Goal: Information Seeking & Learning: Learn about a topic

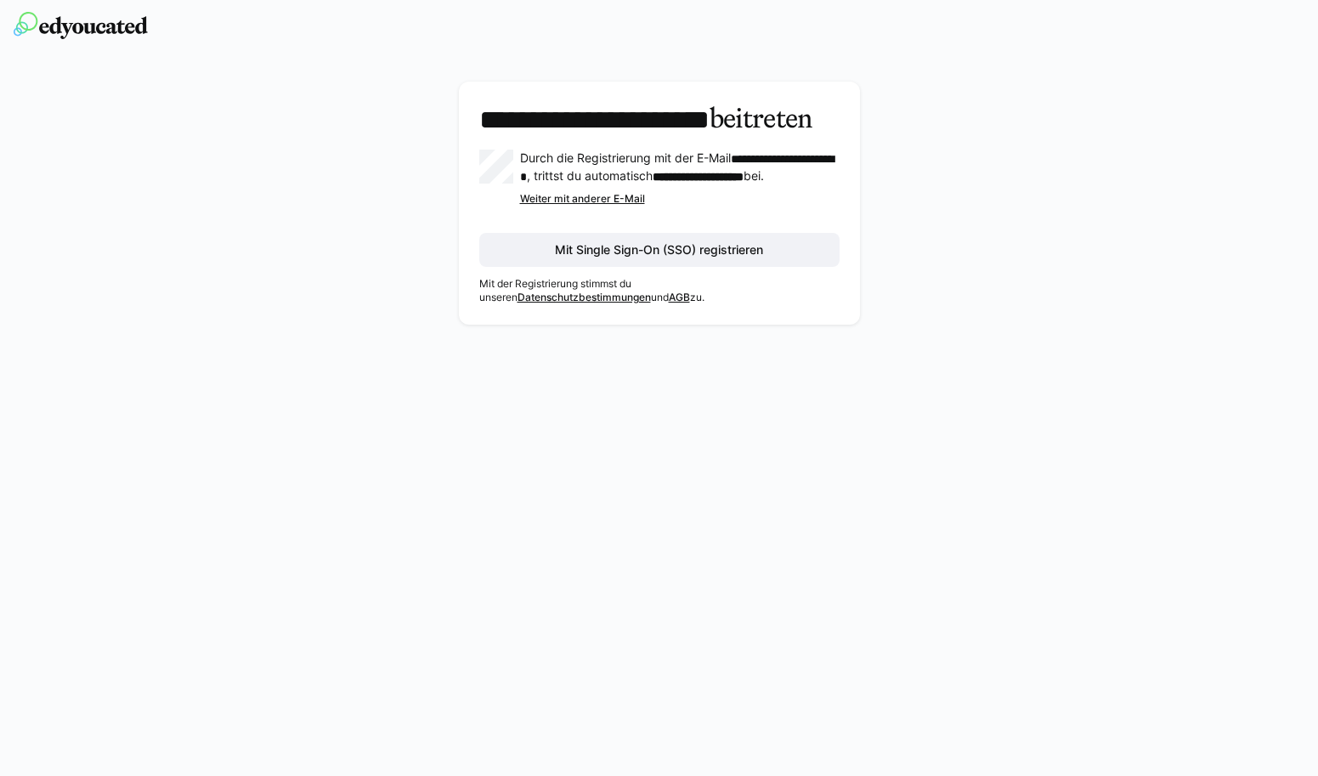
click at [755, 267] on span "Mit Single Sign-On (SSO) registrieren" at bounding box center [659, 250] width 360 height 34
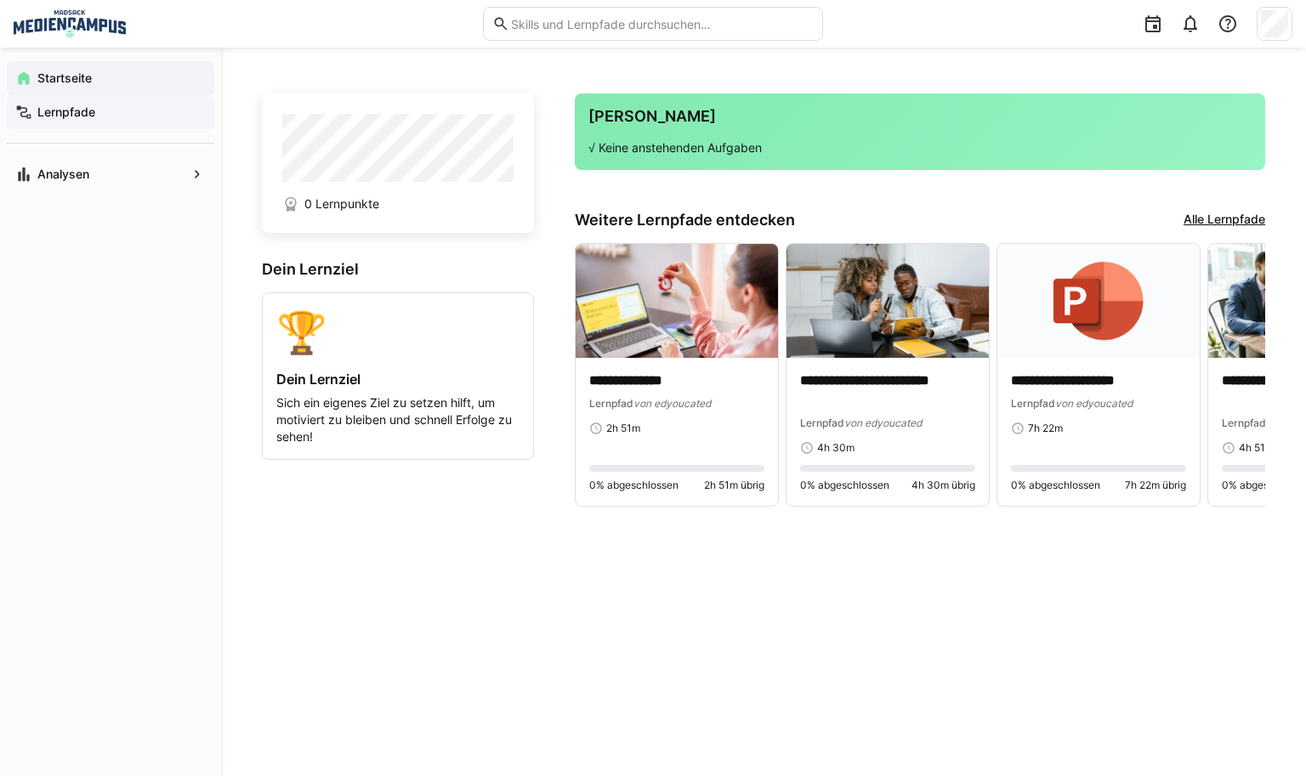
click at [0, 0] on app-navigation-label "Lernpfade" at bounding box center [0, 0] width 0 height 0
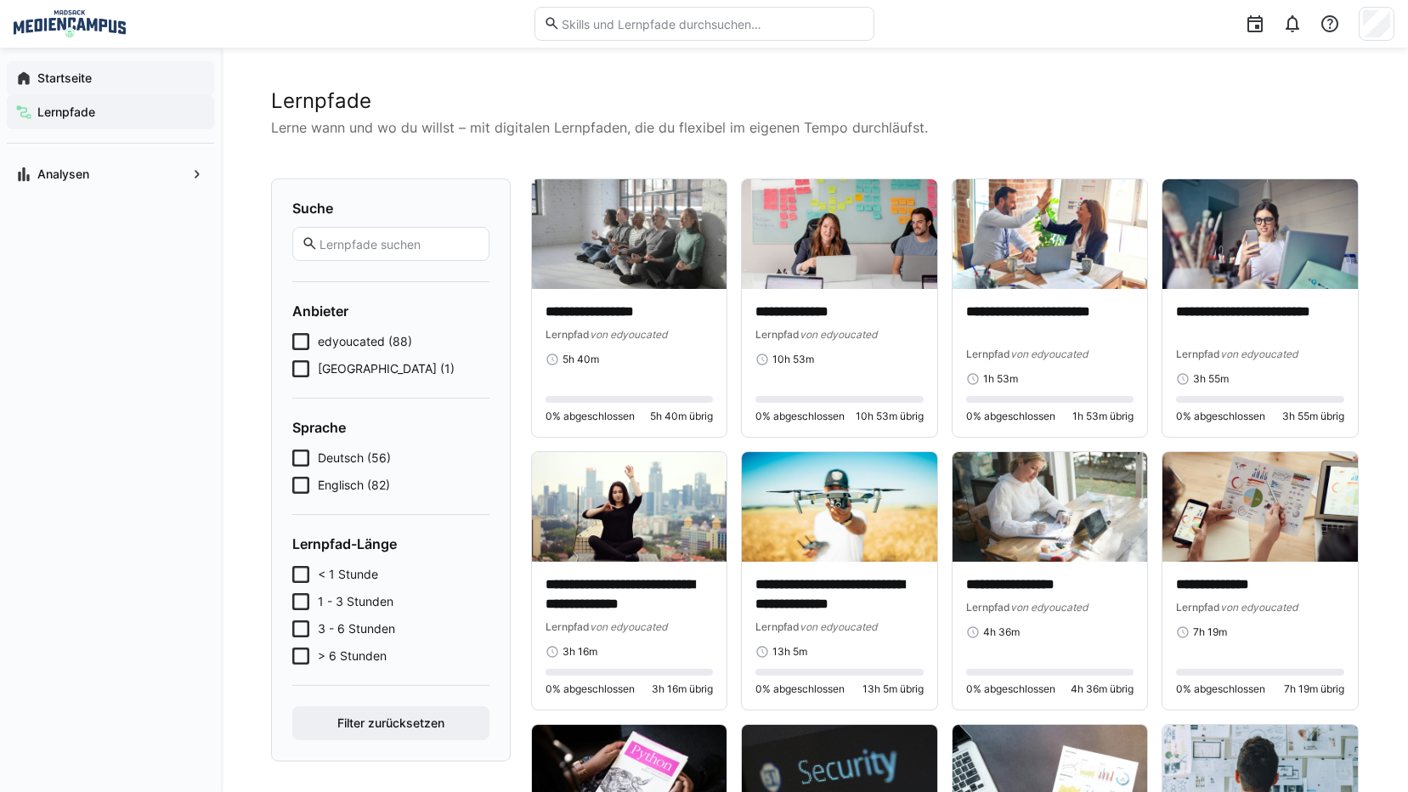
click at [167, 83] on span "Startseite" at bounding box center [120, 78] width 171 height 17
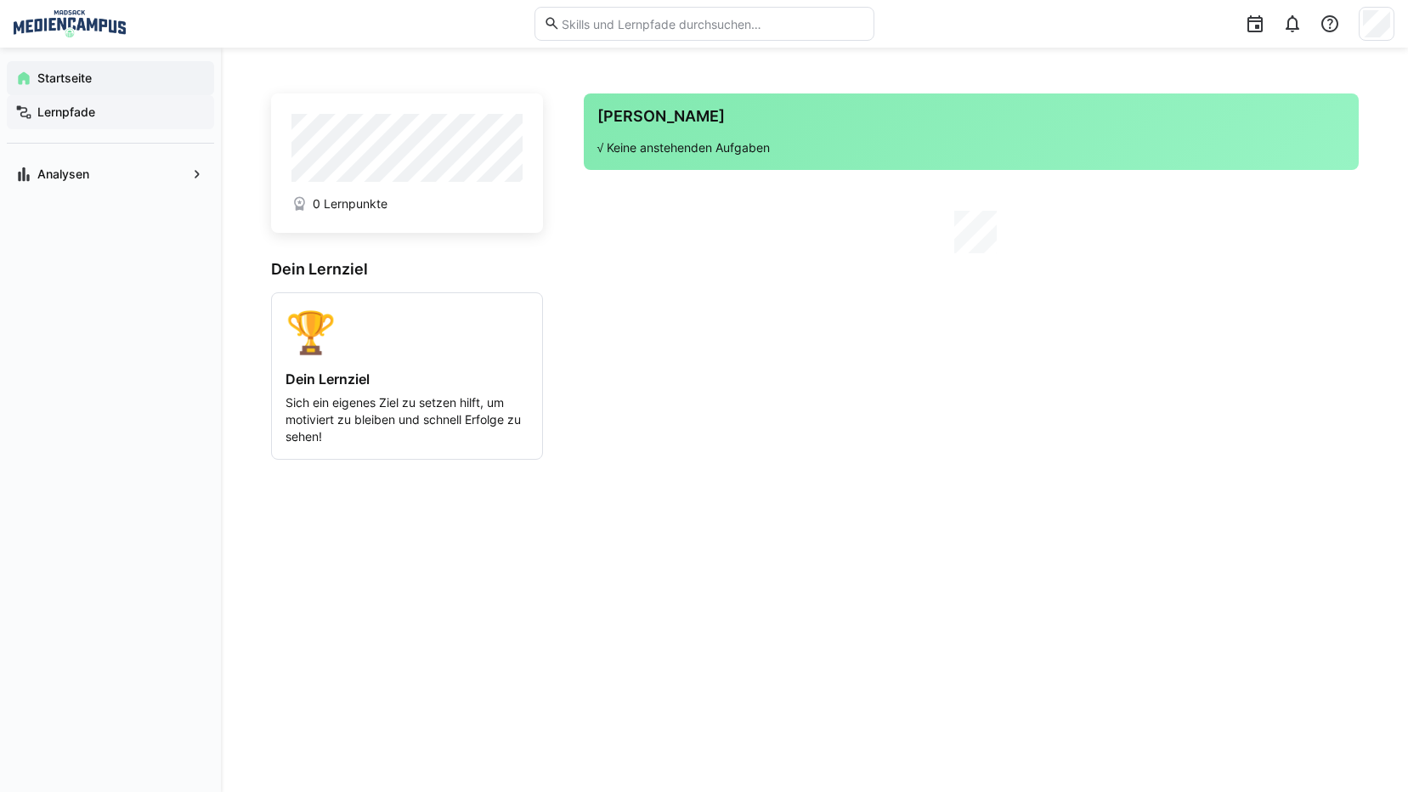
click at [153, 108] on span "Lernpfade" at bounding box center [120, 112] width 171 height 17
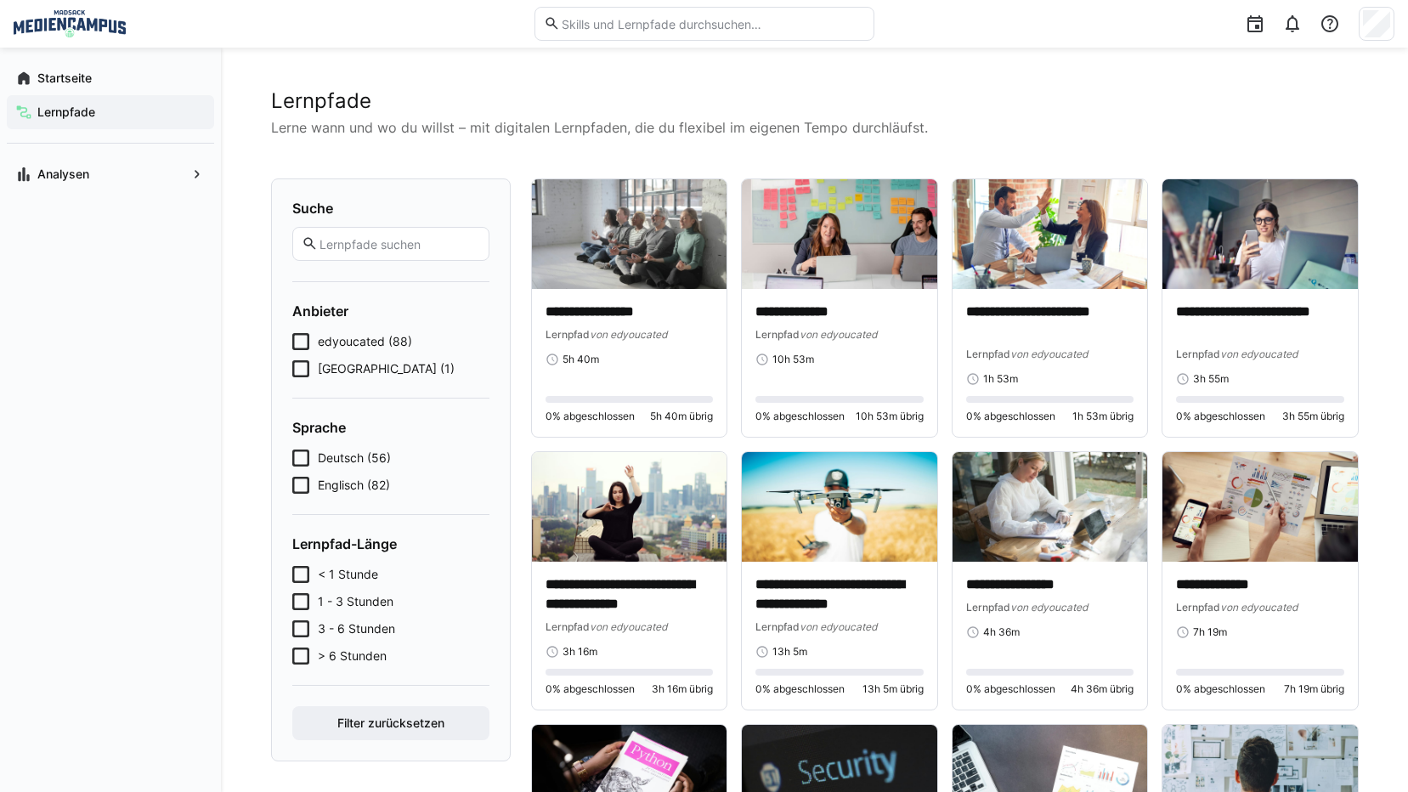
click at [86, 31] on img at bounding box center [70, 23] width 112 height 27
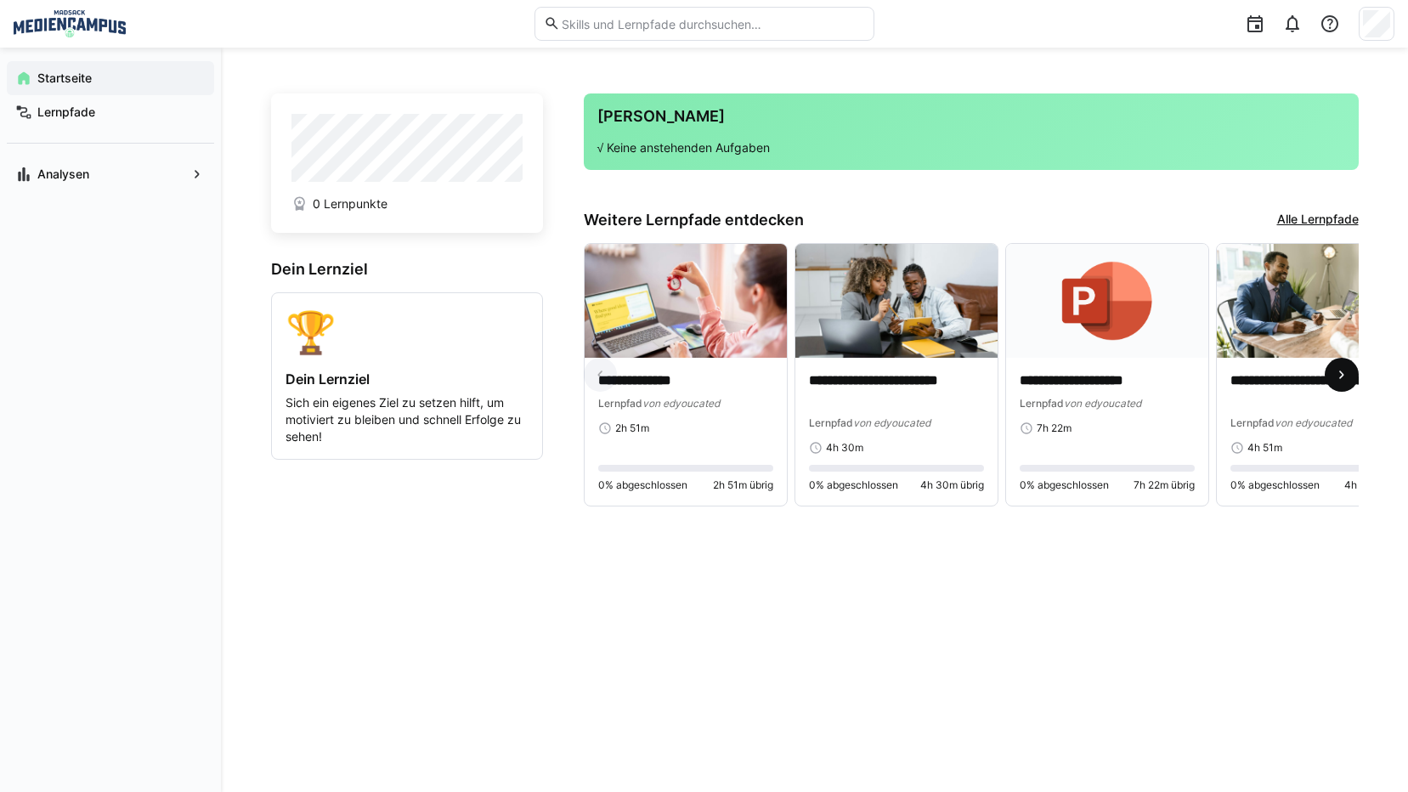
click at [1317, 378] on eds-icon at bounding box center [1342, 374] width 17 height 17
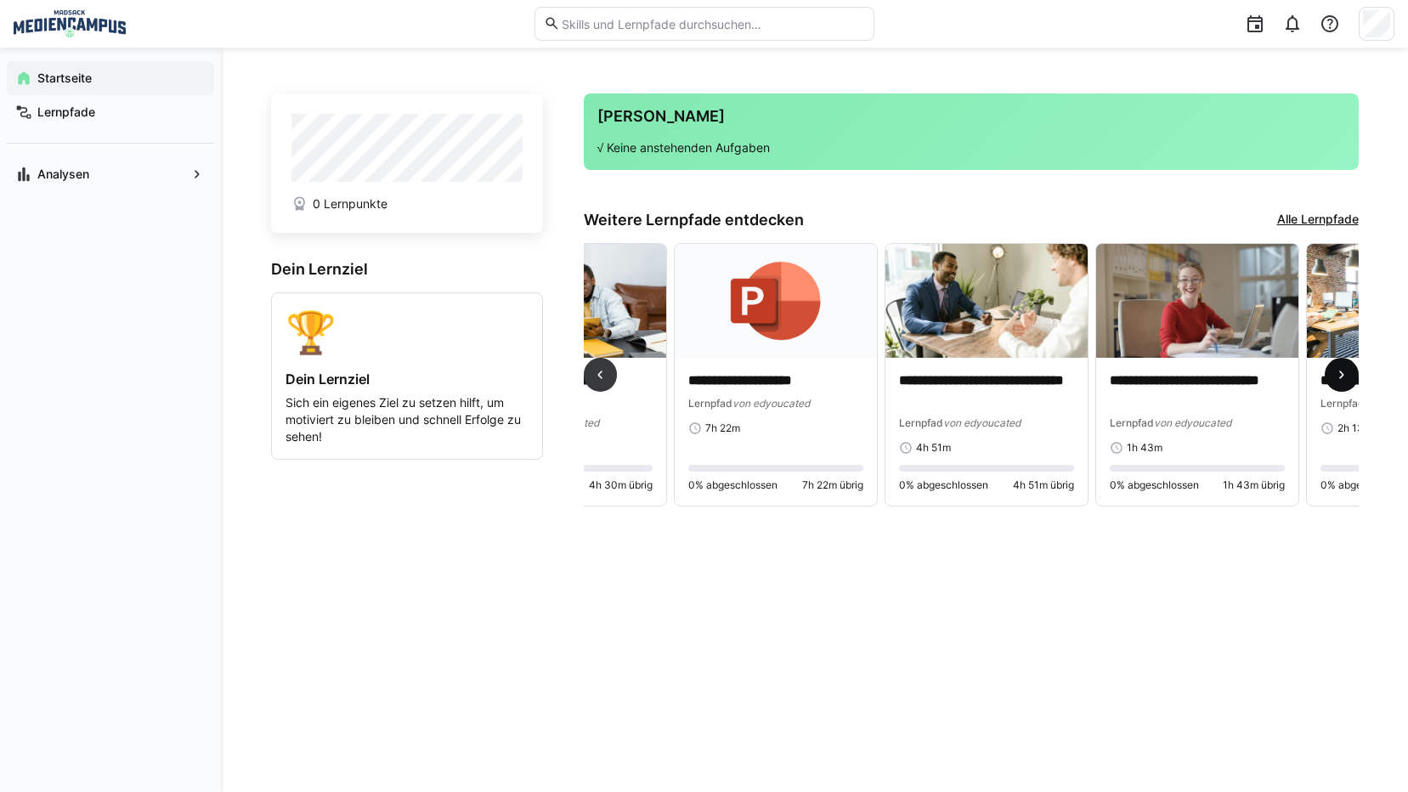
scroll to position [0, 632]
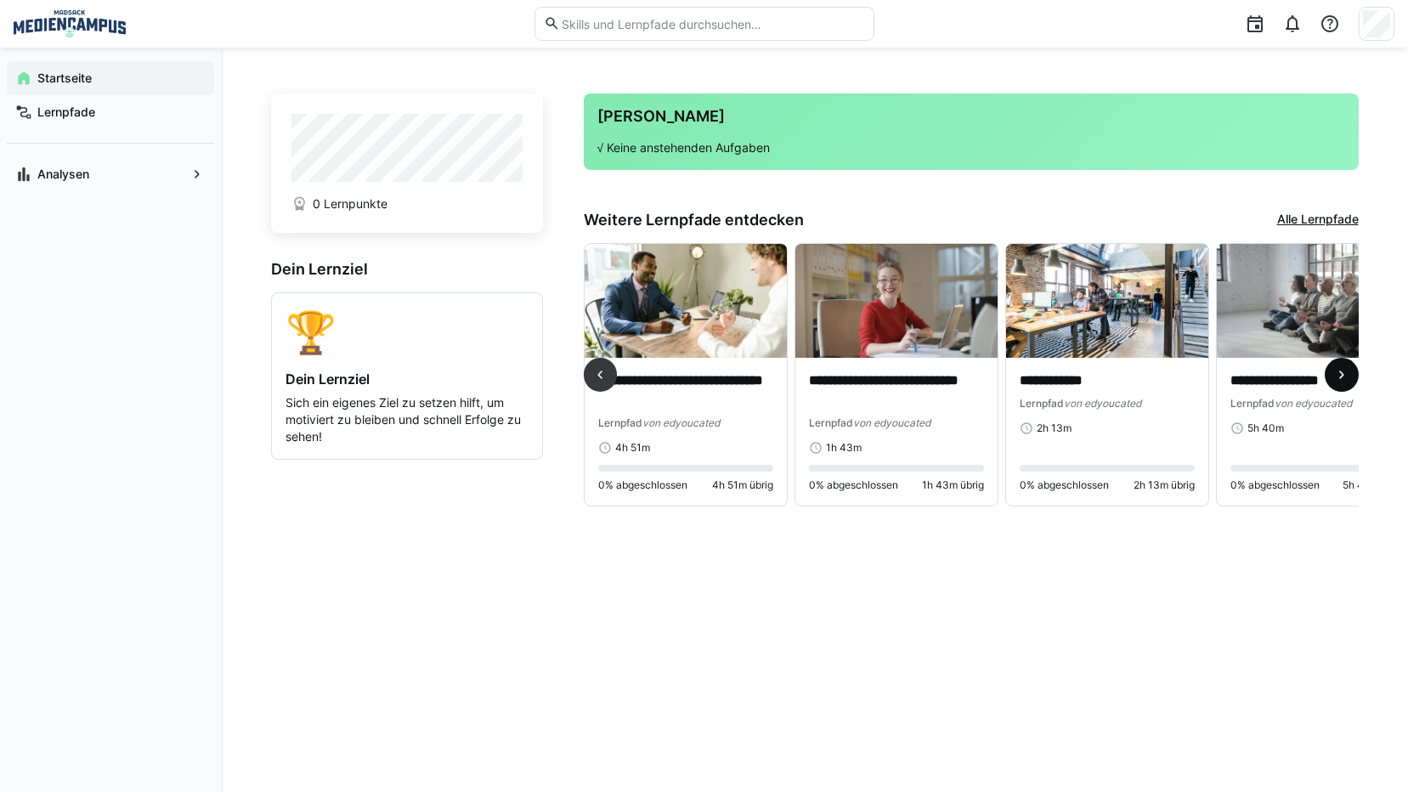
click at [1317, 381] on eds-icon at bounding box center [1342, 374] width 17 height 17
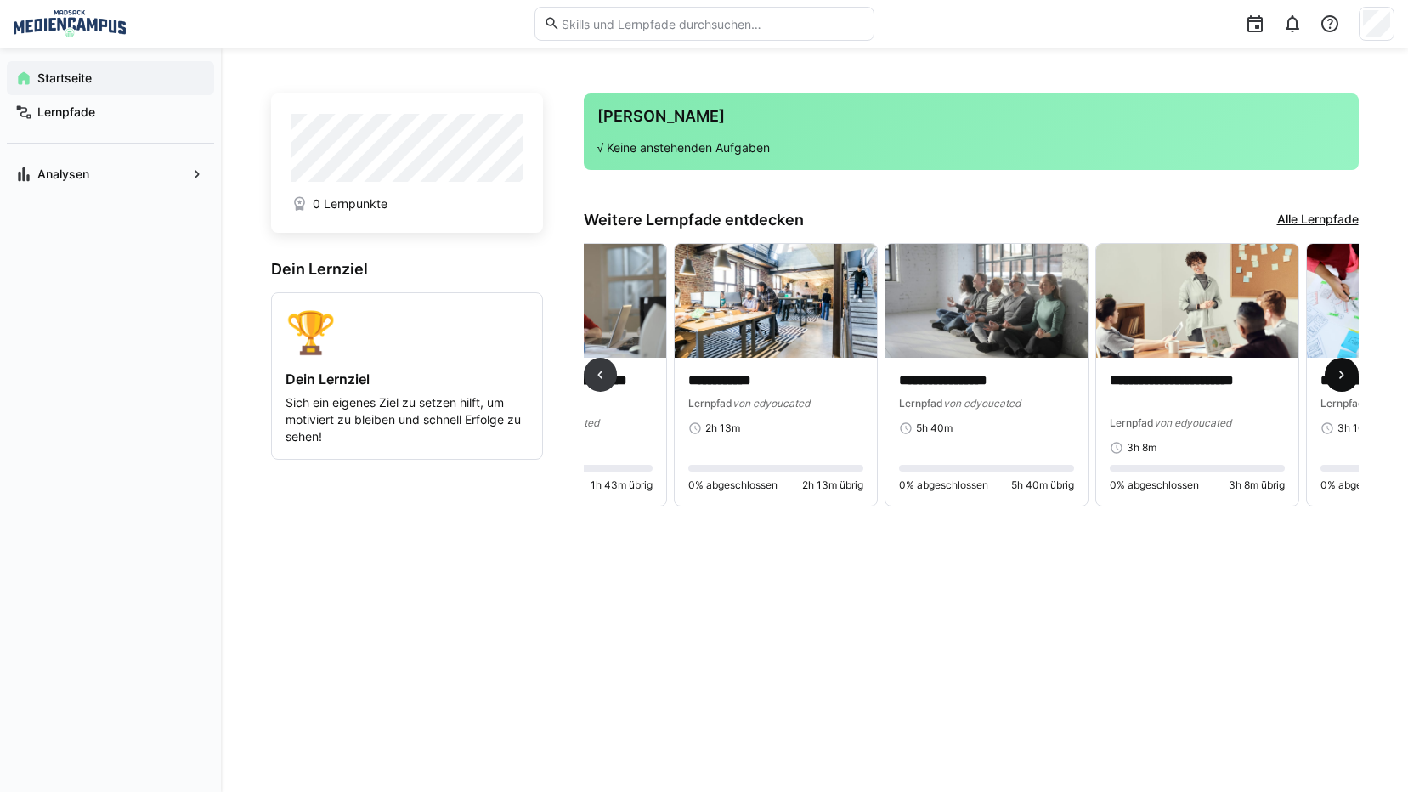
scroll to position [0, 1265]
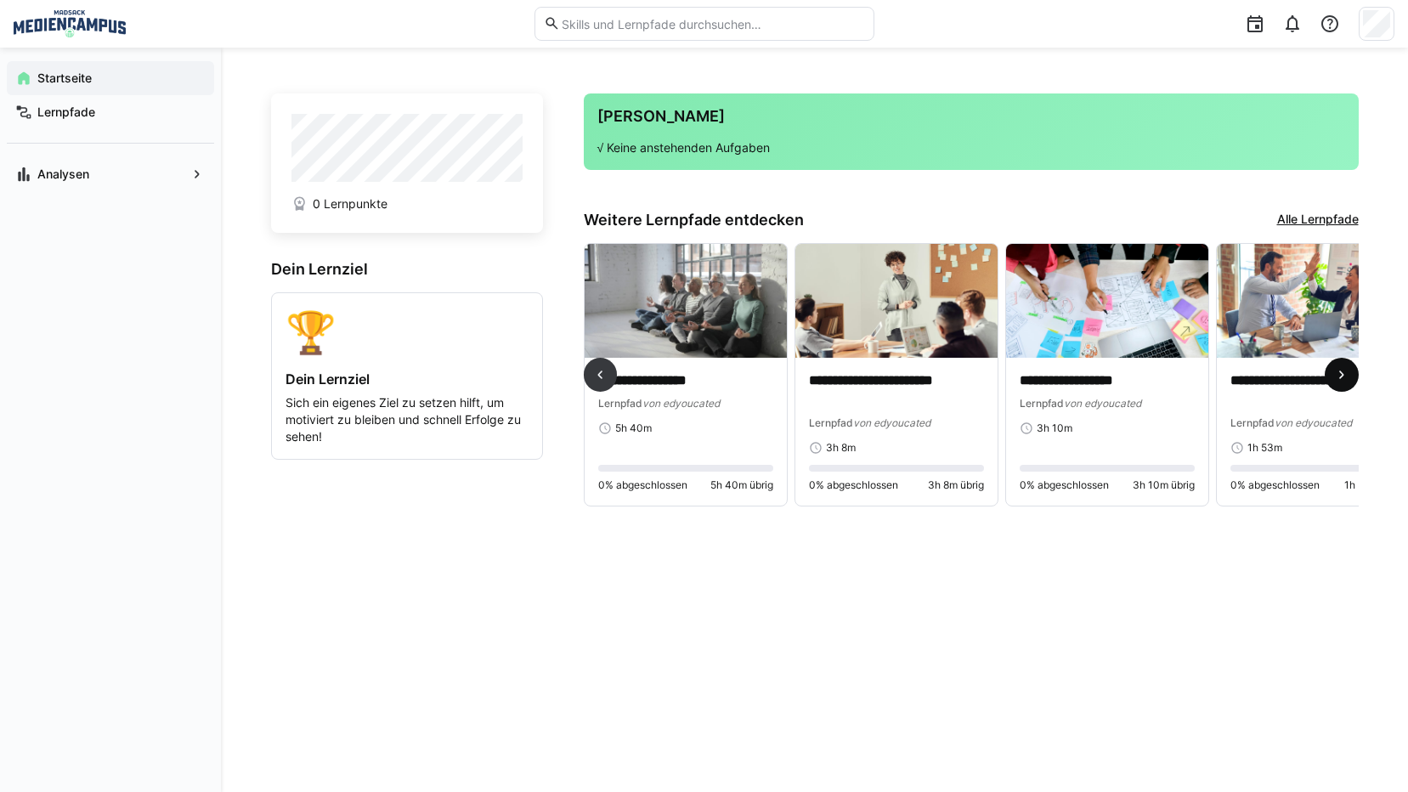
click at [1317, 381] on eds-icon at bounding box center [1342, 374] width 17 height 17
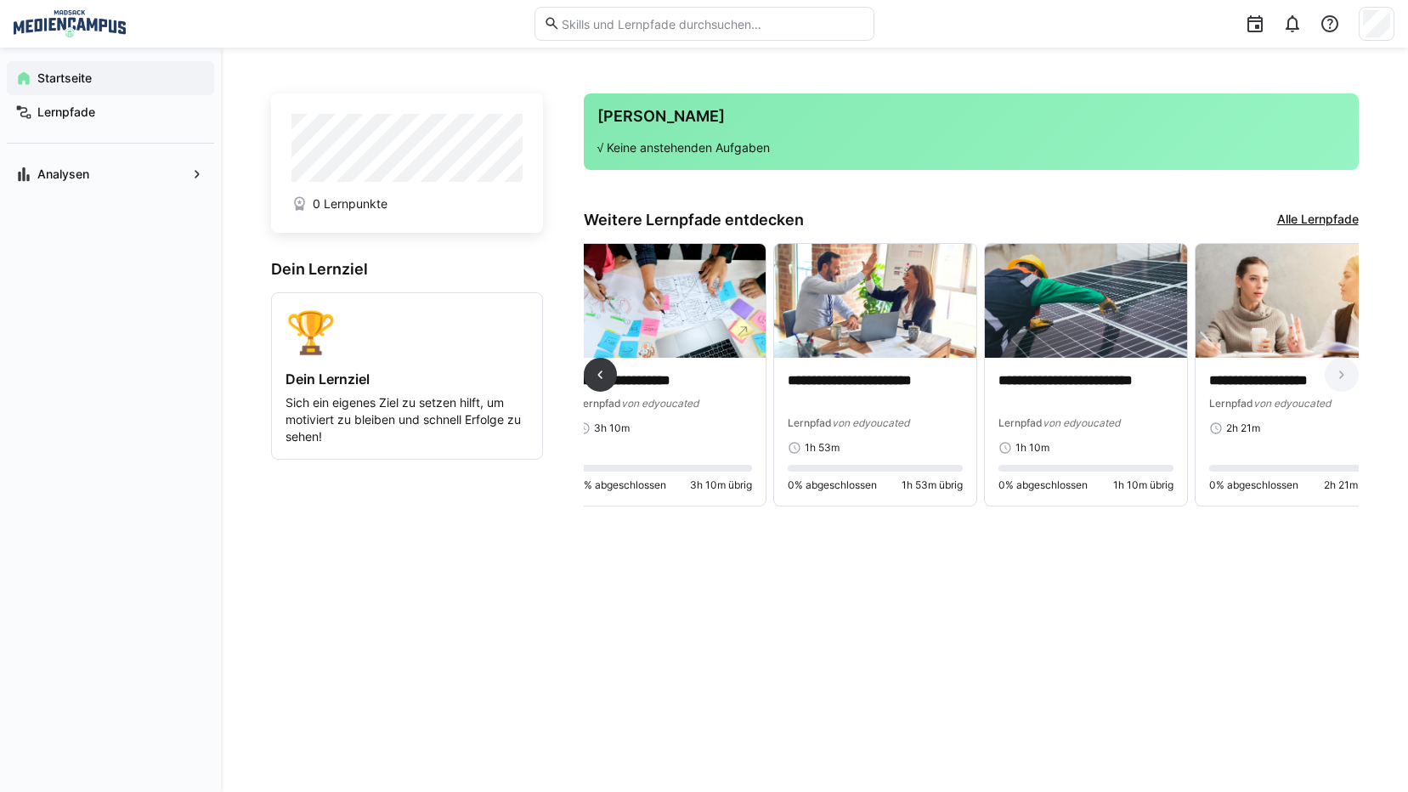
scroll to position [0, 1748]
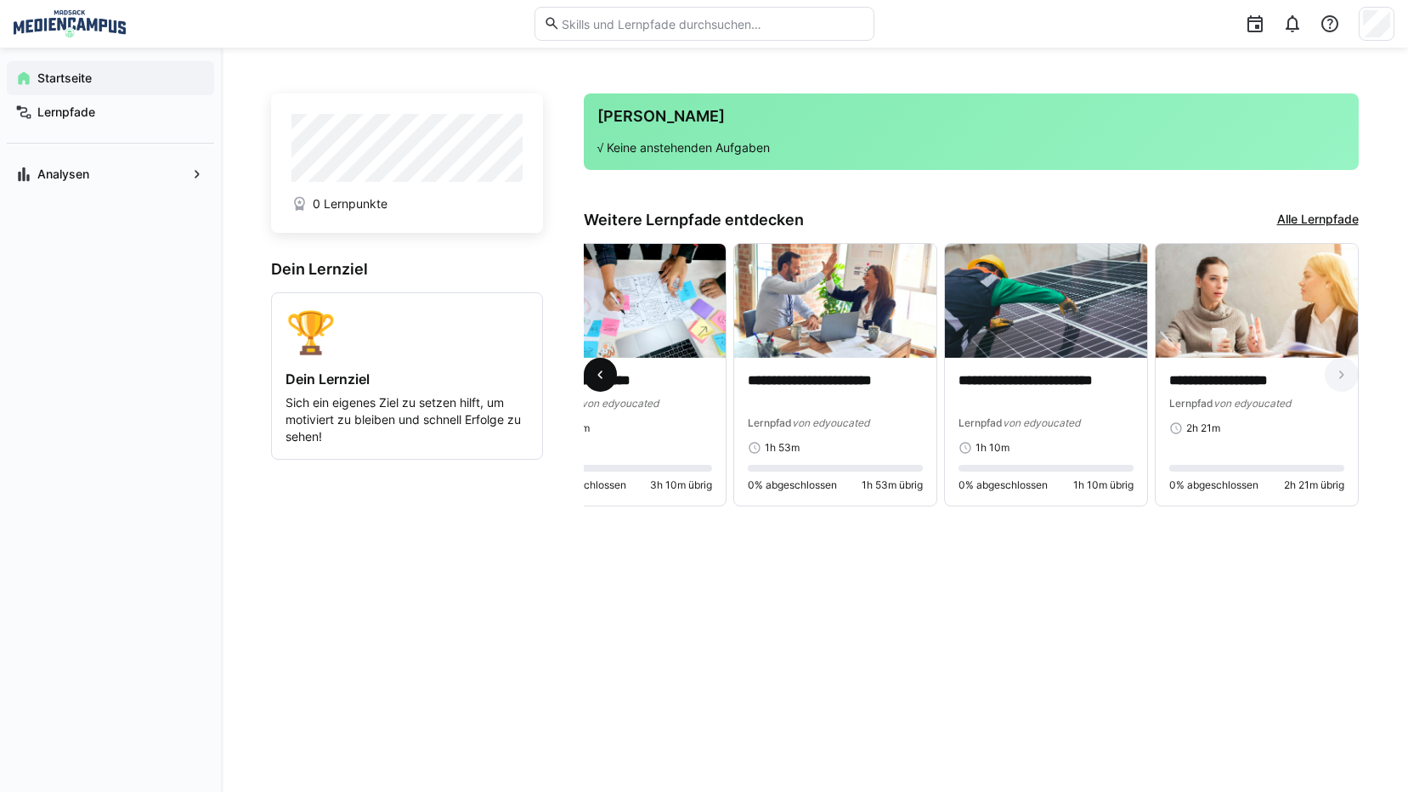
click at [600, 383] on eds-icon at bounding box center [600, 374] width 17 height 17
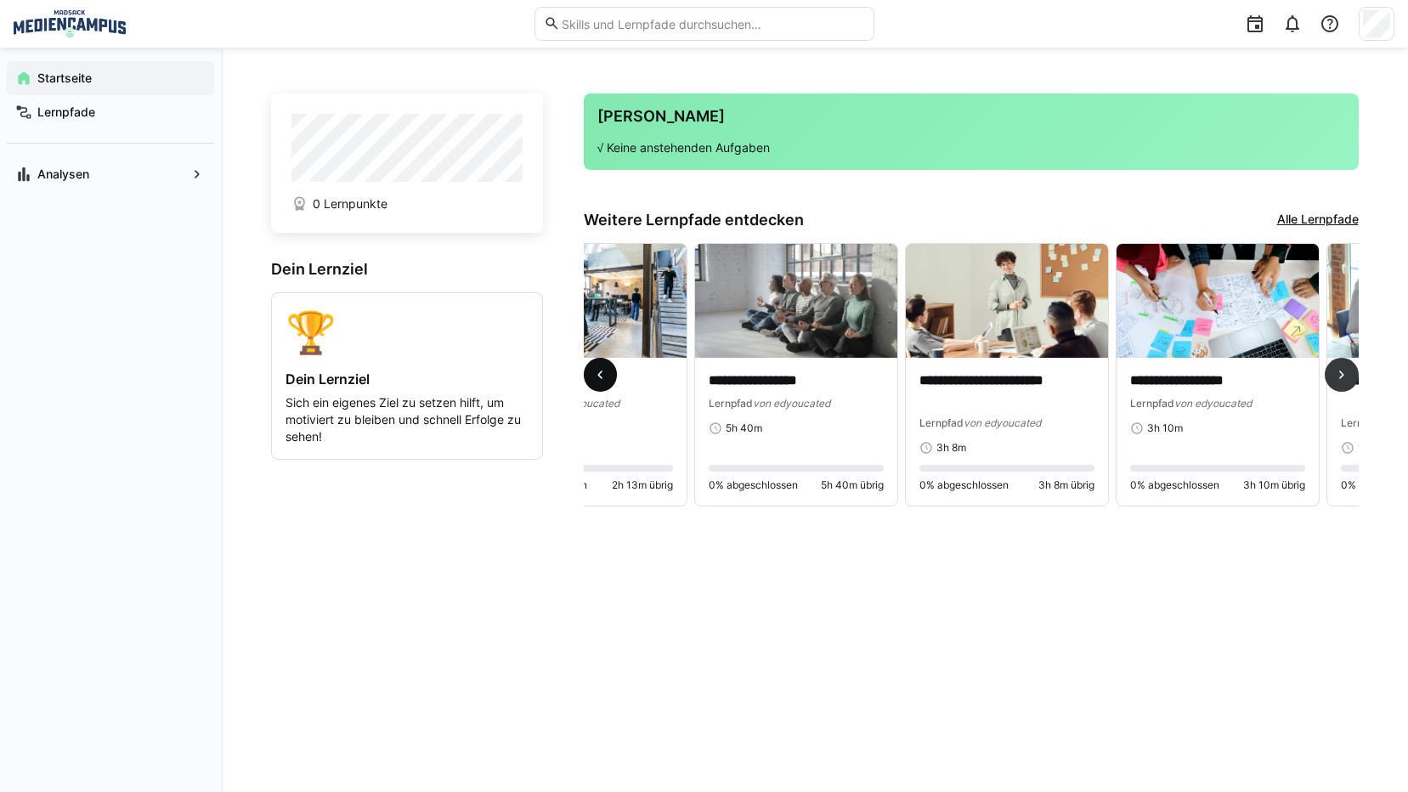
click at [600, 383] on eds-icon at bounding box center [600, 374] width 17 height 17
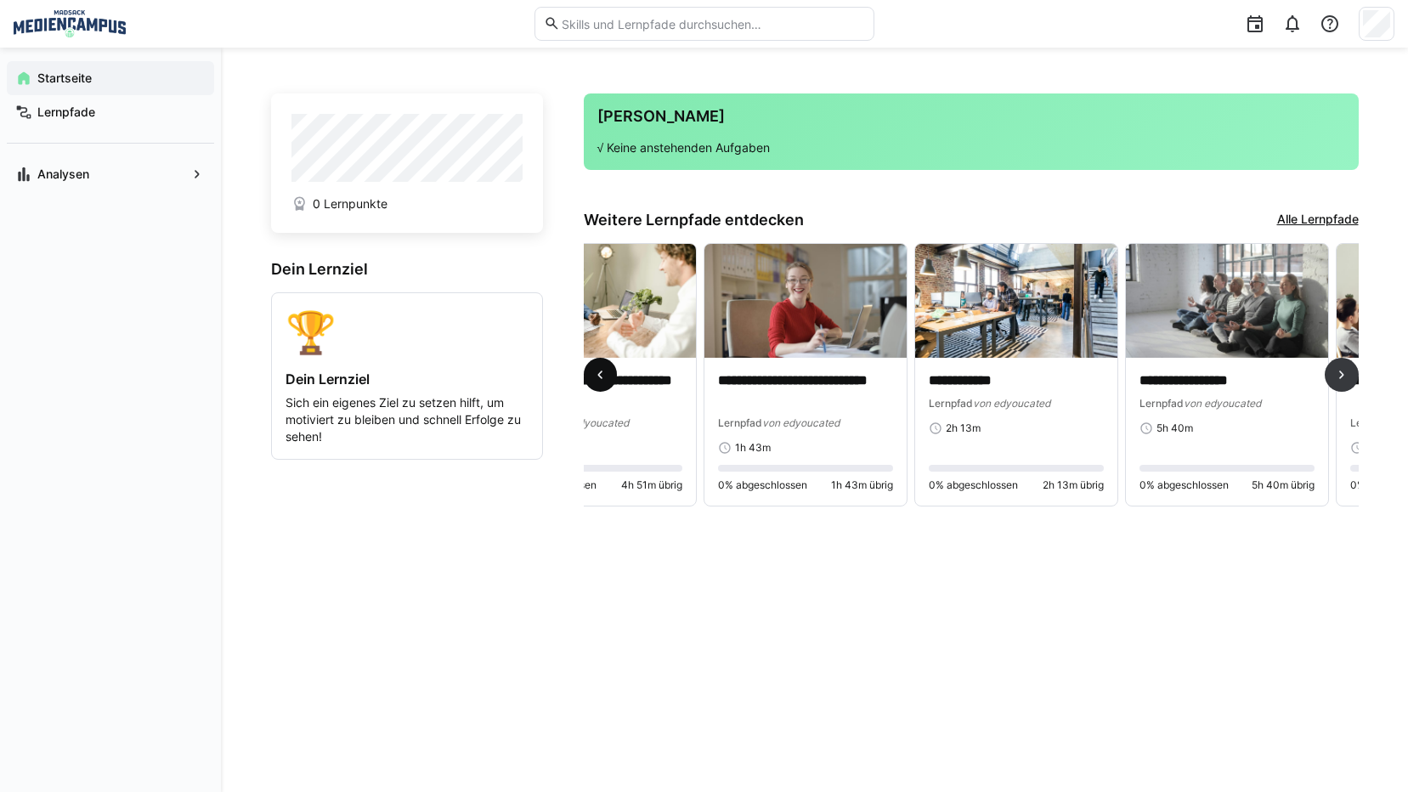
scroll to position [0, 422]
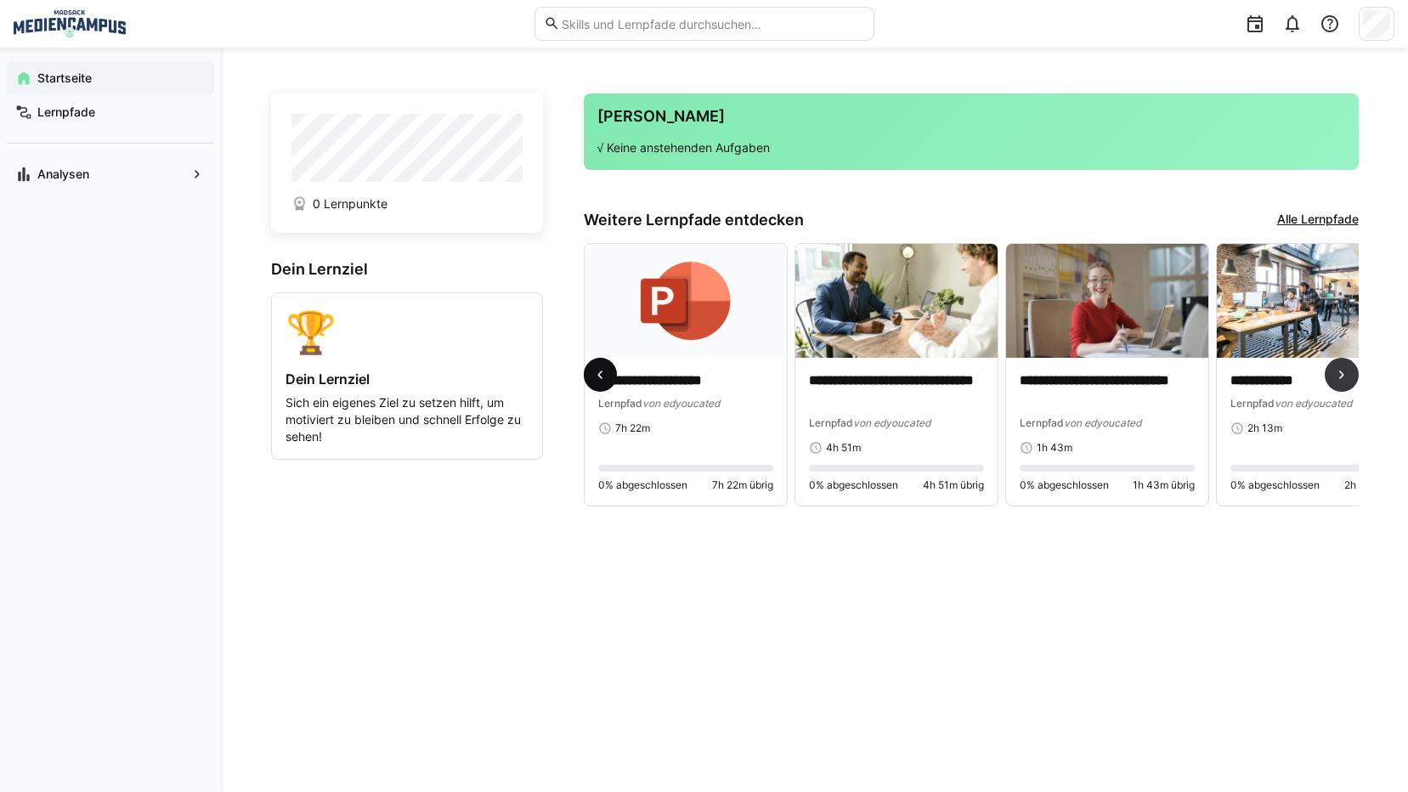
click at [602, 383] on eds-icon at bounding box center [600, 374] width 17 height 17
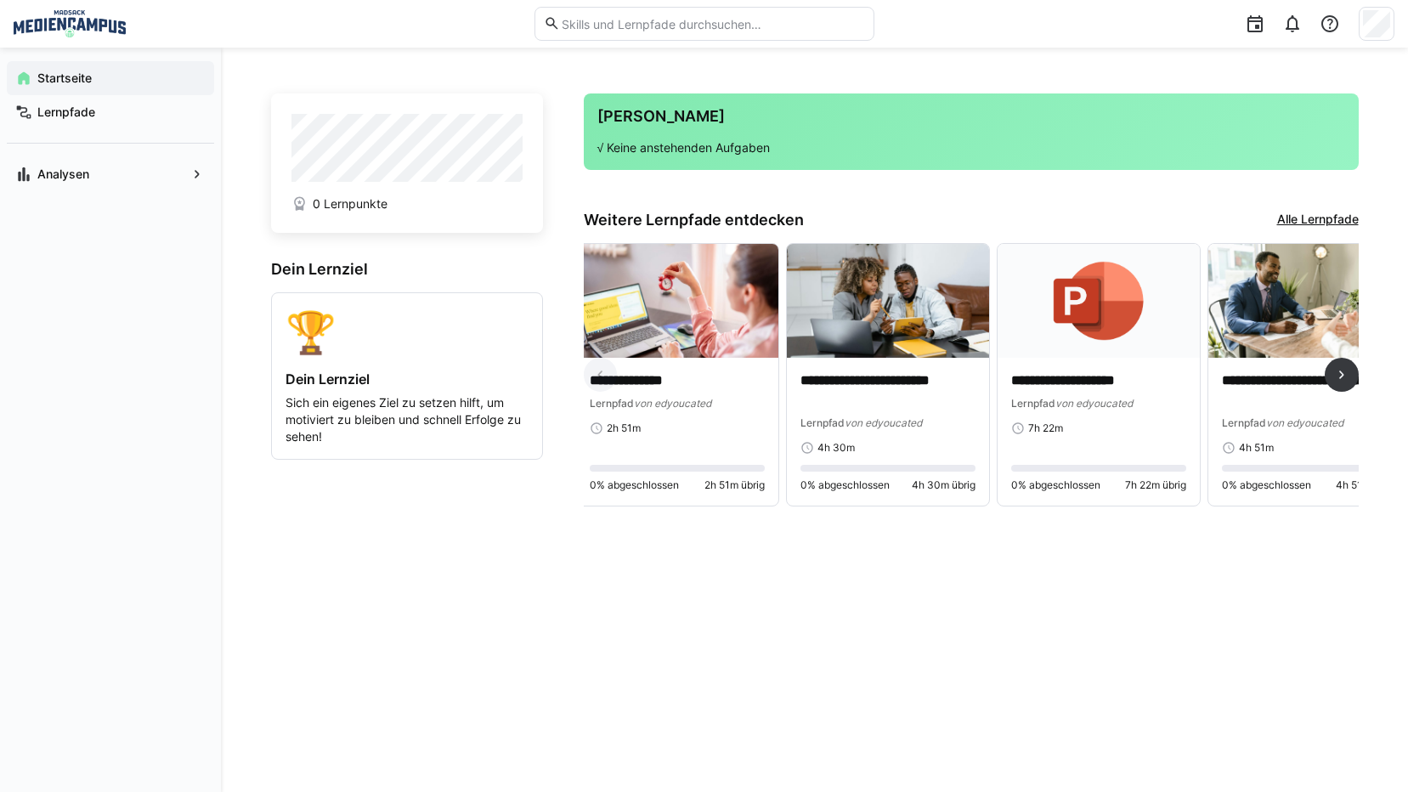
scroll to position [0, 0]
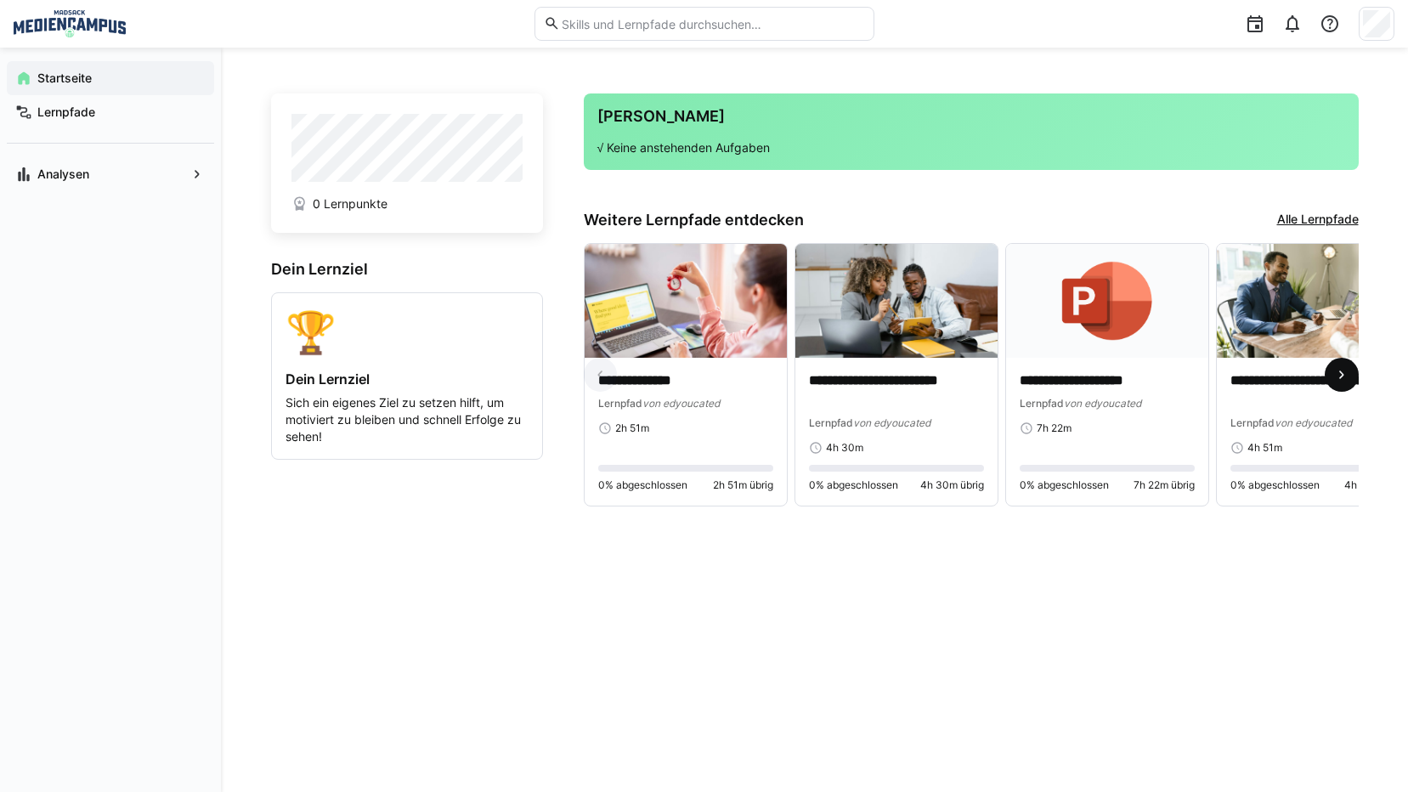
click at [1317, 371] on eds-icon at bounding box center [1342, 374] width 17 height 17
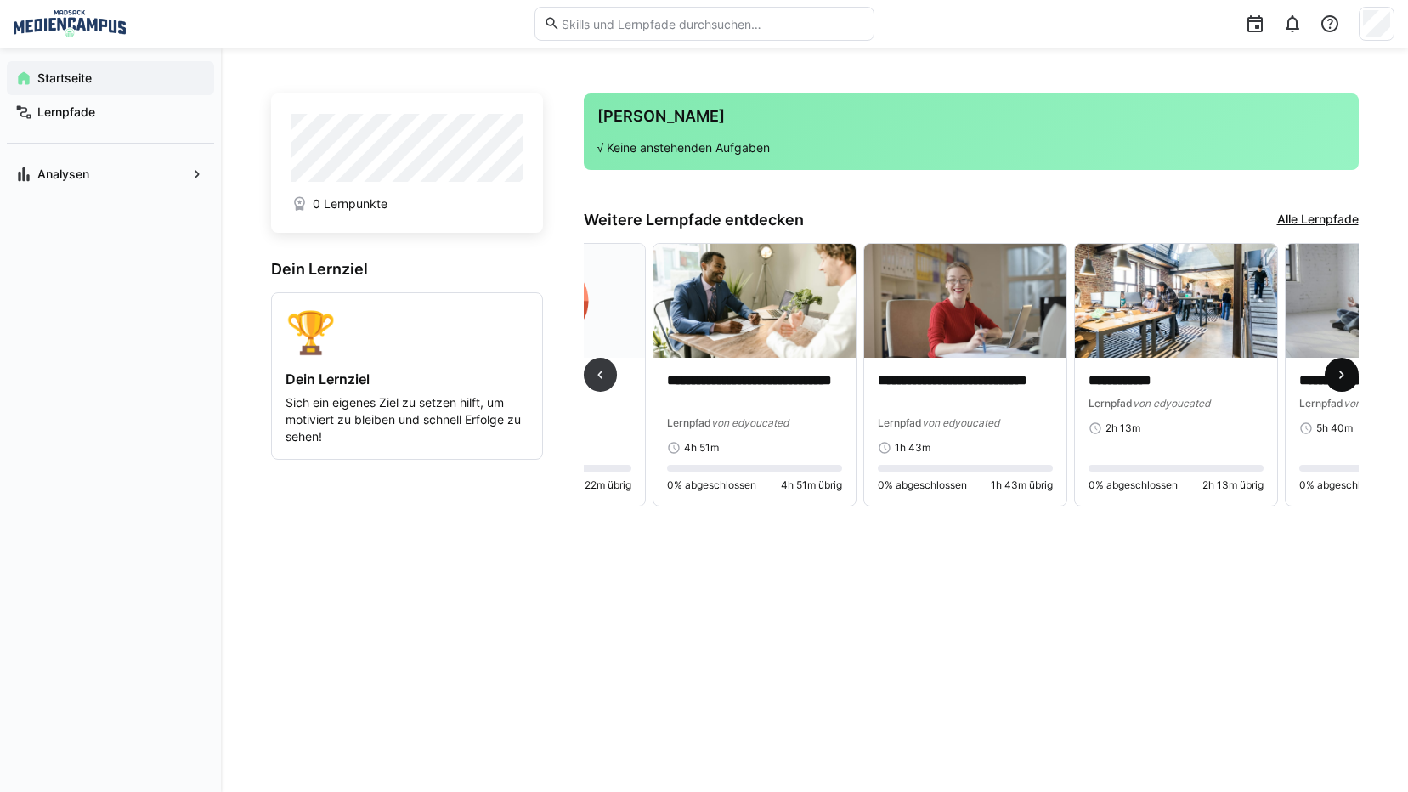
scroll to position [0, 632]
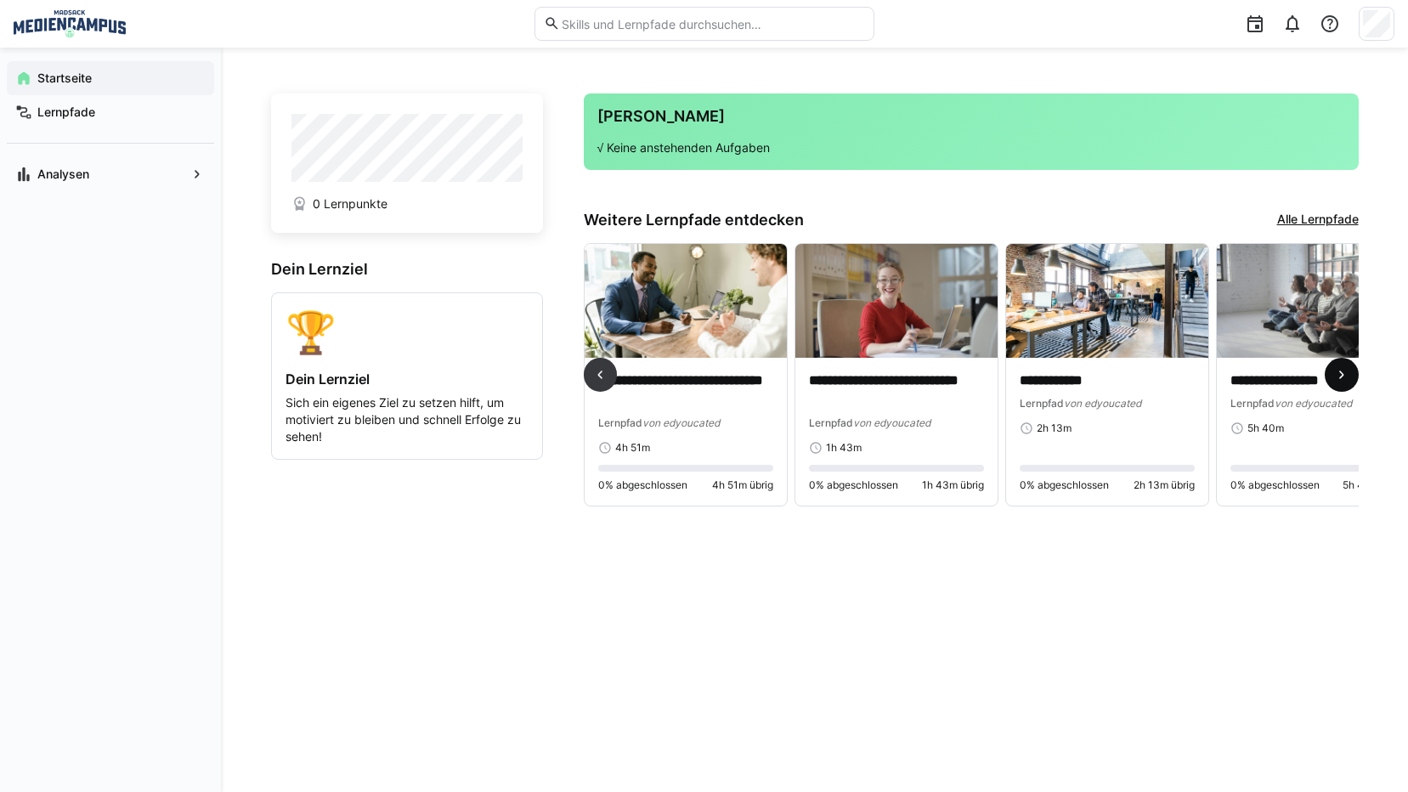
click at [1317, 371] on eds-icon at bounding box center [1342, 374] width 17 height 17
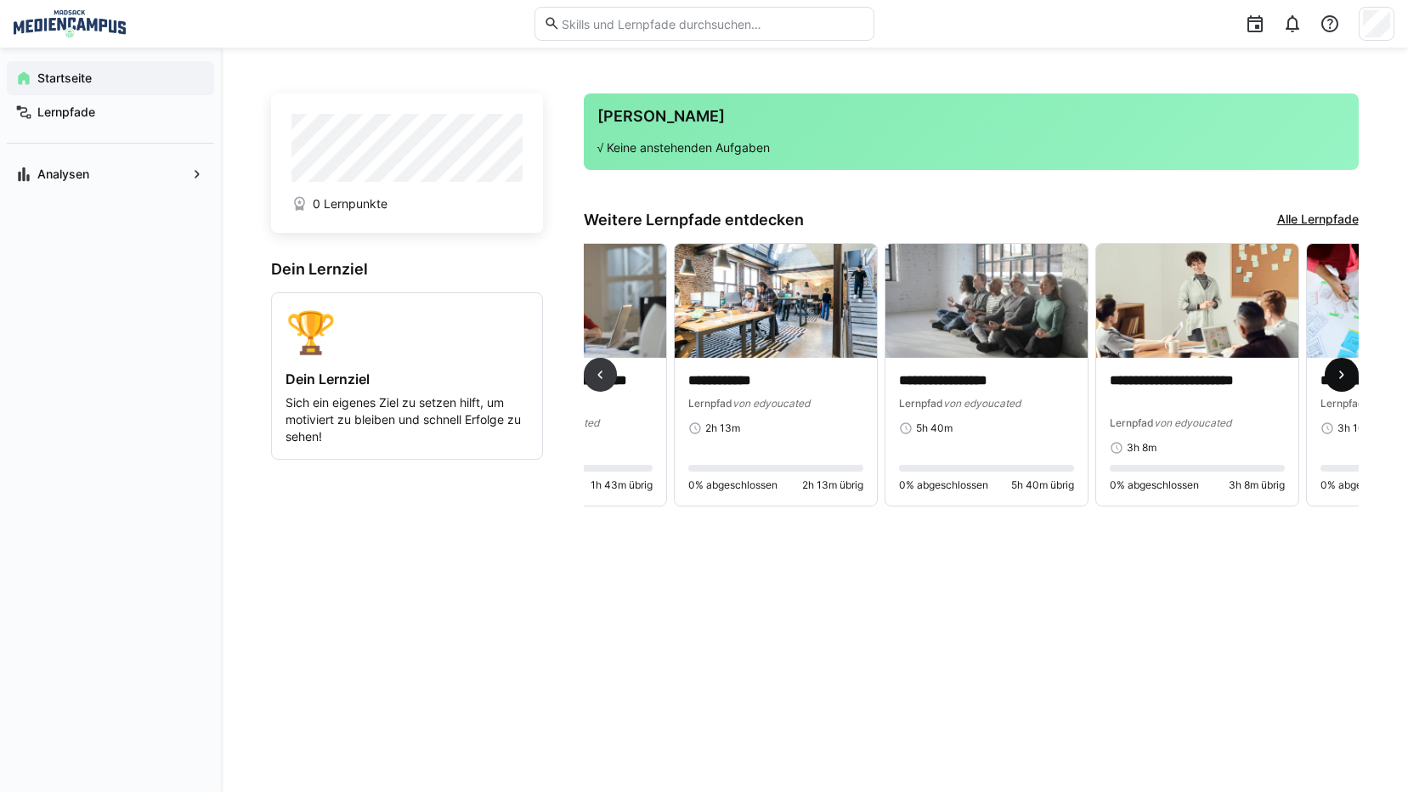
scroll to position [0, 1265]
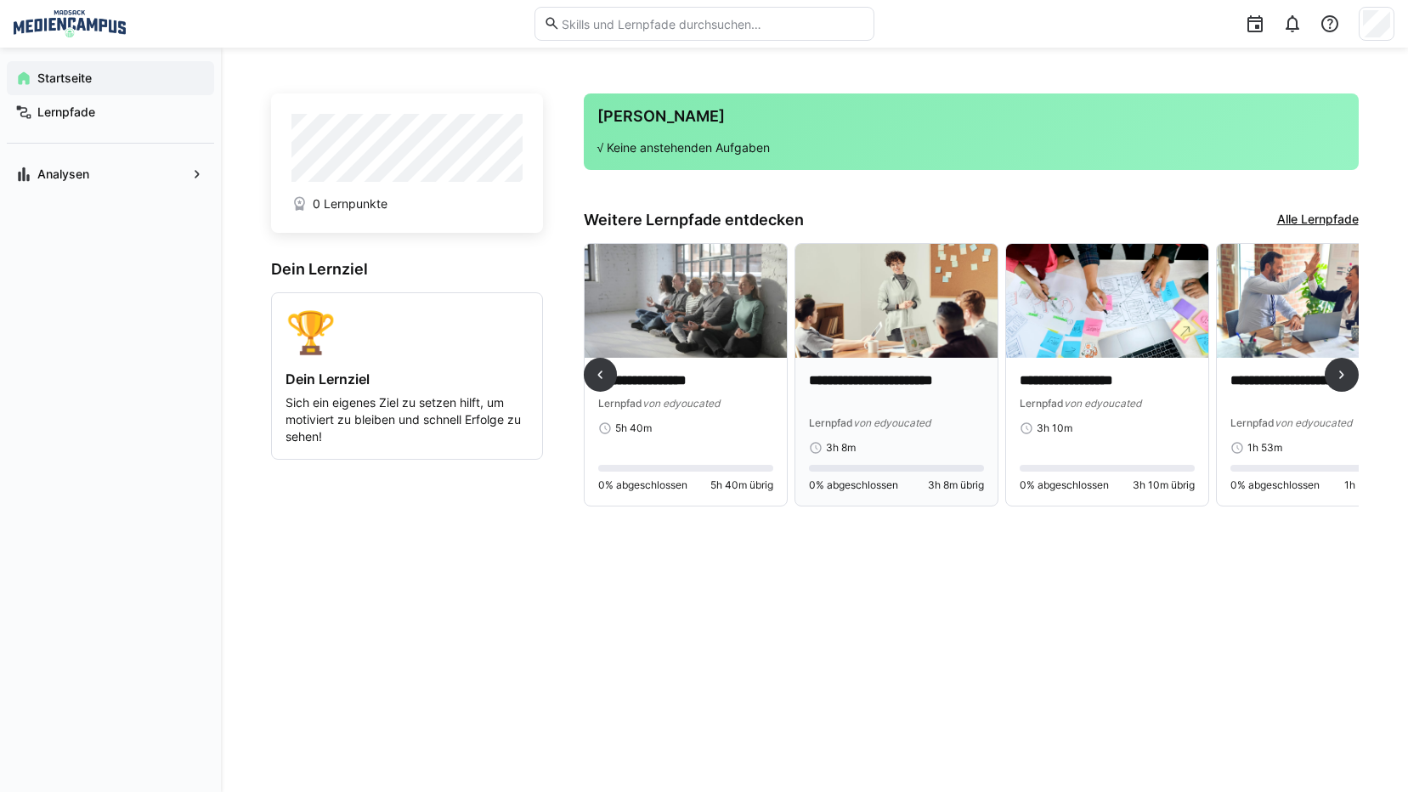
click at [933, 384] on p "**********" at bounding box center [896, 390] width 175 height 39
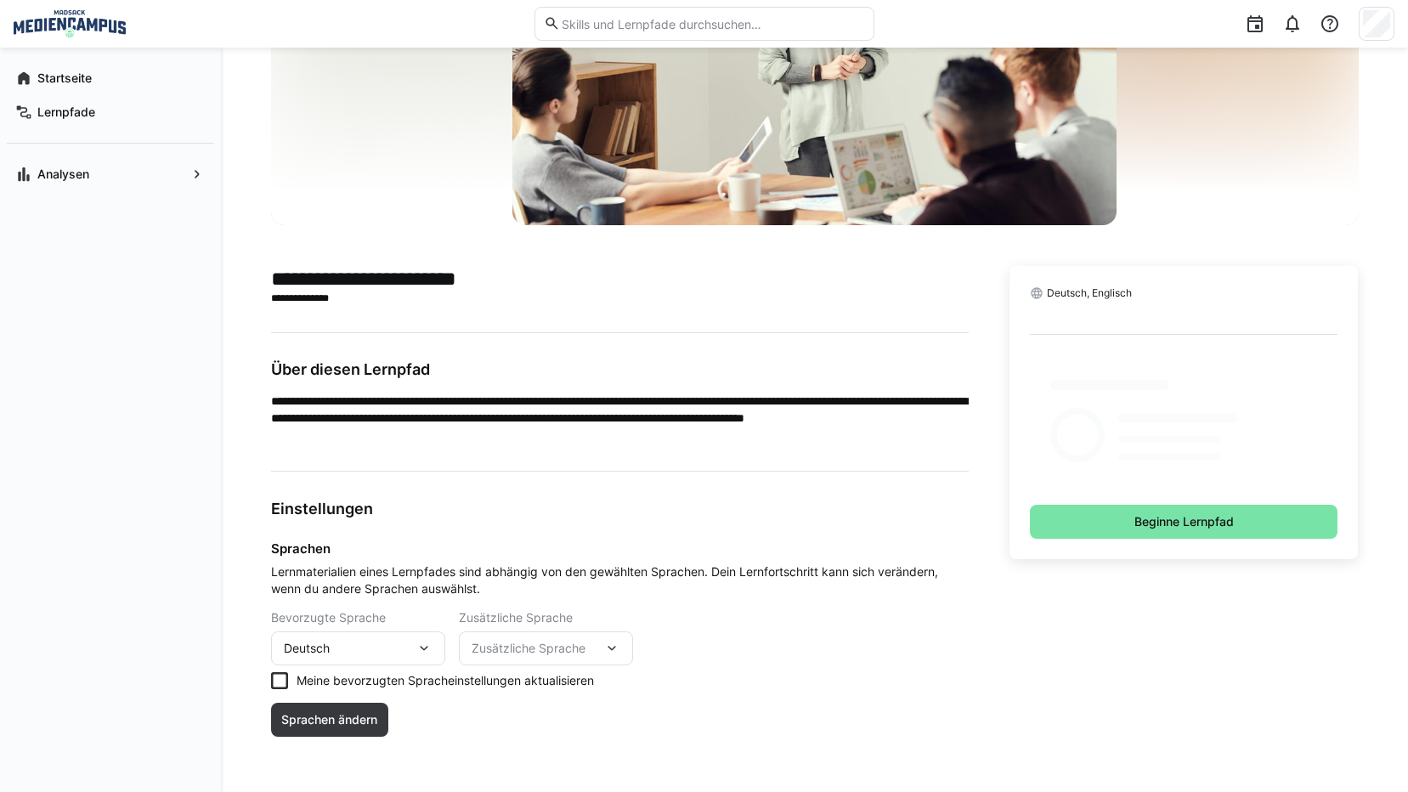
scroll to position [209, 0]
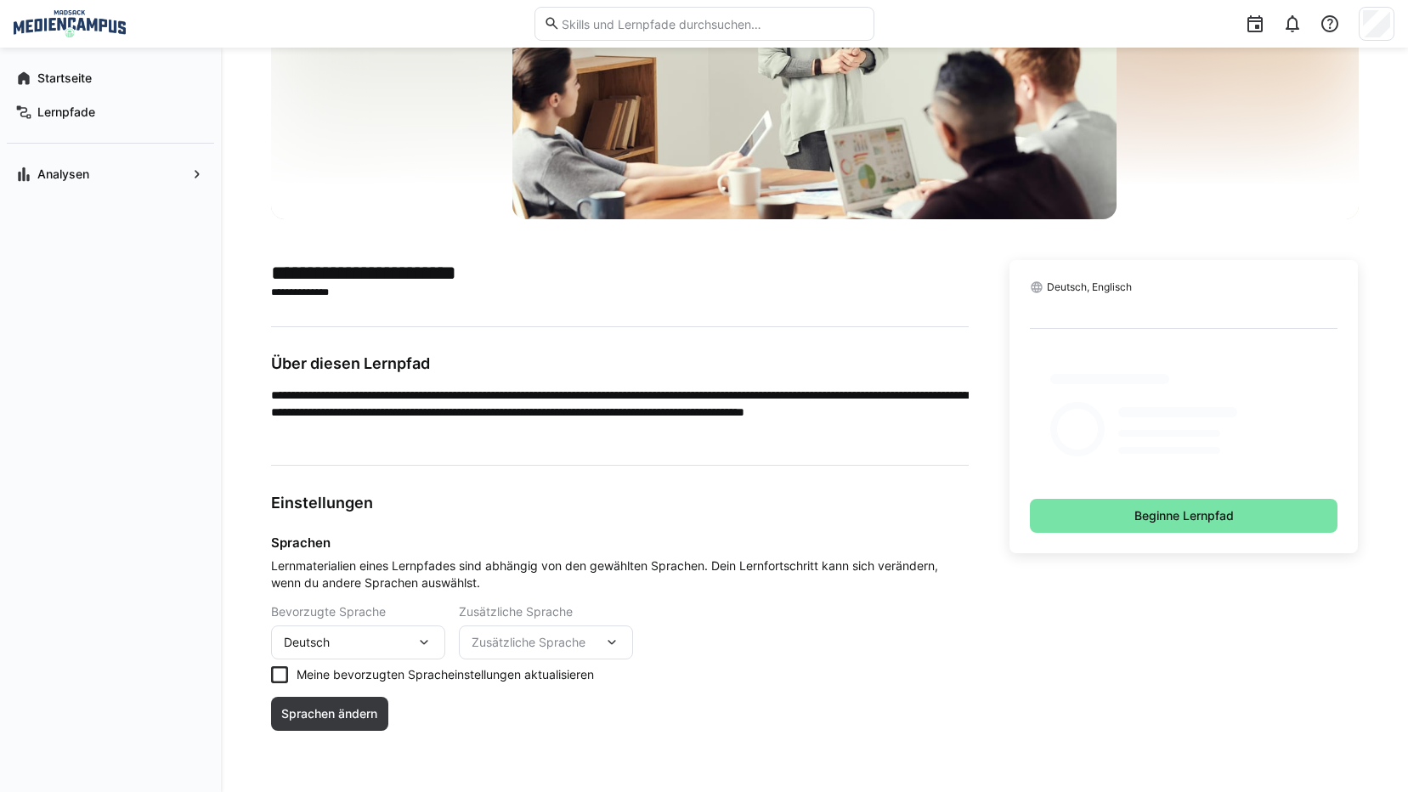
click at [336, 683] on eds-checkbox "Meine bevorzugten Spracheinstellungen aktualisieren" at bounding box center [620, 674] width 698 height 17
click at [338, 711] on span "Sprachen ändern" at bounding box center [329, 713] width 101 height 17
click at [1101, 513] on span "Beginne Lernpfad" at bounding box center [1184, 516] width 309 height 34
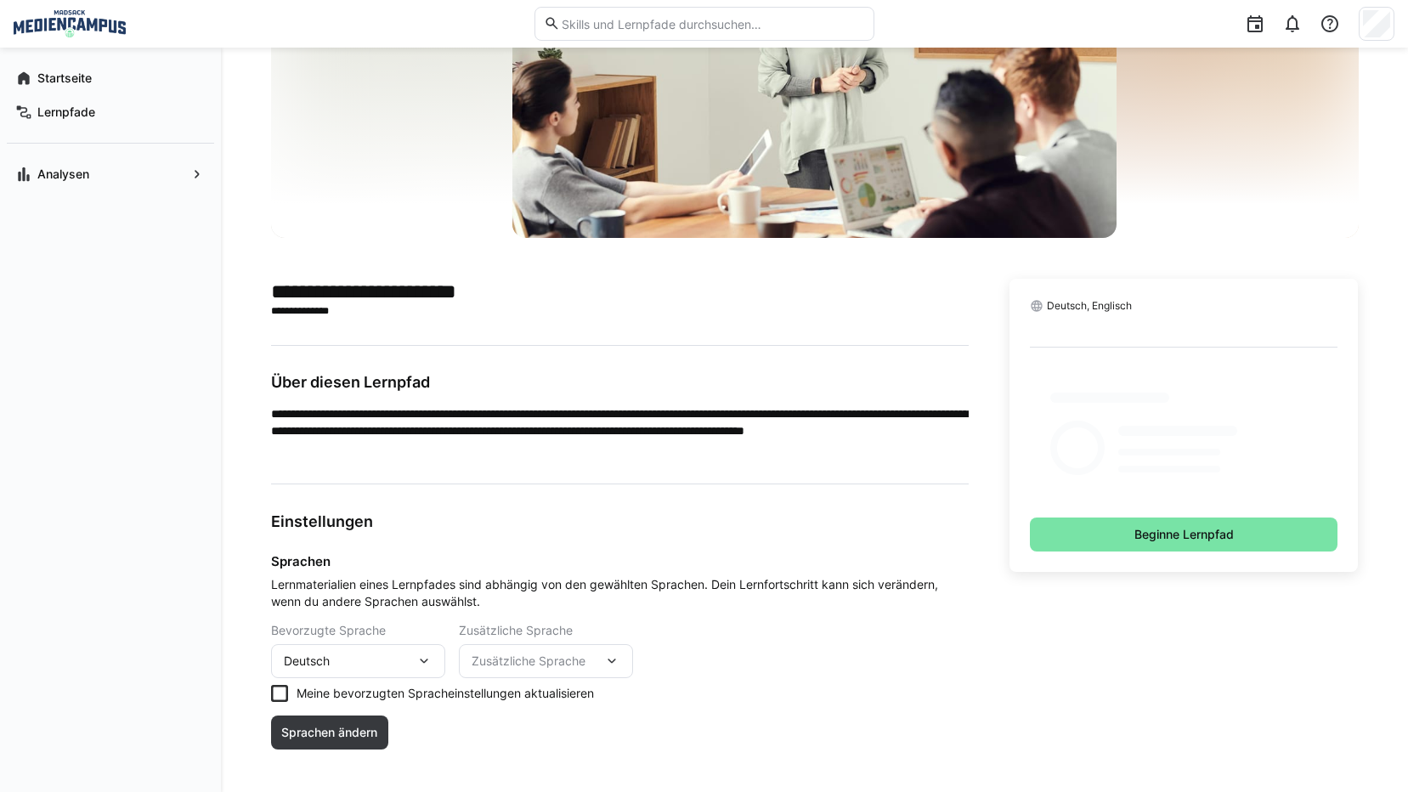
scroll to position [209, 0]
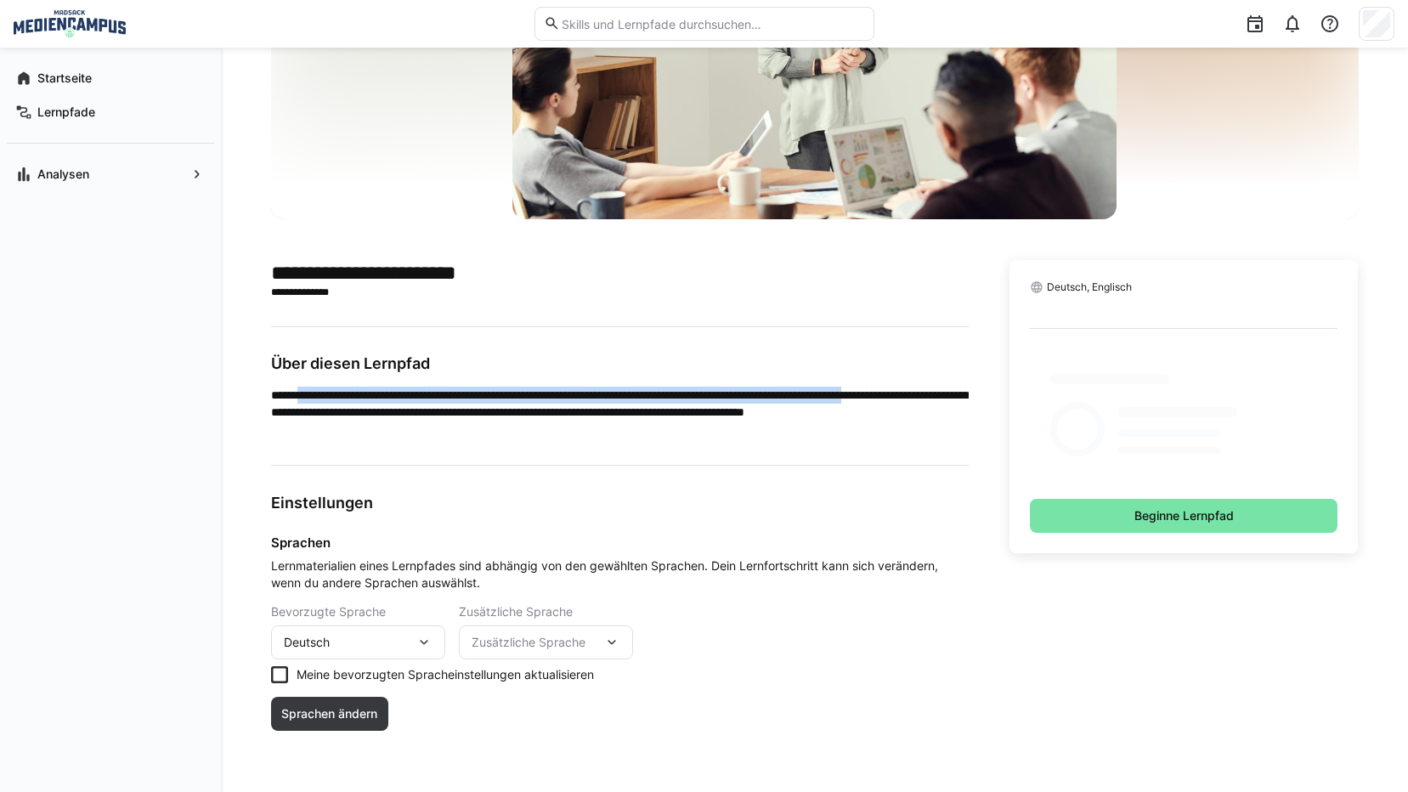
drag, startPoint x: 303, startPoint y: 400, endPoint x: 408, endPoint y: 405, distance: 104.7
click at [408, 405] on p "**********" at bounding box center [620, 412] width 698 height 51
drag, startPoint x: 408, startPoint y: 405, endPoint x: 440, endPoint y: 434, distance: 43.3
click at [440, 434] on p "**********" at bounding box center [620, 412] width 698 height 51
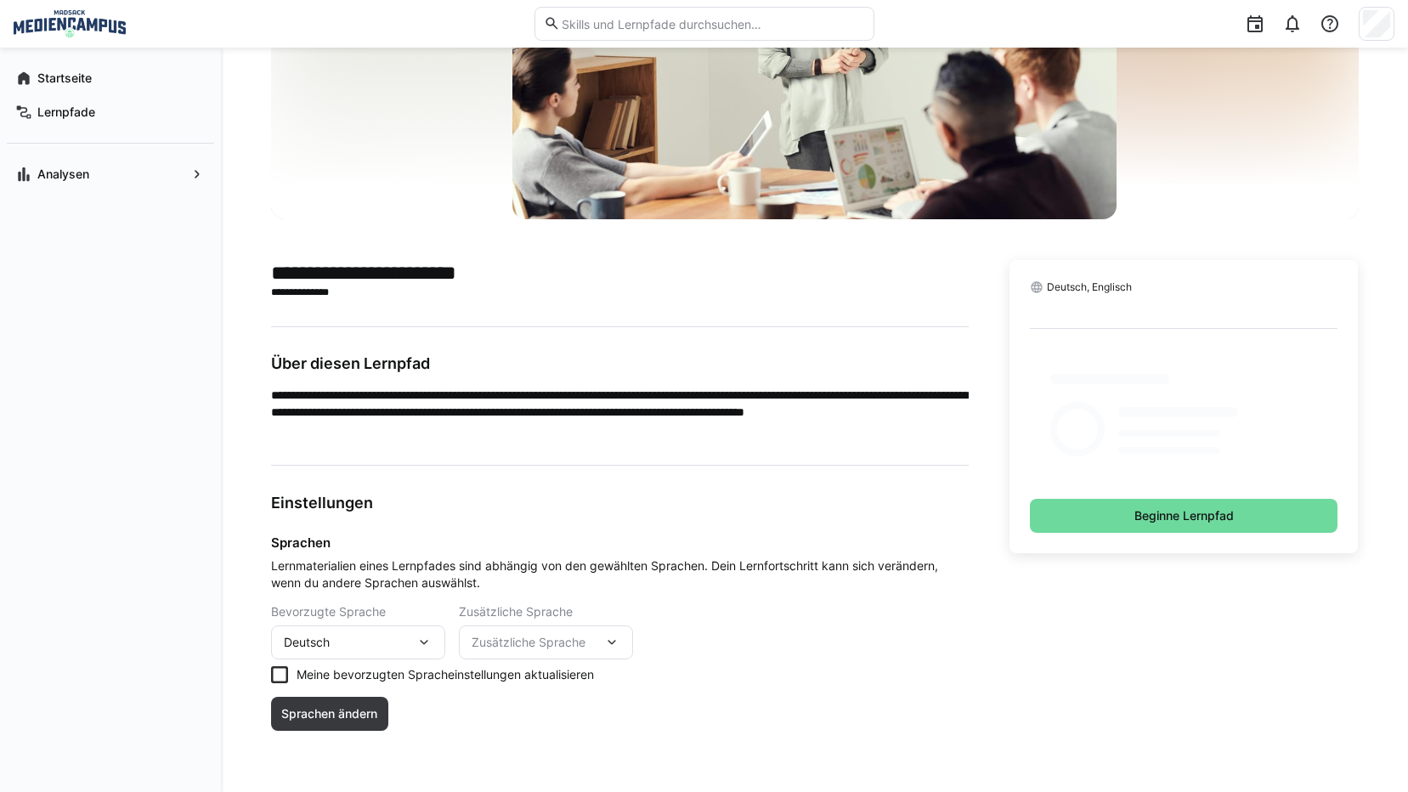
click at [1136, 523] on span "Beginne Lernpfad" at bounding box center [1184, 515] width 105 height 17
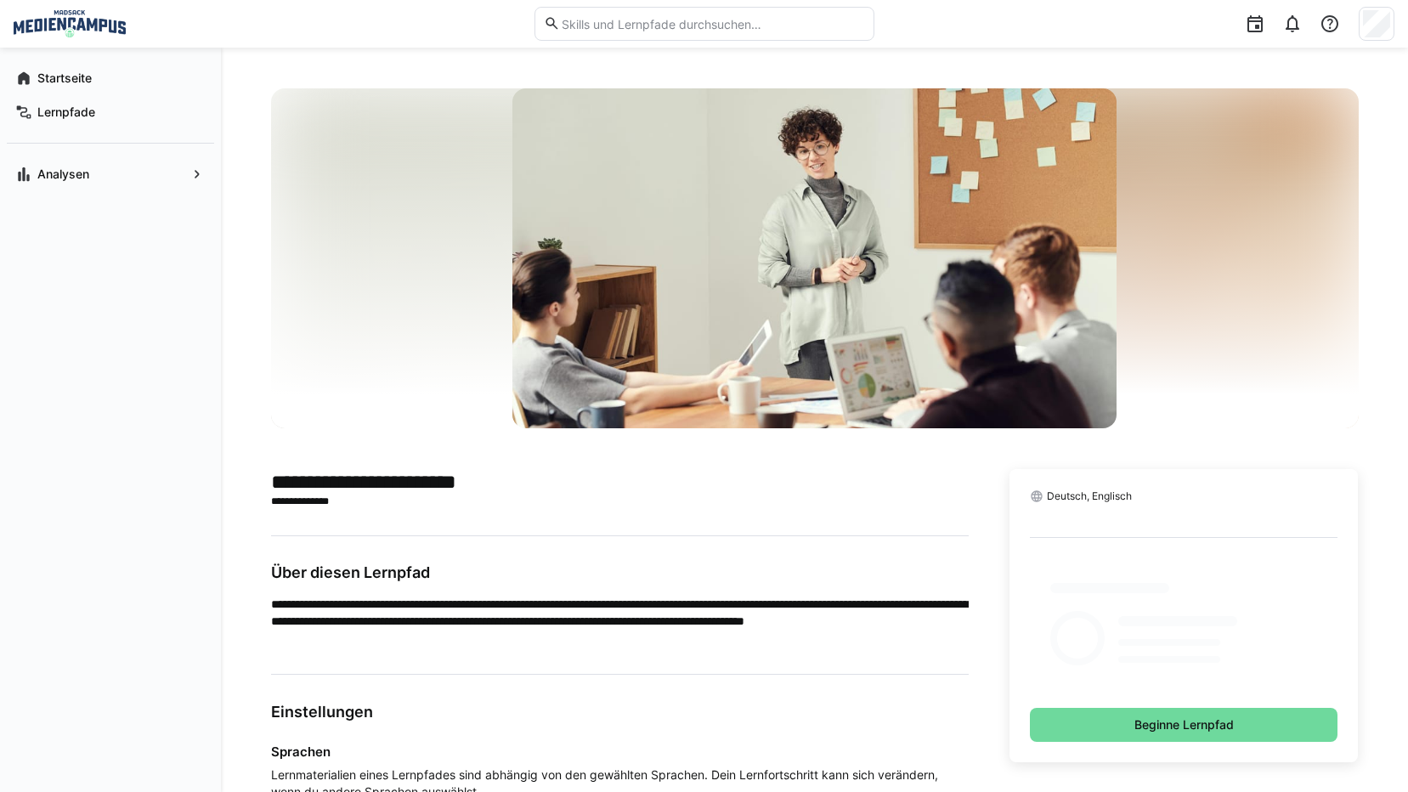
click at [1136, 722] on span "Beginne Lernpfad" at bounding box center [1184, 725] width 105 height 17
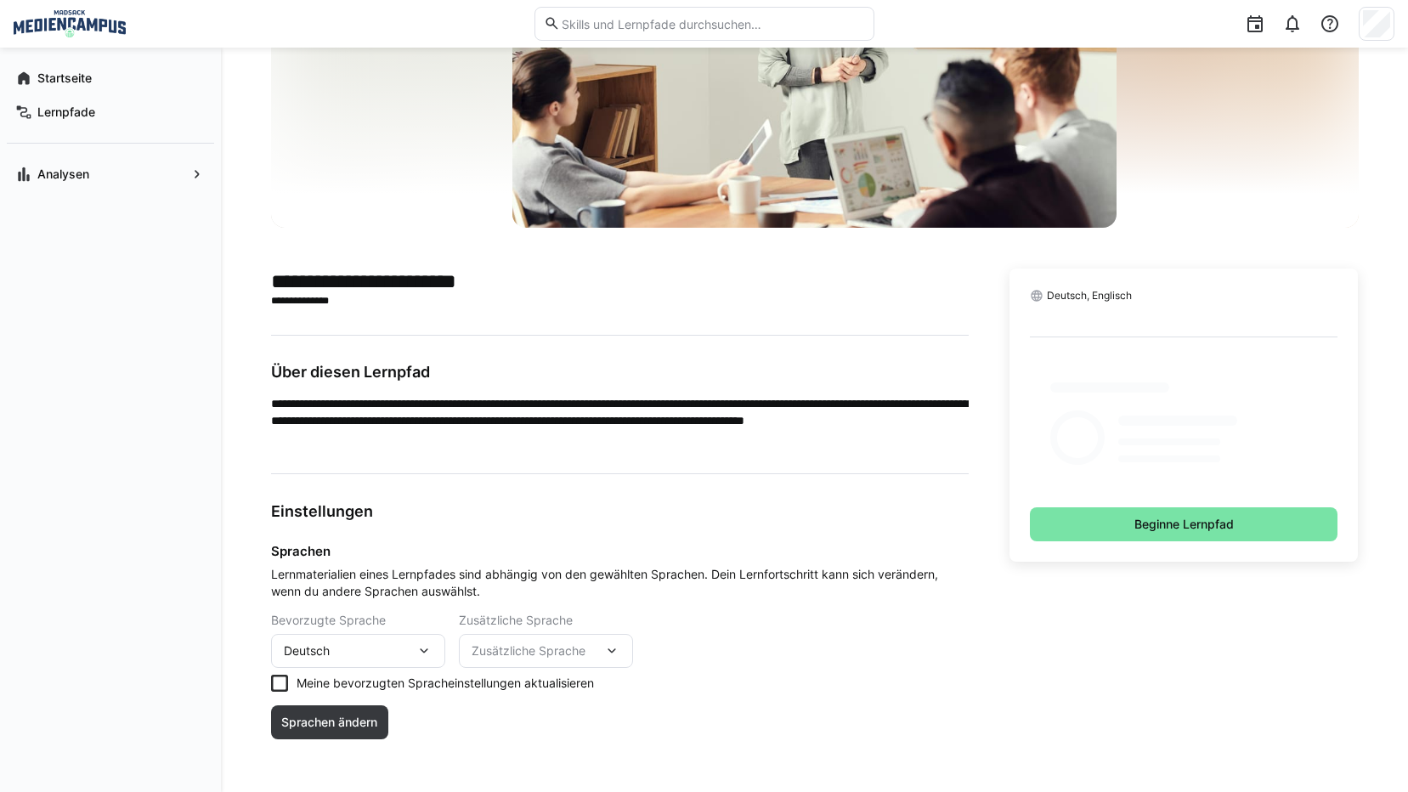
scroll to position [209, 0]
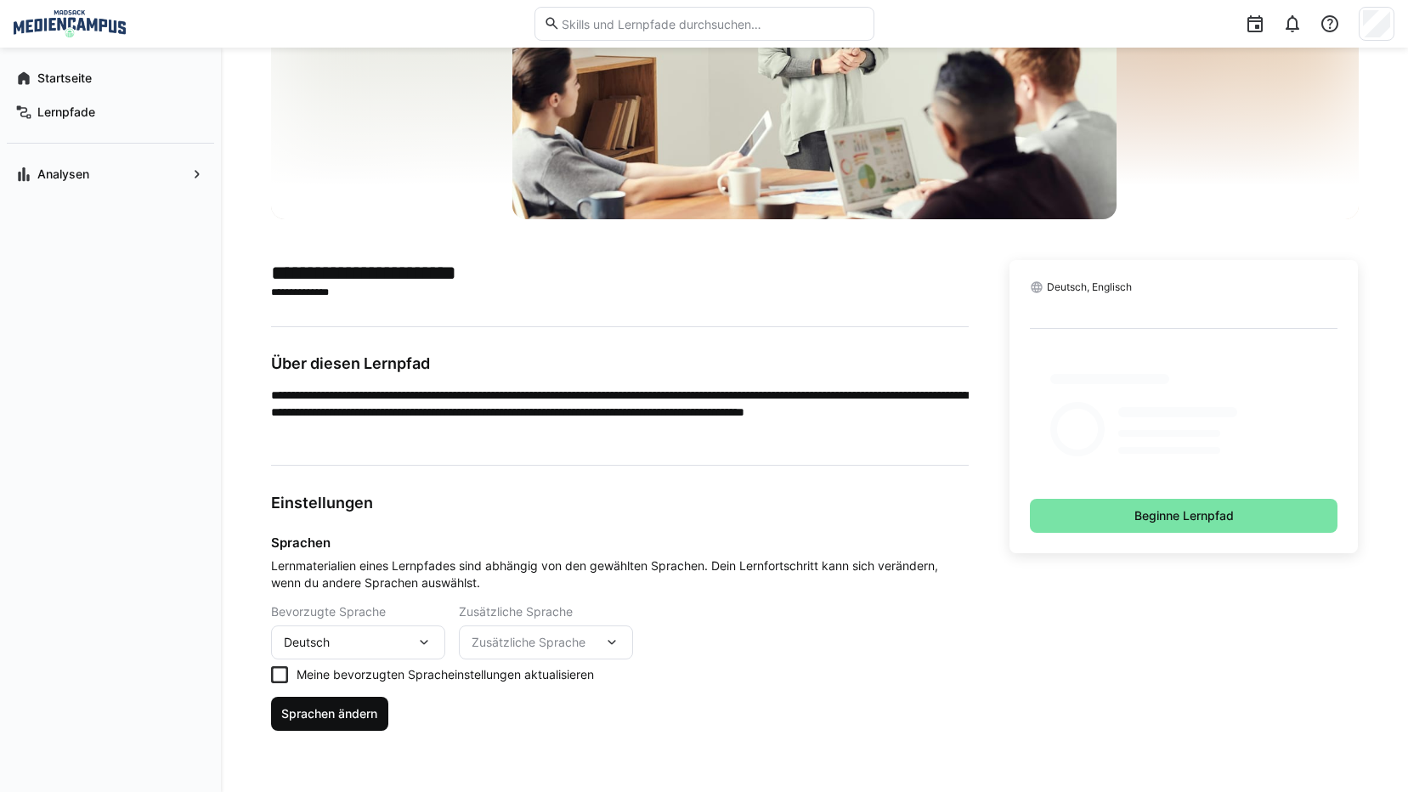
click at [308, 717] on span "Sprachen ändern" at bounding box center [329, 713] width 101 height 17
click at [549, 658] on div "Zusätzliche Sprache" at bounding box center [546, 643] width 174 height 34
click at [549, 648] on span "Zusätzliche Sprache" at bounding box center [538, 642] width 132 height 17
click at [547, 649] on span "Zusätzliche Sprache" at bounding box center [538, 642] width 132 height 17
drag, startPoint x: 547, startPoint y: 650, endPoint x: 529, endPoint y: 688, distance: 42.2
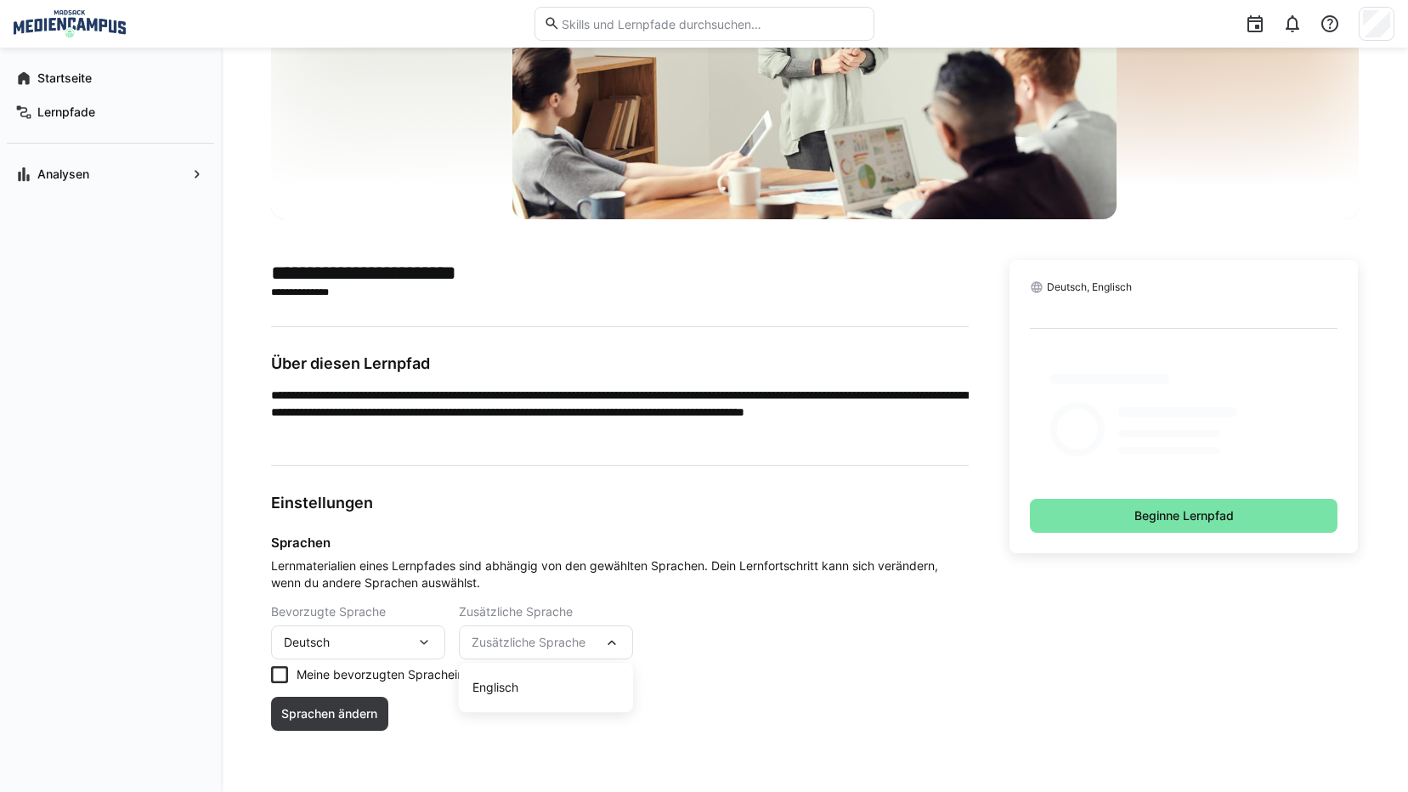
click at [529, 688] on div "Englisch" at bounding box center [546, 687] width 147 height 17
click at [452, 700] on div "Einstellungen Sprachen Lernmaterialien eines Lernpfades sind abhängig von den g…" at bounding box center [620, 622] width 698 height 258
click at [309, 720] on span "Sprachen ändern" at bounding box center [329, 713] width 101 height 17
click at [1139, 528] on span "Beginne Lernpfad" at bounding box center [1184, 516] width 309 height 34
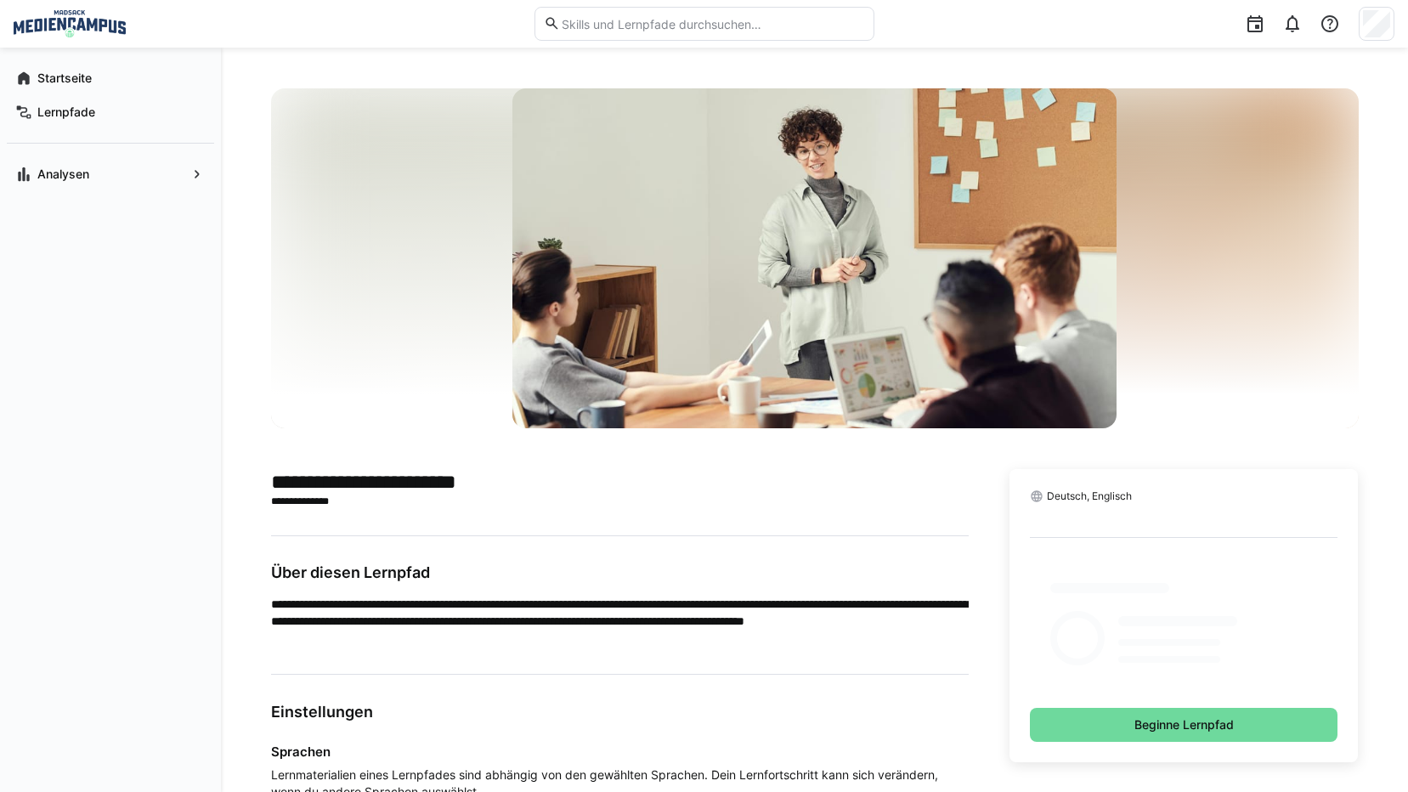
drag, startPoint x: 1028, startPoint y: 711, endPoint x: 1068, endPoint y: 720, distance: 40.0
click at [1042, 715] on div "Deutsch, Englisch Beginne Lernpfad" at bounding box center [1184, 615] width 349 height 293
click at [1076, 722] on span "Beginne Lernpfad" at bounding box center [1184, 725] width 309 height 34
click at [0, 0] on app-navigation-label "Lernpfade" at bounding box center [0, 0] width 0 height 0
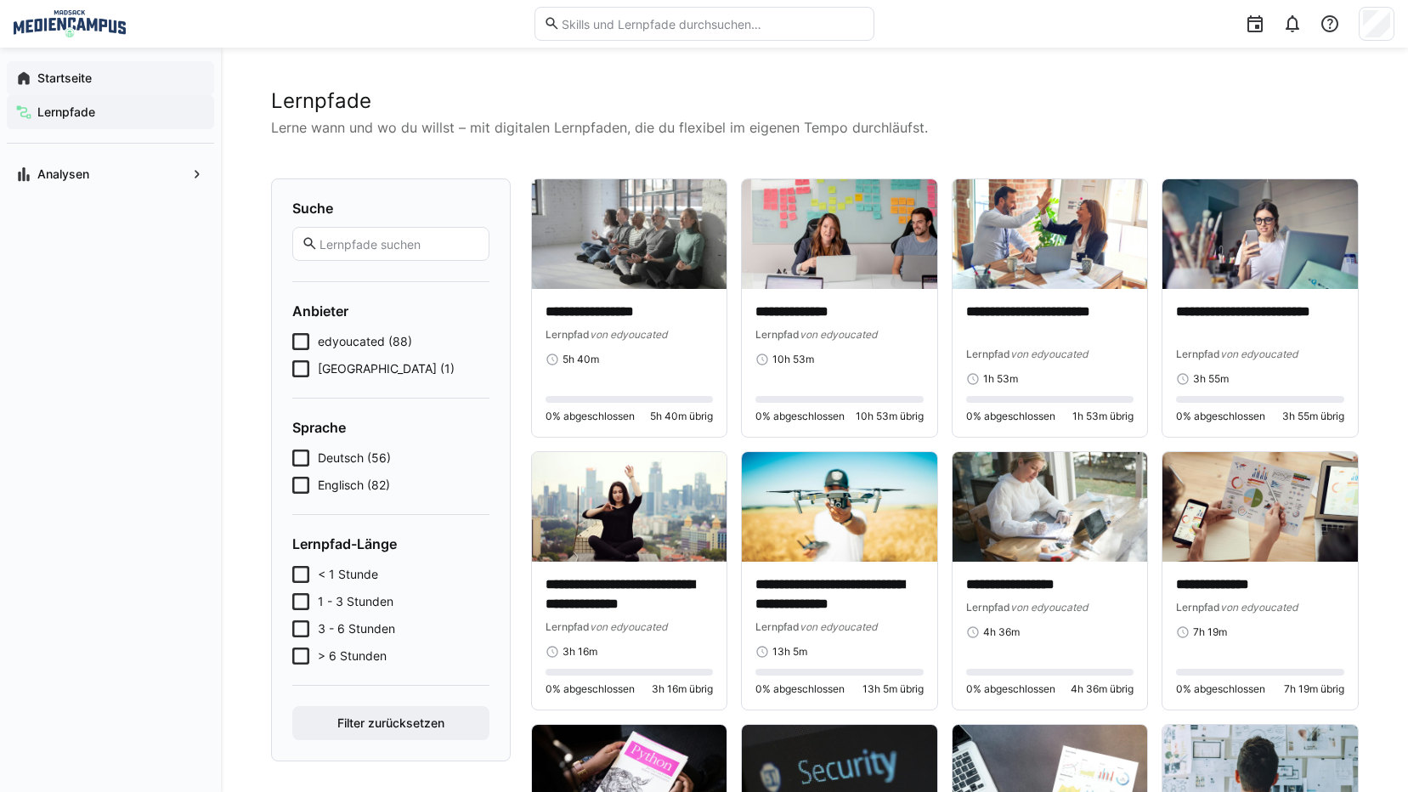
click at [119, 78] on span "Startseite" at bounding box center [120, 78] width 171 height 17
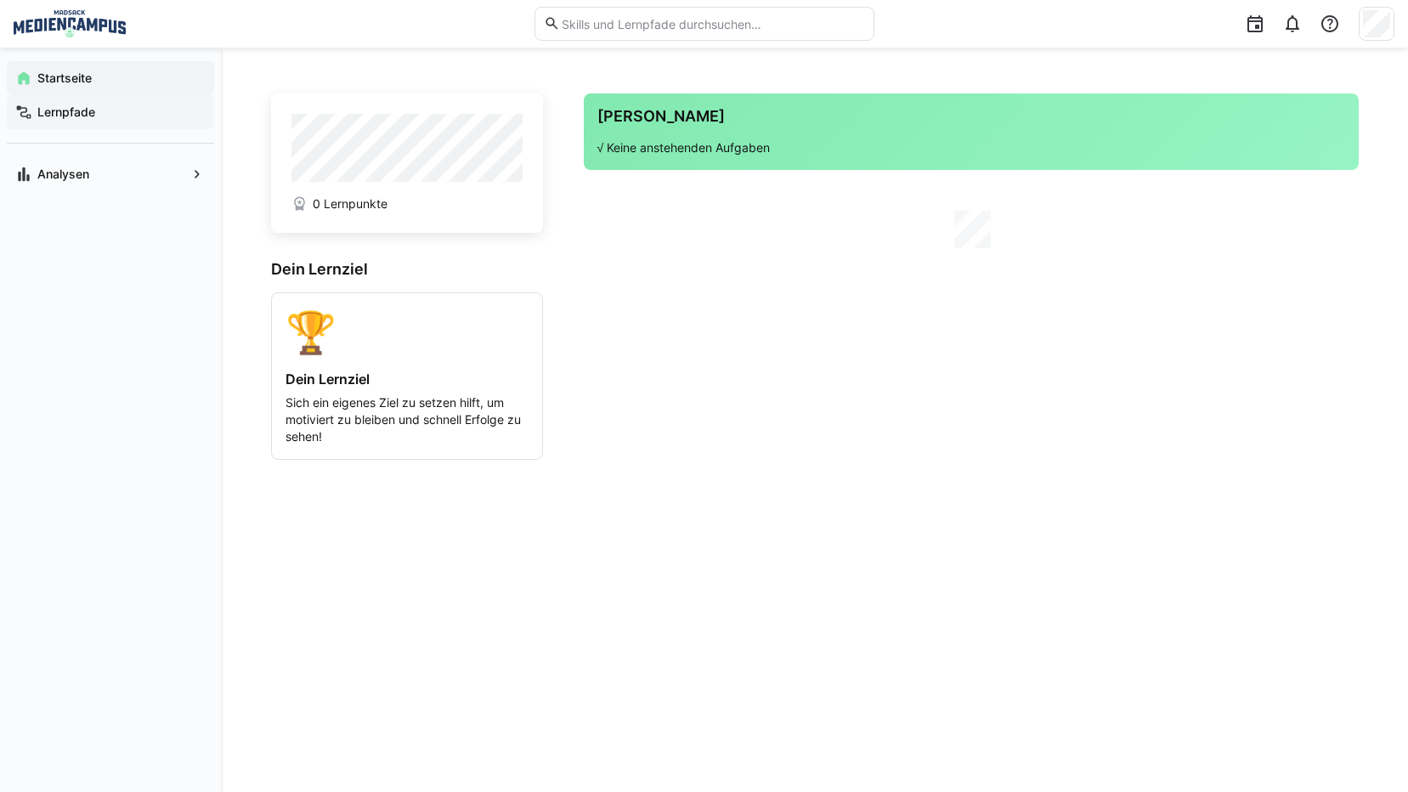
click at [123, 115] on span "Lernpfade" at bounding box center [120, 112] width 171 height 17
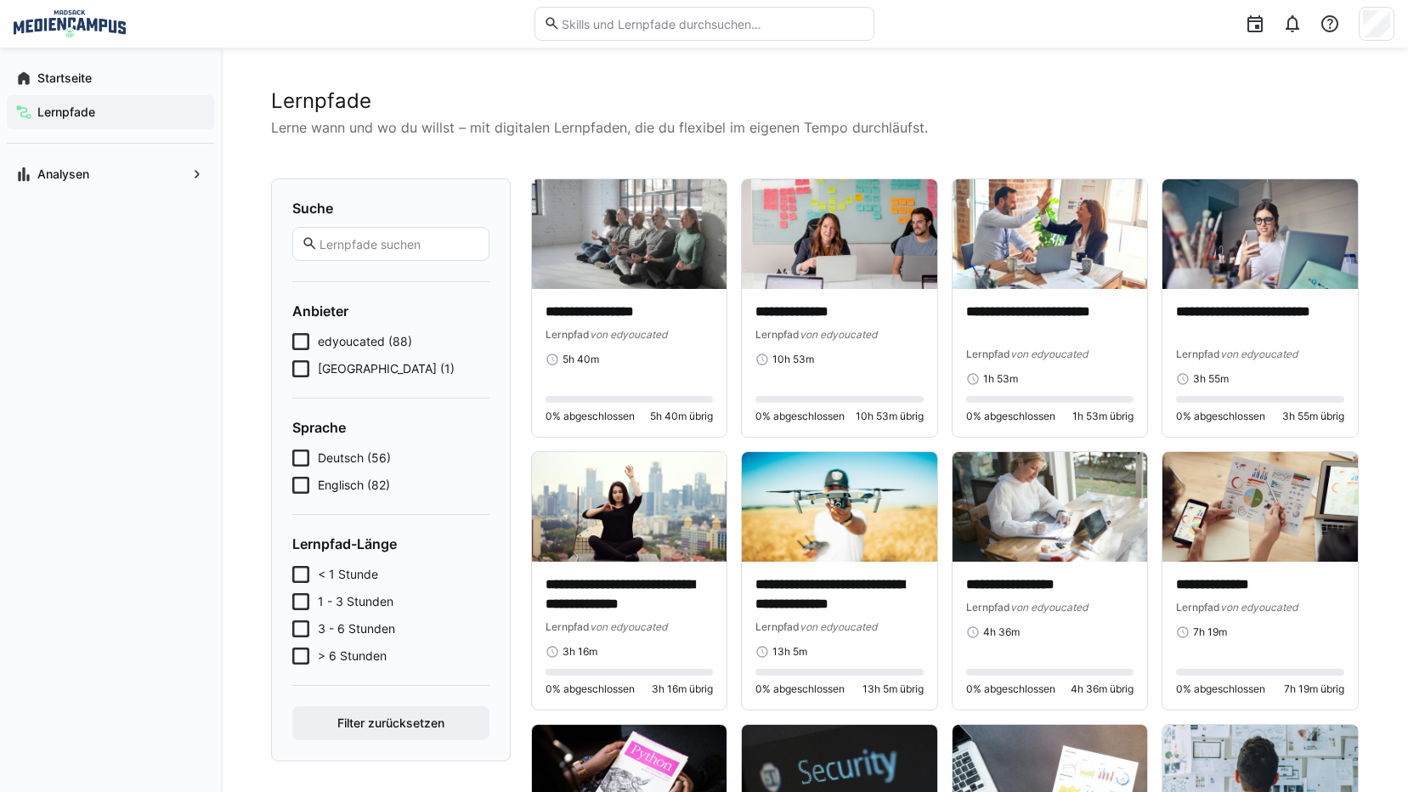
click at [312, 572] on eds-checkbox "< 1 Stunde" at bounding box center [390, 574] width 197 height 17
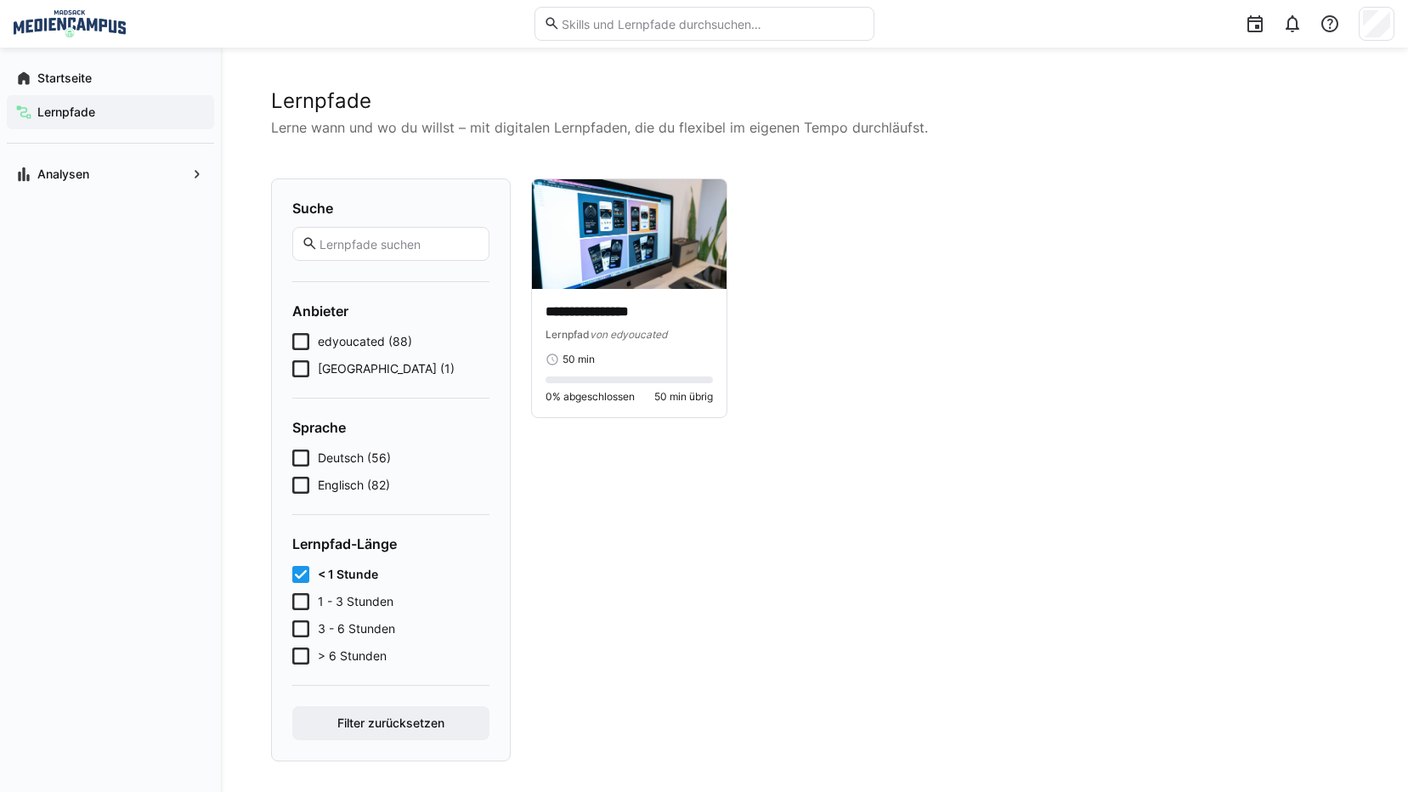
click at [312, 572] on eds-checkbox "< 1 Stunde" at bounding box center [390, 574] width 197 height 17
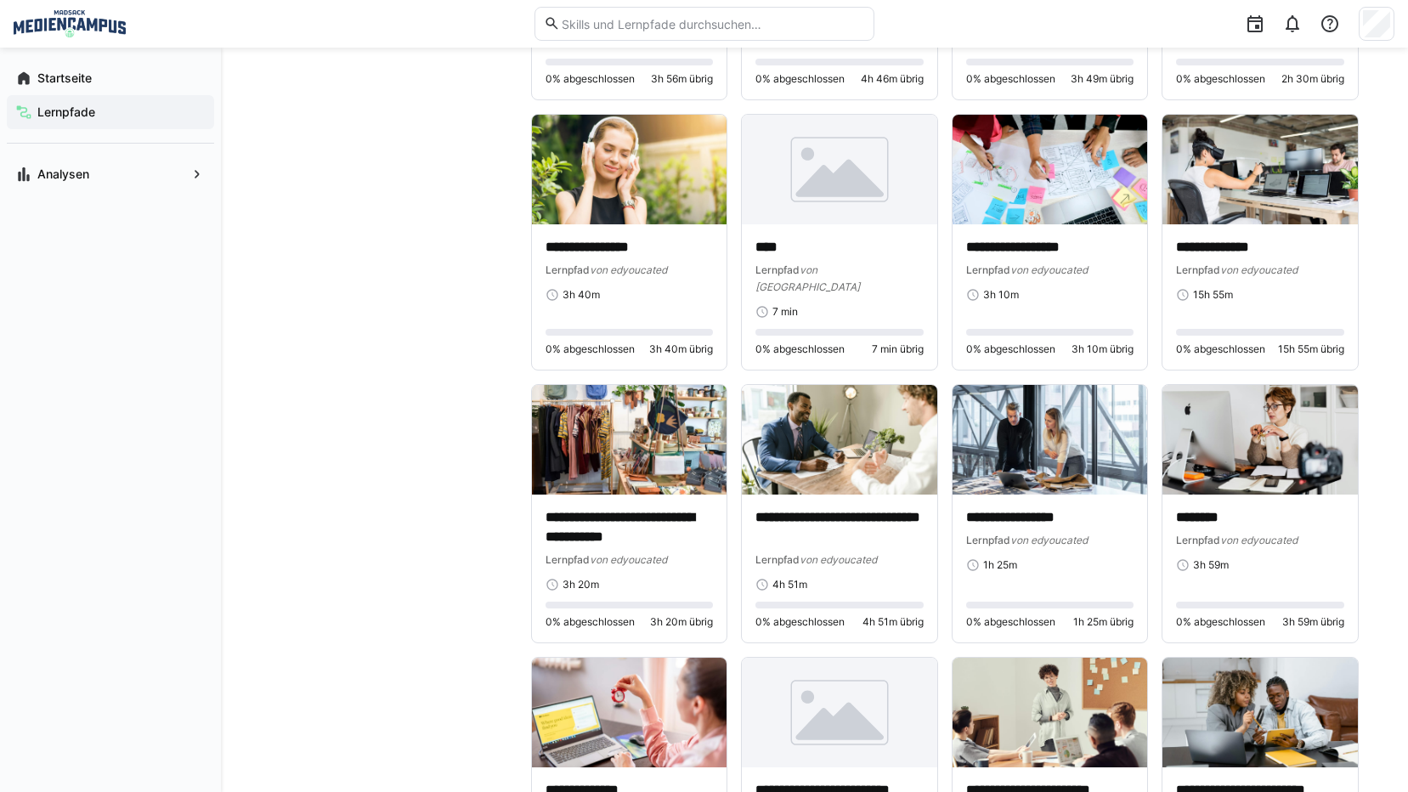
scroll to position [3655, 0]
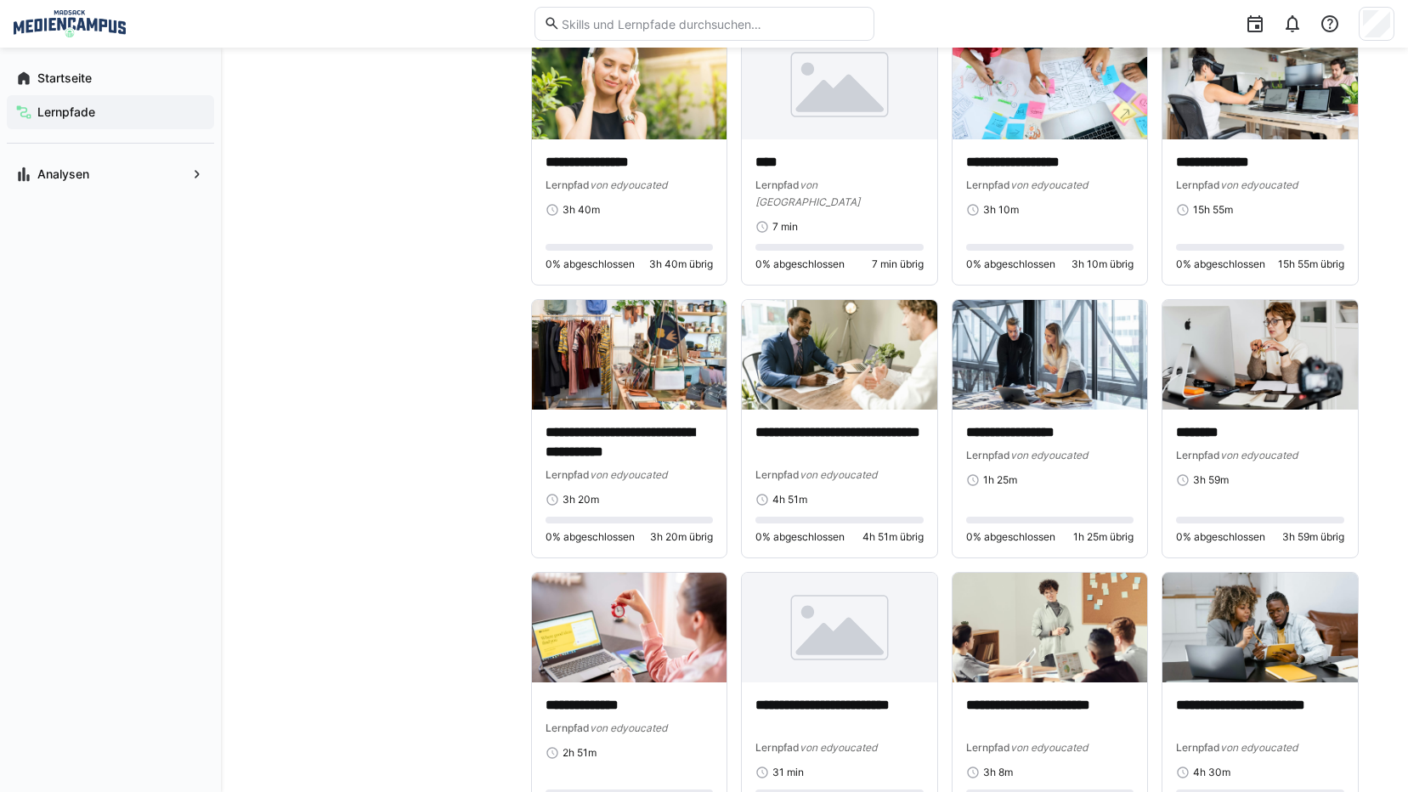
drag, startPoint x: 636, startPoint y: 160, endPoint x: 334, endPoint y: 281, distance: 325.3
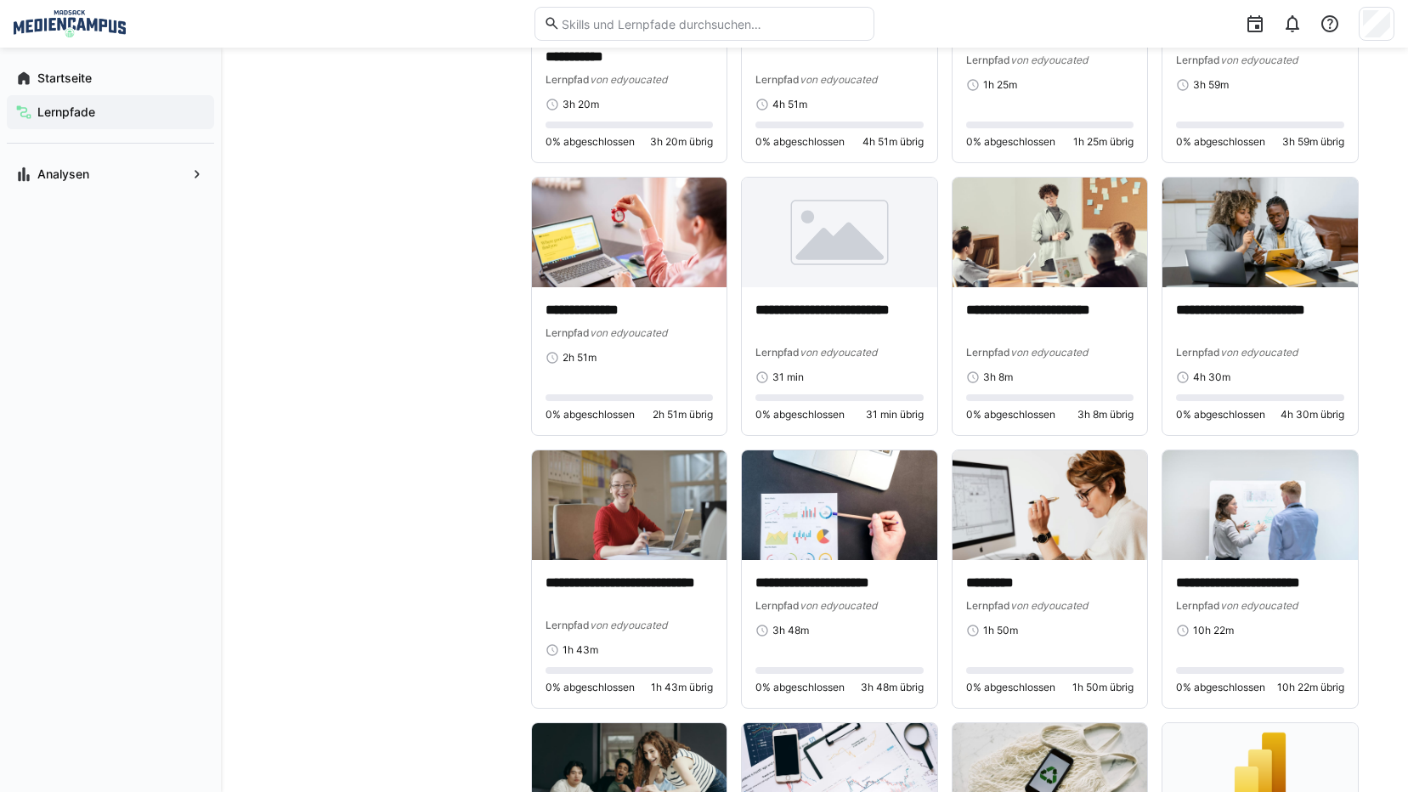
scroll to position [4080, 0]
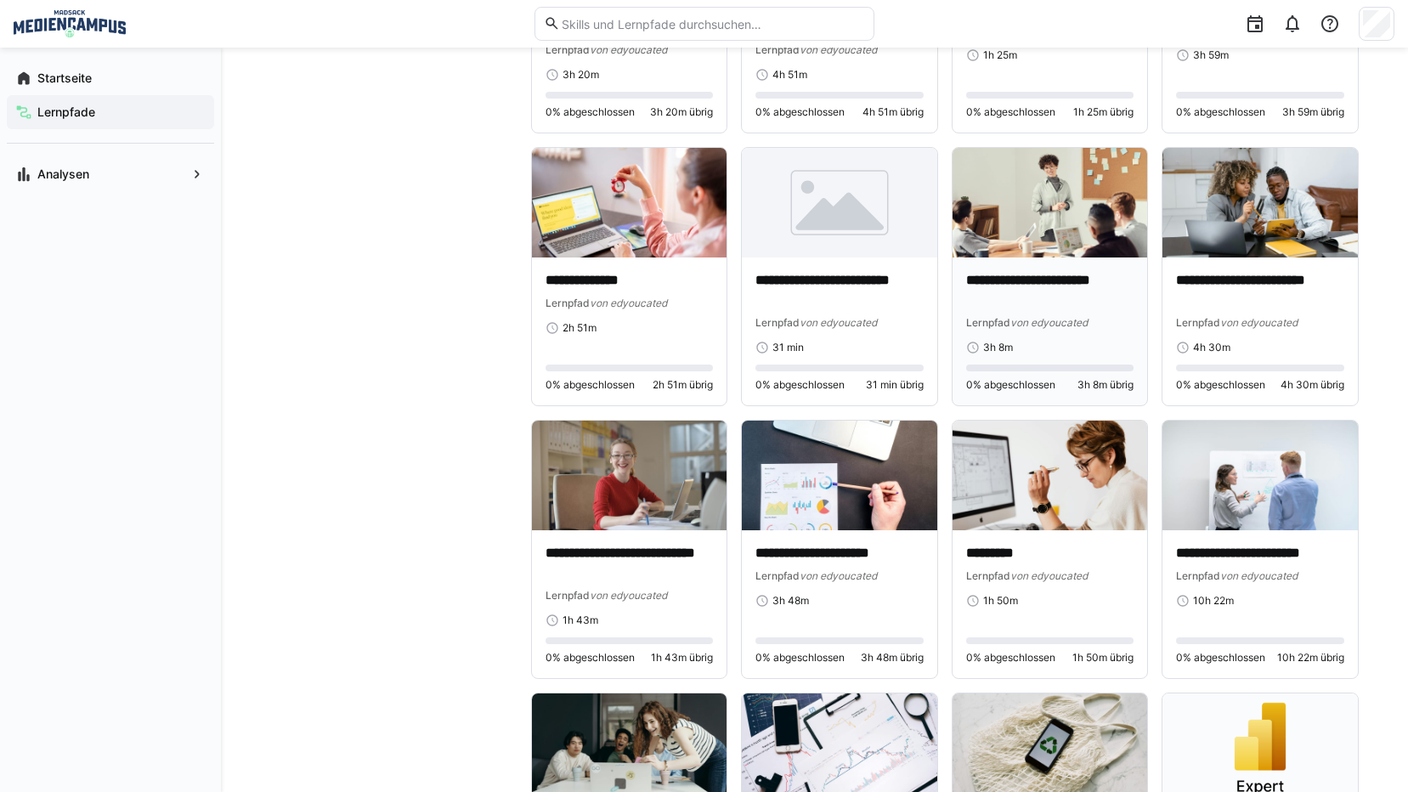
click at [1019, 296] on p "**********" at bounding box center [1050, 290] width 168 height 39
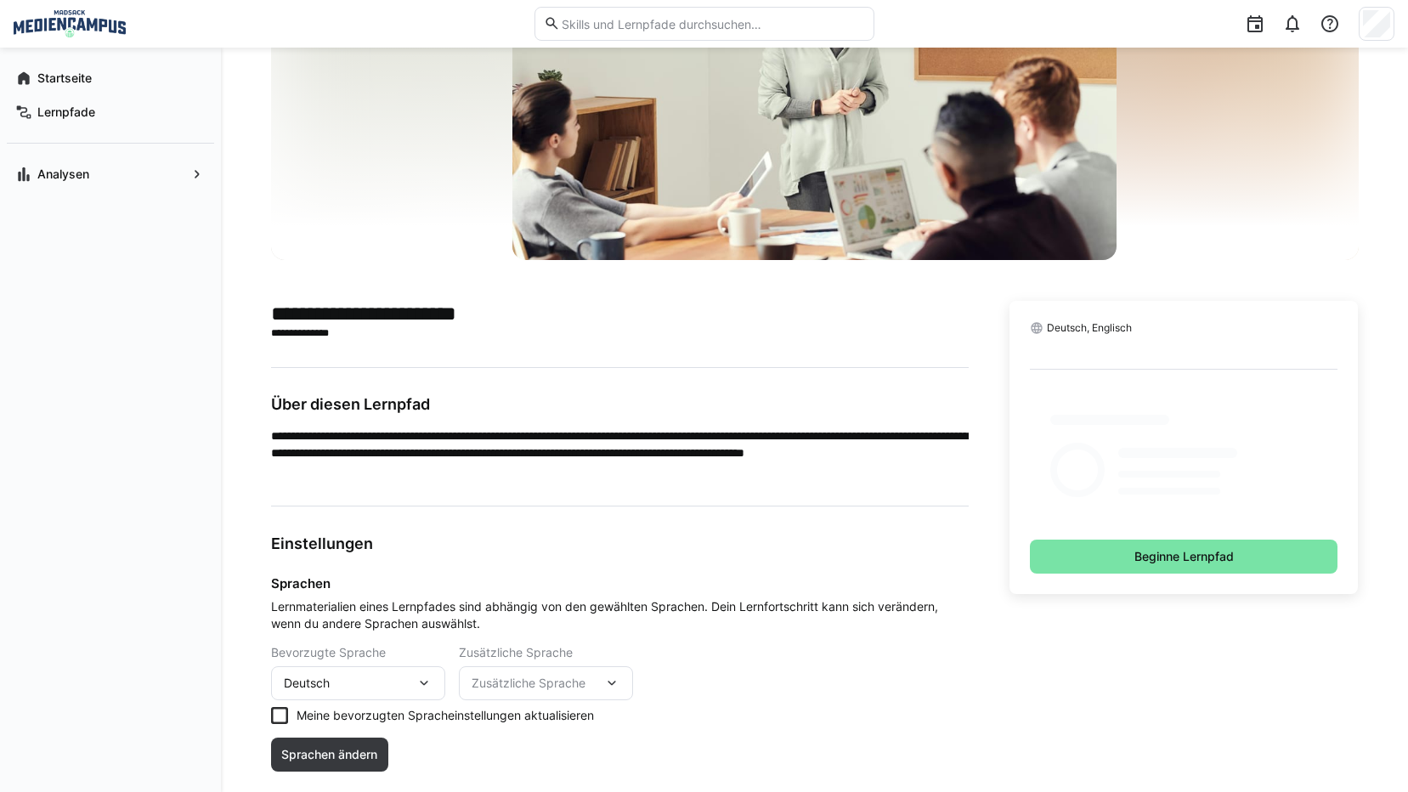
scroll to position [170, 0]
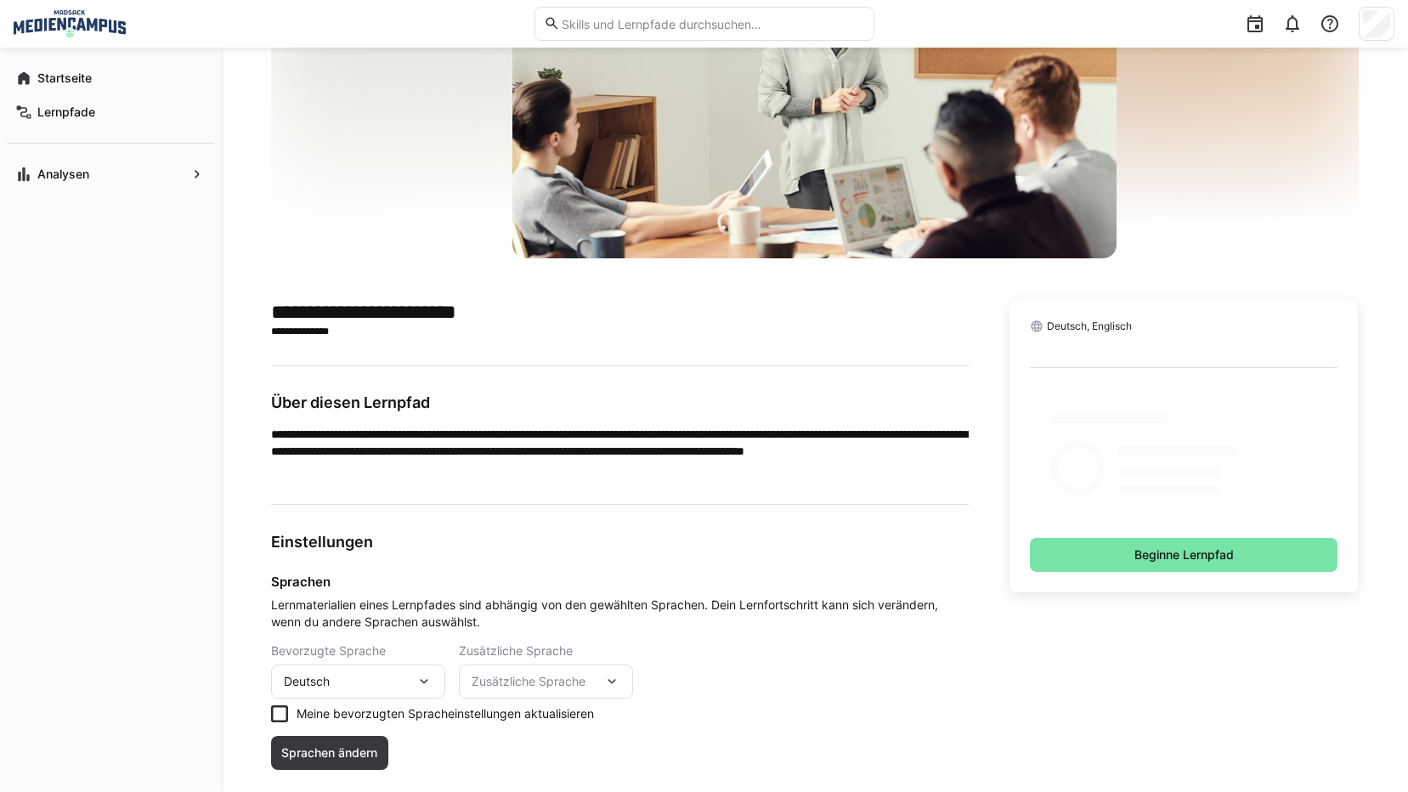
click at [1128, 419] on div at bounding box center [1110, 418] width 119 height 10
click at [1128, 439] on div at bounding box center [1184, 452] width 309 height 129
click at [1119, 552] on span "Beginne Lernpfad" at bounding box center [1184, 555] width 309 height 34
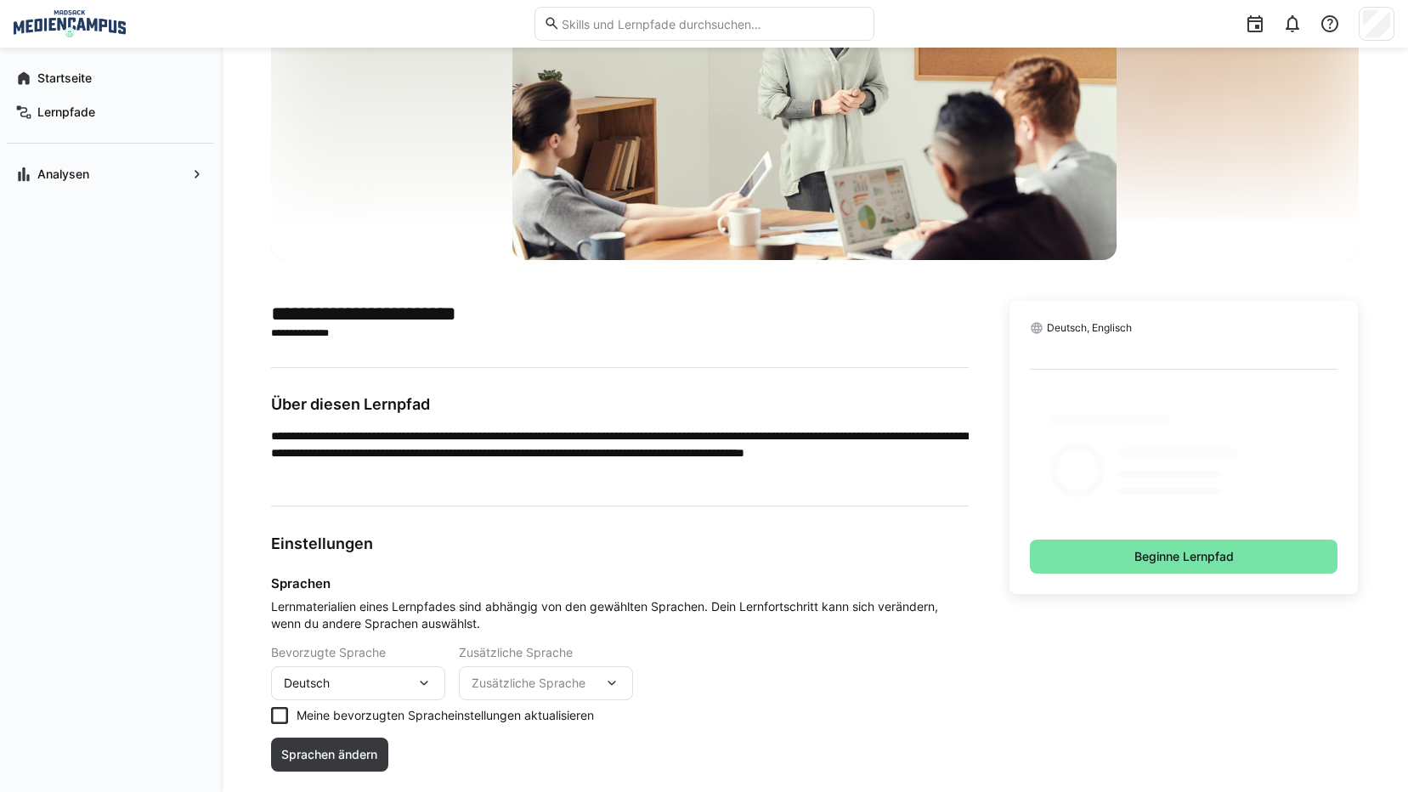
scroll to position [170, 0]
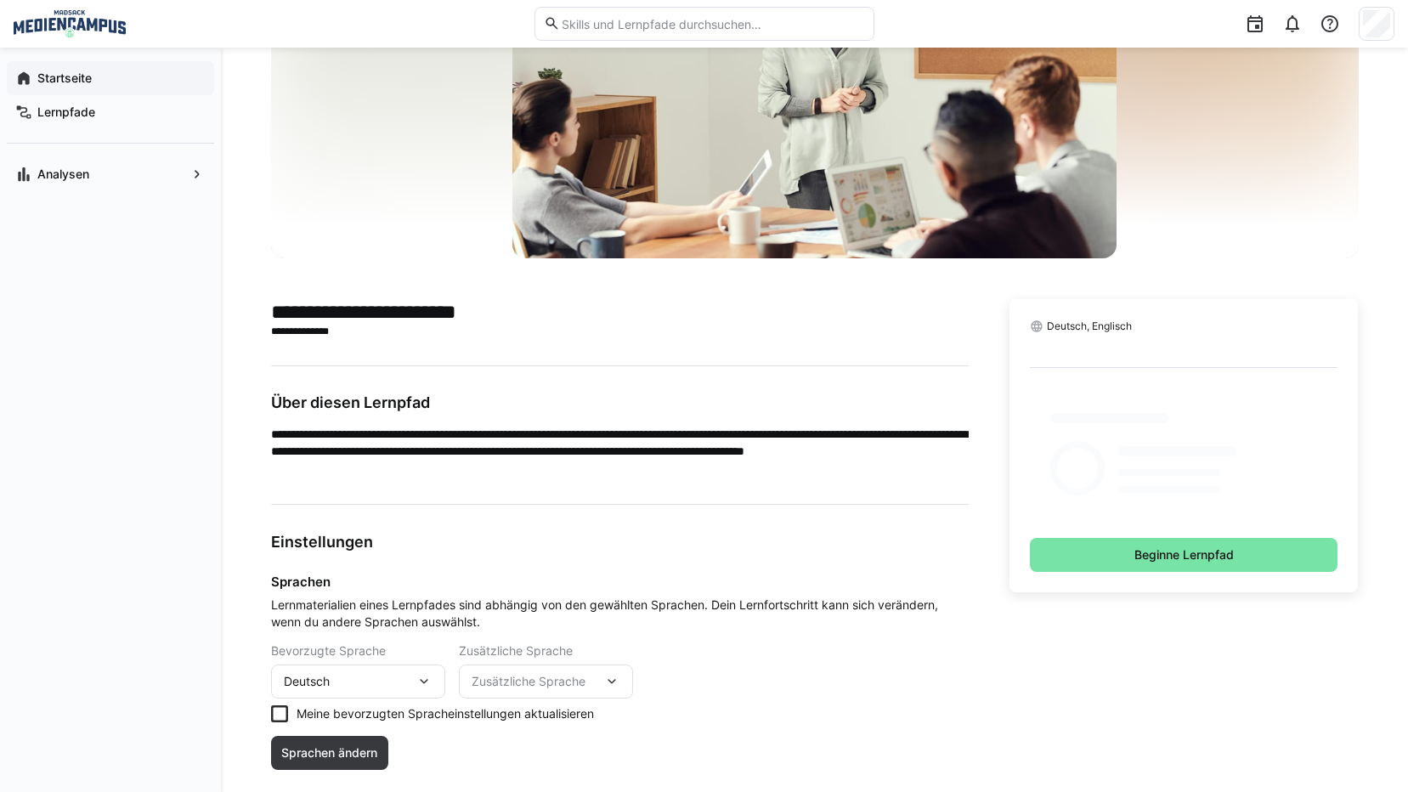
click at [156, 76] on span "Startseite" at bounding box center [120, 78] width 171 height 17
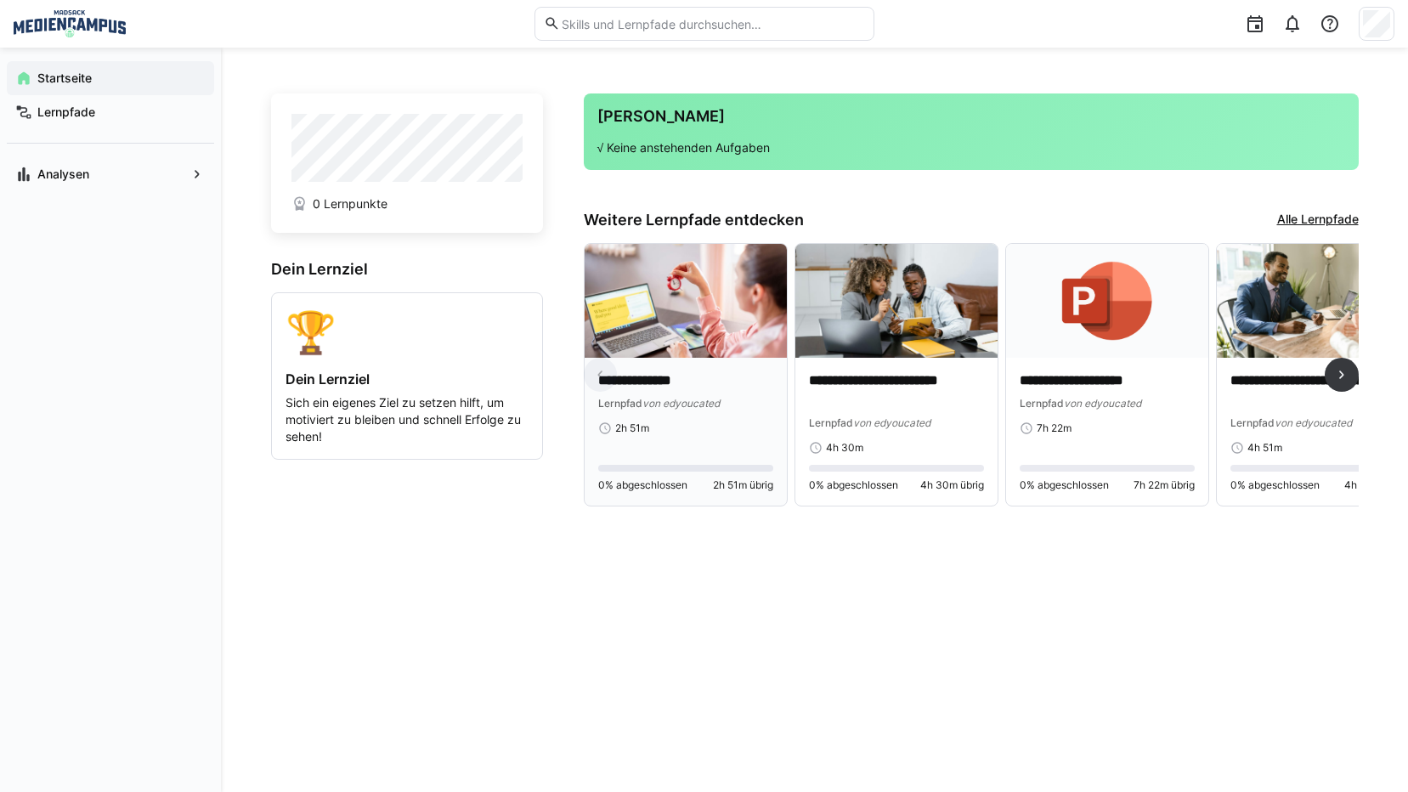
click at [766, 365] on div "**********" at bounding box center [686, 432] width 202 height 148
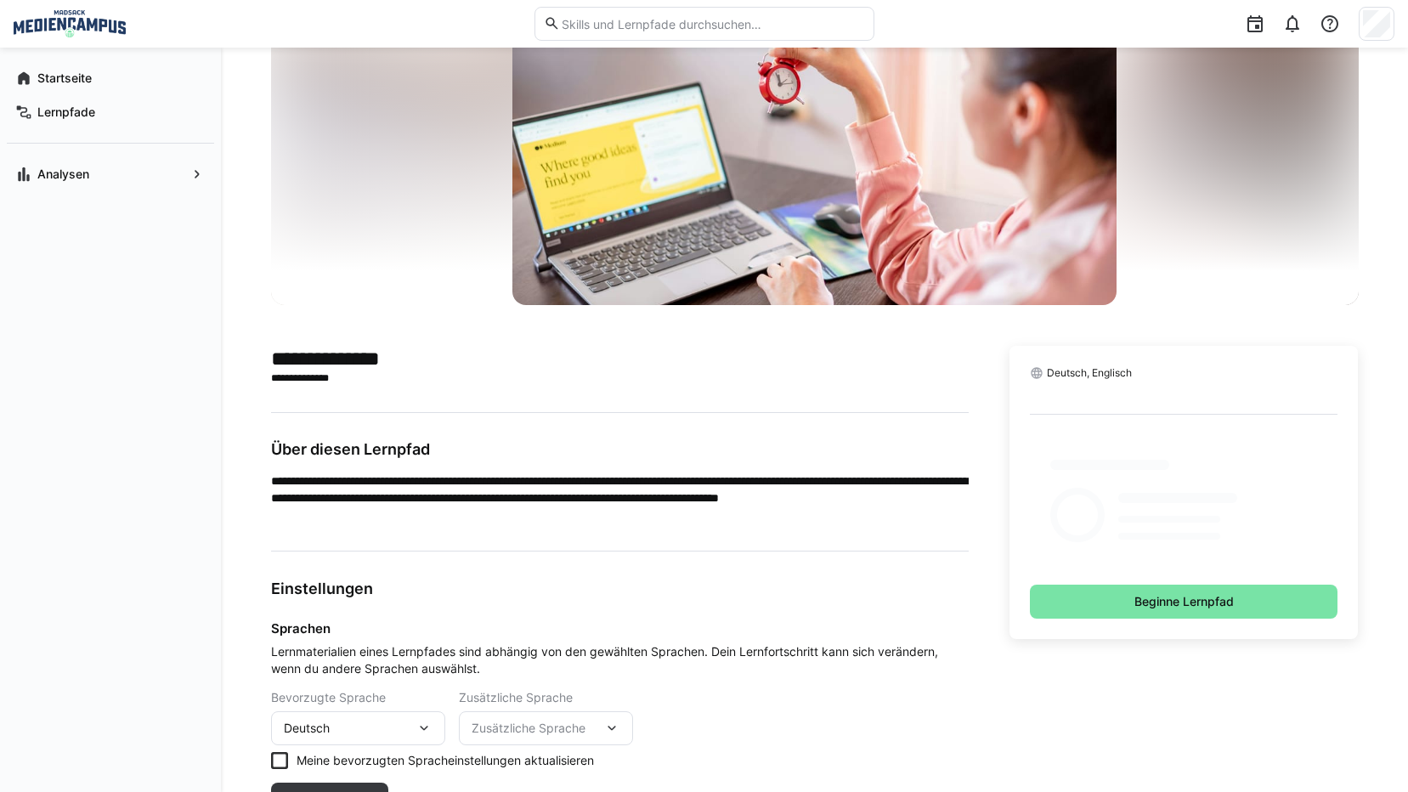
scroll to position [170, 0]
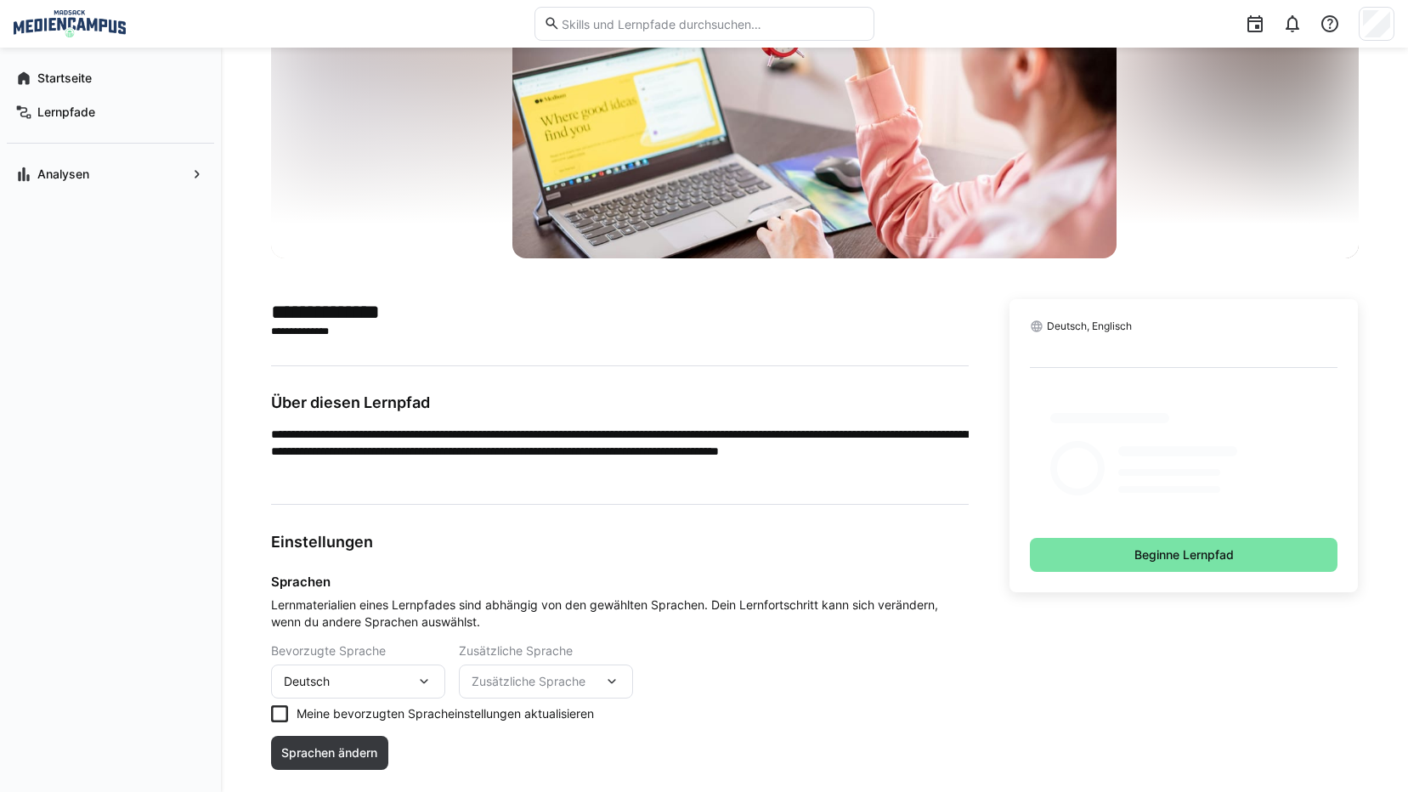
drag, startPoint x: 645, startPoint y: 527, endPoint x: 599, endPoint y: 528, distance: 45.9
drag, startPoint x: 599, startPoint y: 528, endPoint x: 628, endPoint y: 651, distance: 126.6
click at [649, 647] on div "Bevorzugte Sprache Deutsch Zusätzliche Sprache Zusätzliche Sprache" at bounding box center [620, 671] width 698 height 54
click at [330, 711] on eds-checkbox "Meine bevorzugten Spracheinstellungen aktualisieren" at bounding box center [620, 713] width 698 height 17
drag, startPoint x: 330, startPoint y: 711, endPoint x: 232, endPoint y: 716, distance: 97.9
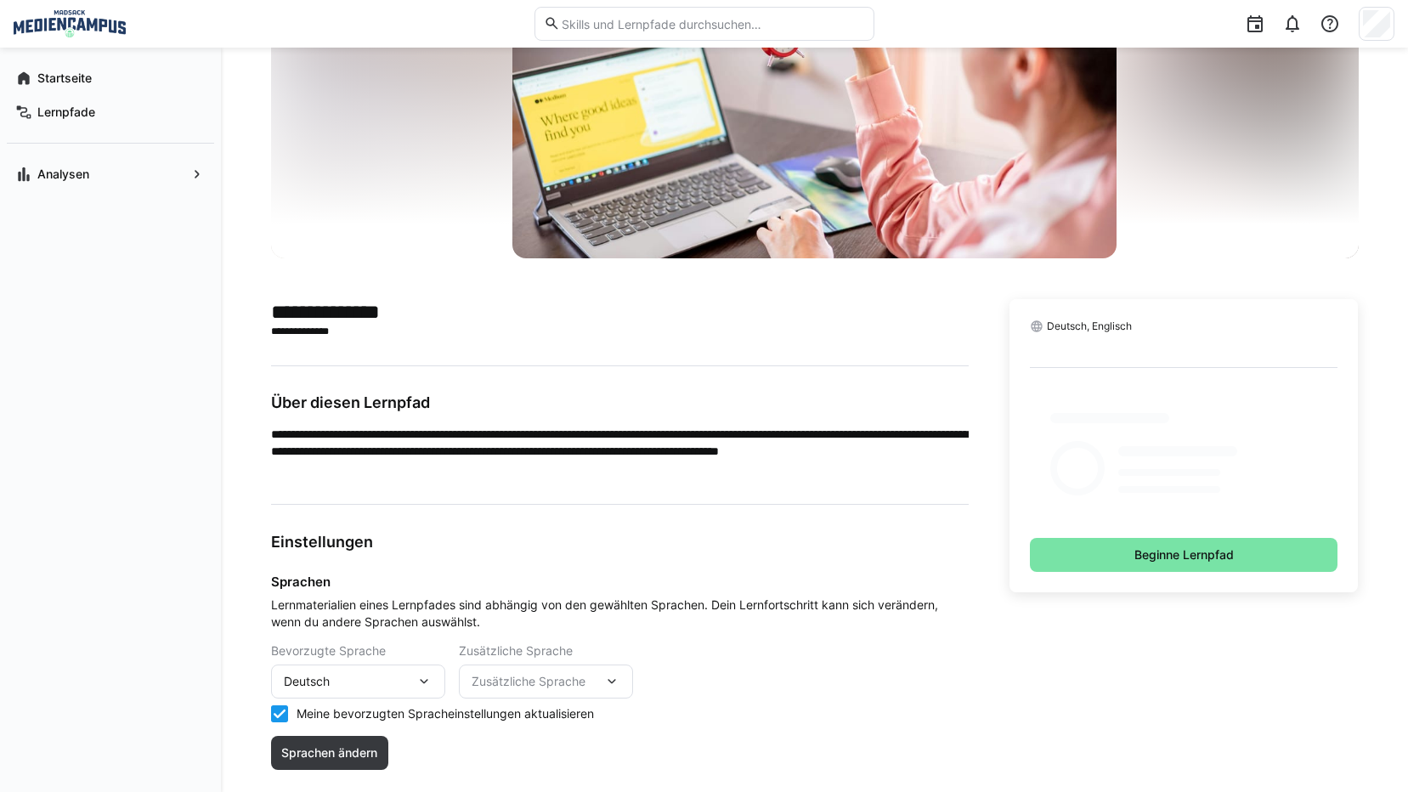
click at [203, 716] on div "Startseite Lernpfade Analysen" at bounding box center [110, 420] width 221 height 745
click at [309, 746] on span "Sprachen ändern" at bounding box center [329, 753] width 101 height 17
click at [332, 754] on span "Sprachen ändern" at bounding box center [329, 753] width 101 height 17
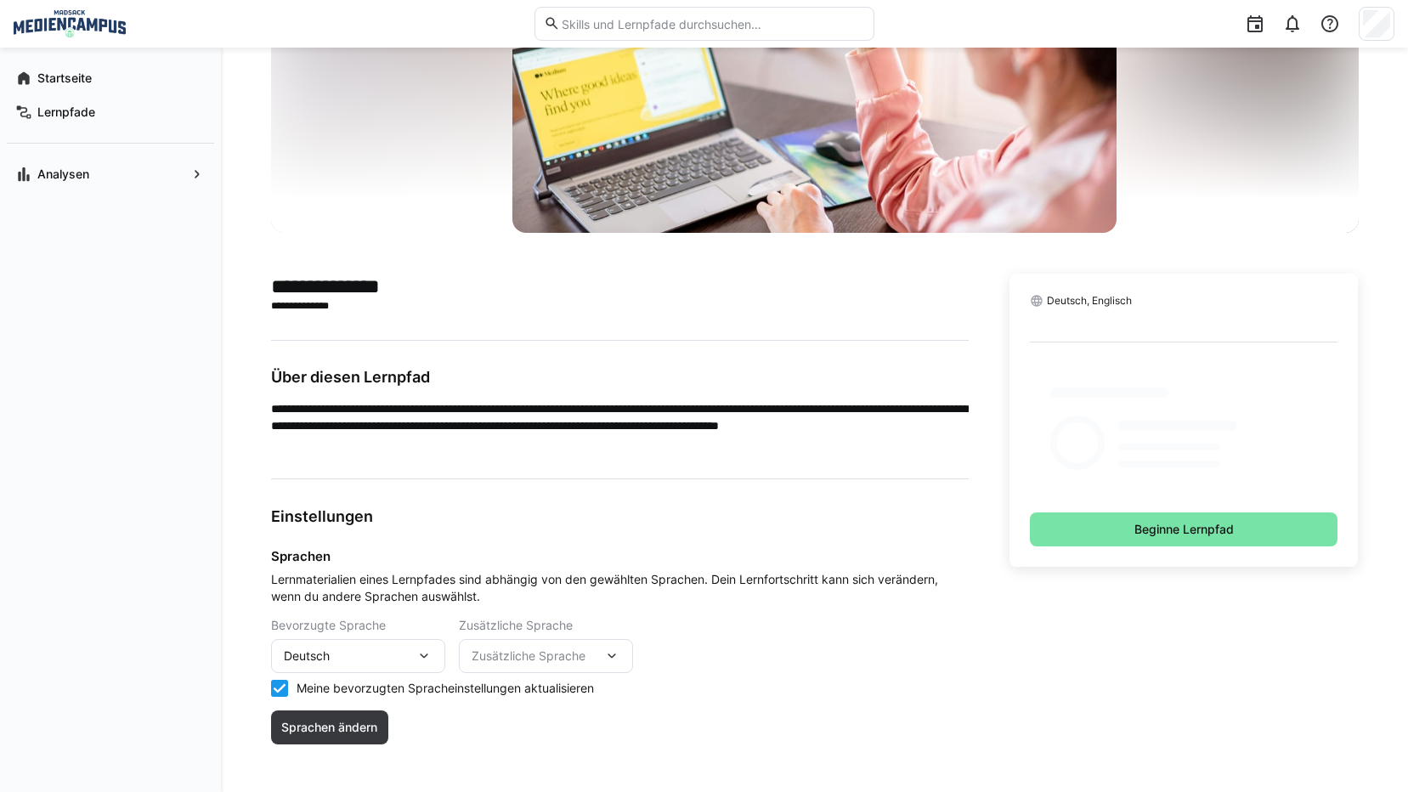
scroll to position [209, 0]
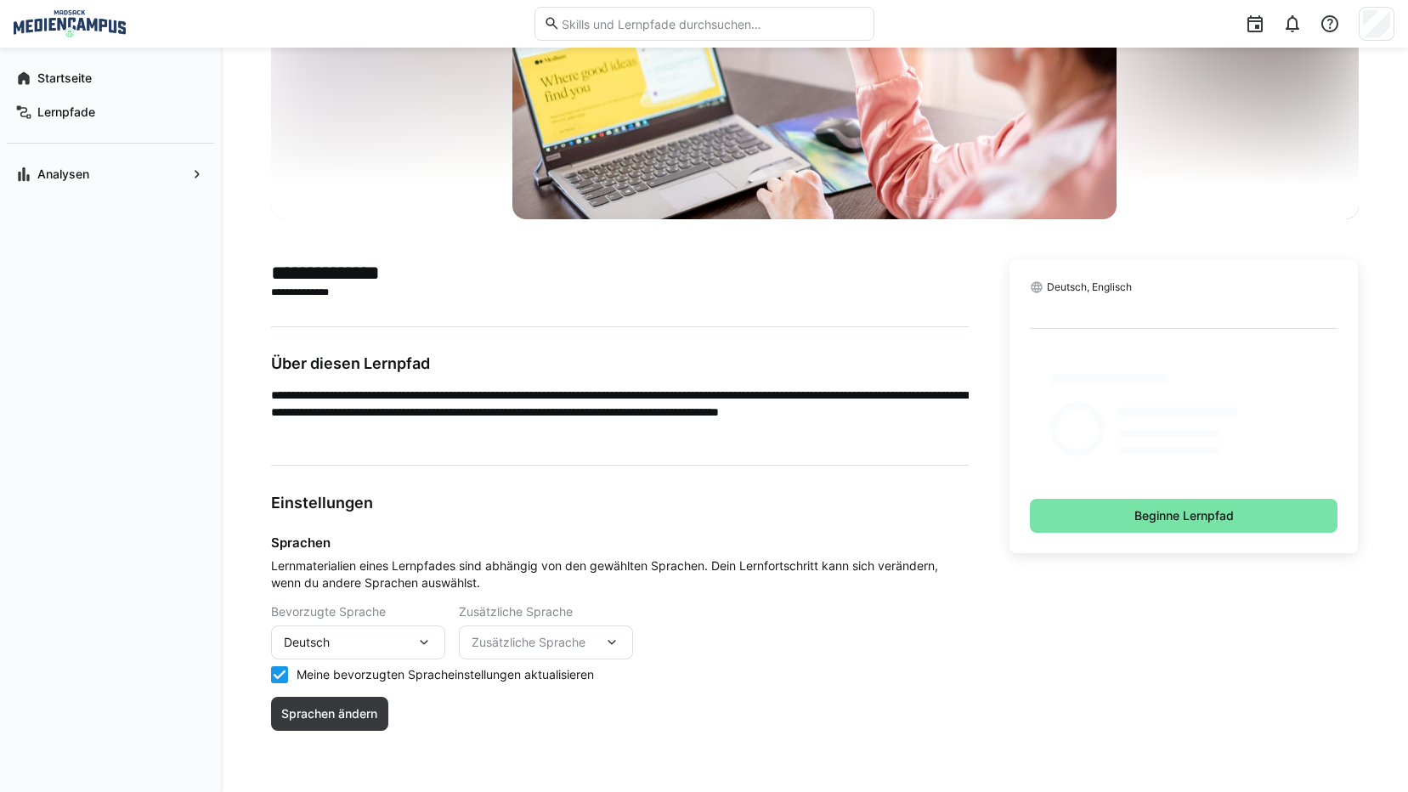
click at [505, 658] on div "Zusätzliche Sprache" at bounding box center [546, 643] width 174 height 34
click at [524, 650] on span "Zusätzliche Sprache" at bounding box center [538, 642] width 132 height 17
click at [531, 646] on span "Zusätzliche Sprache" at bounding box center [538, 642] width 132 height 17
click at [520, 679] on div "Englisch" at bounding box center [546, 687] width 147 height 17
click at [307, 700] on span "Sprachen ändern" at bounding box center [330, 714] width 118 height 34
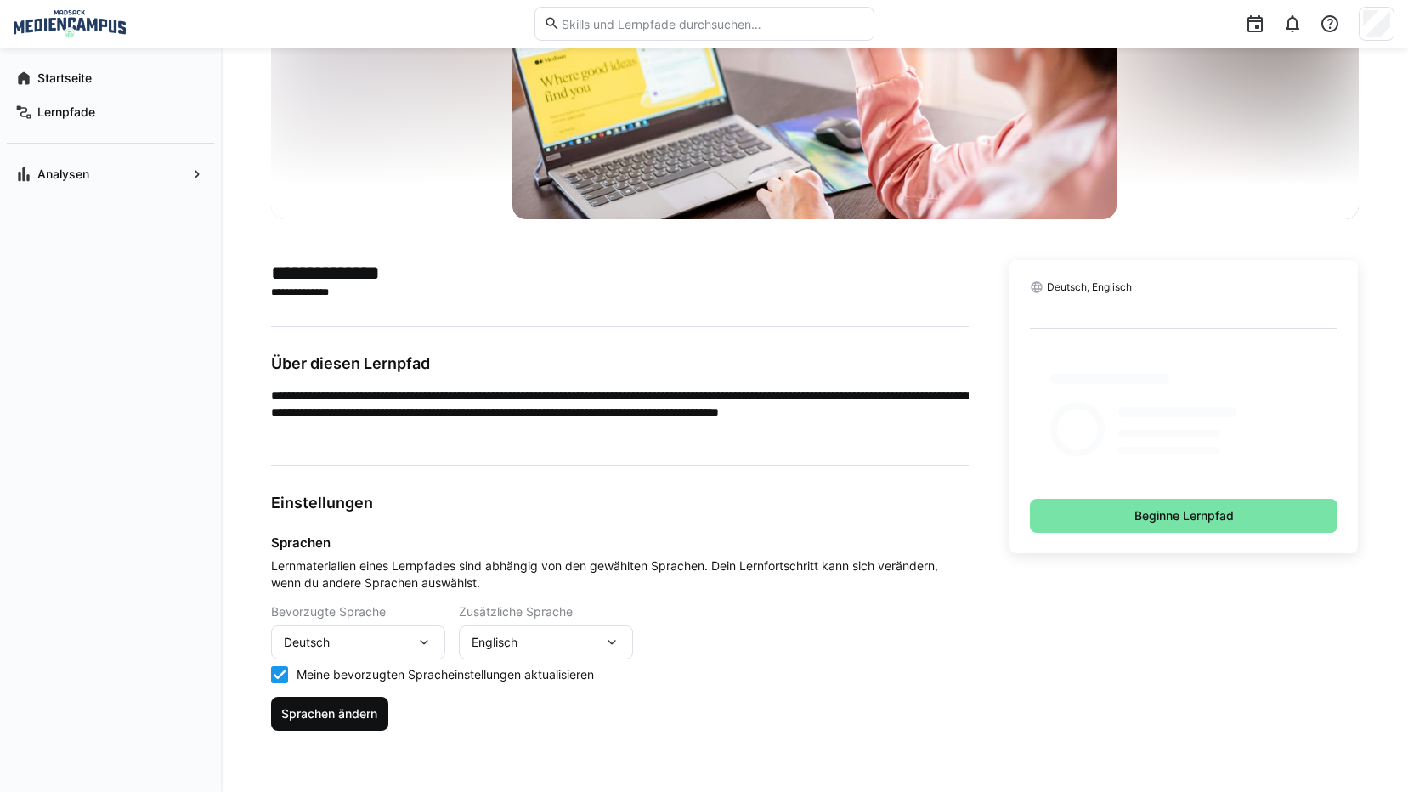
click at [309, 712] on span "Sprachen ändern" at bounding box center [329, 713] width 101 height 17
click at [311, 712] on span "Sprachen ändern" at bounding box center [329, 713] width 101 height 17
click at [321, 712] on span "Sprachen ändern" at bounding box center [329, 713] width 101 height 17
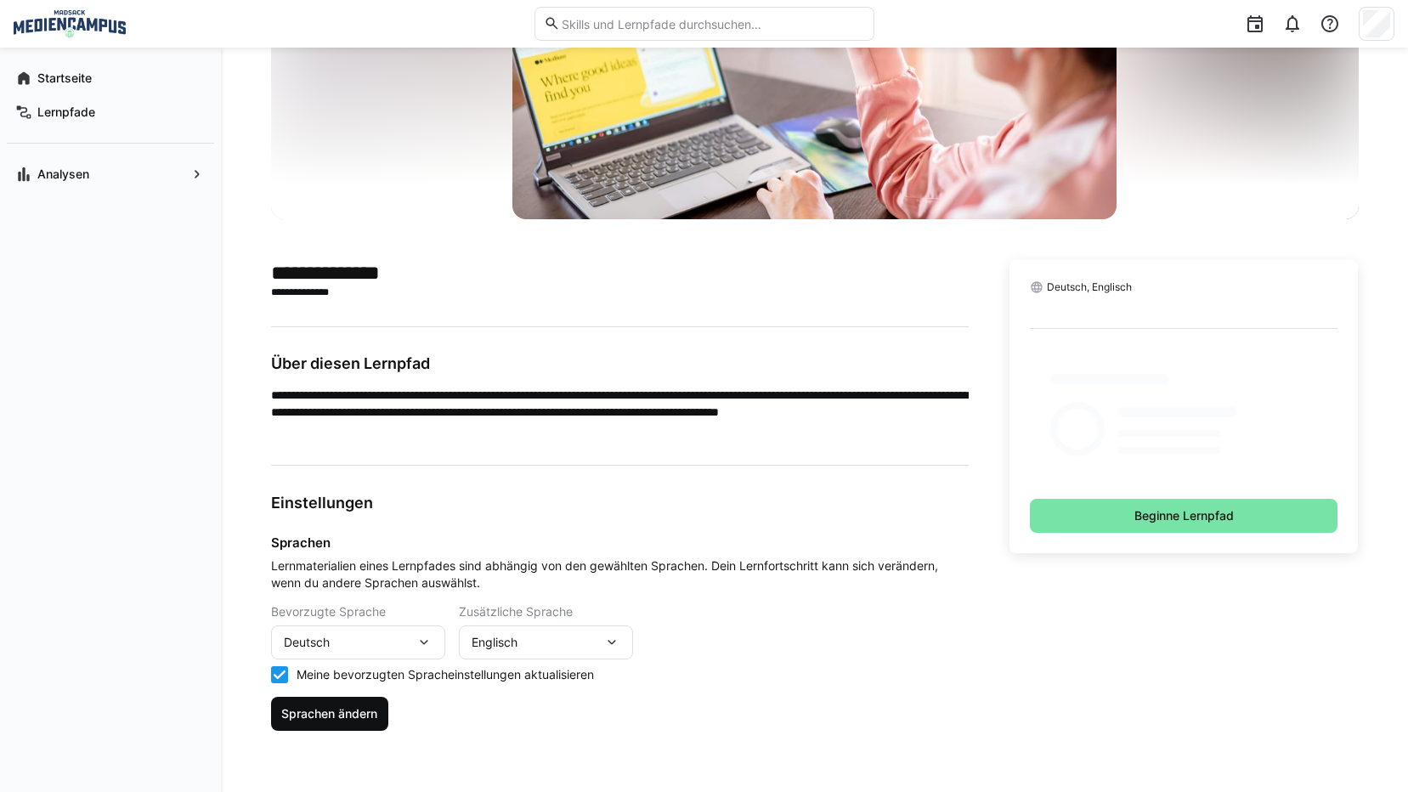
click at [321, 712] on span "Sprachen ändern" at bounding box center [329, 713] width 101 height 17
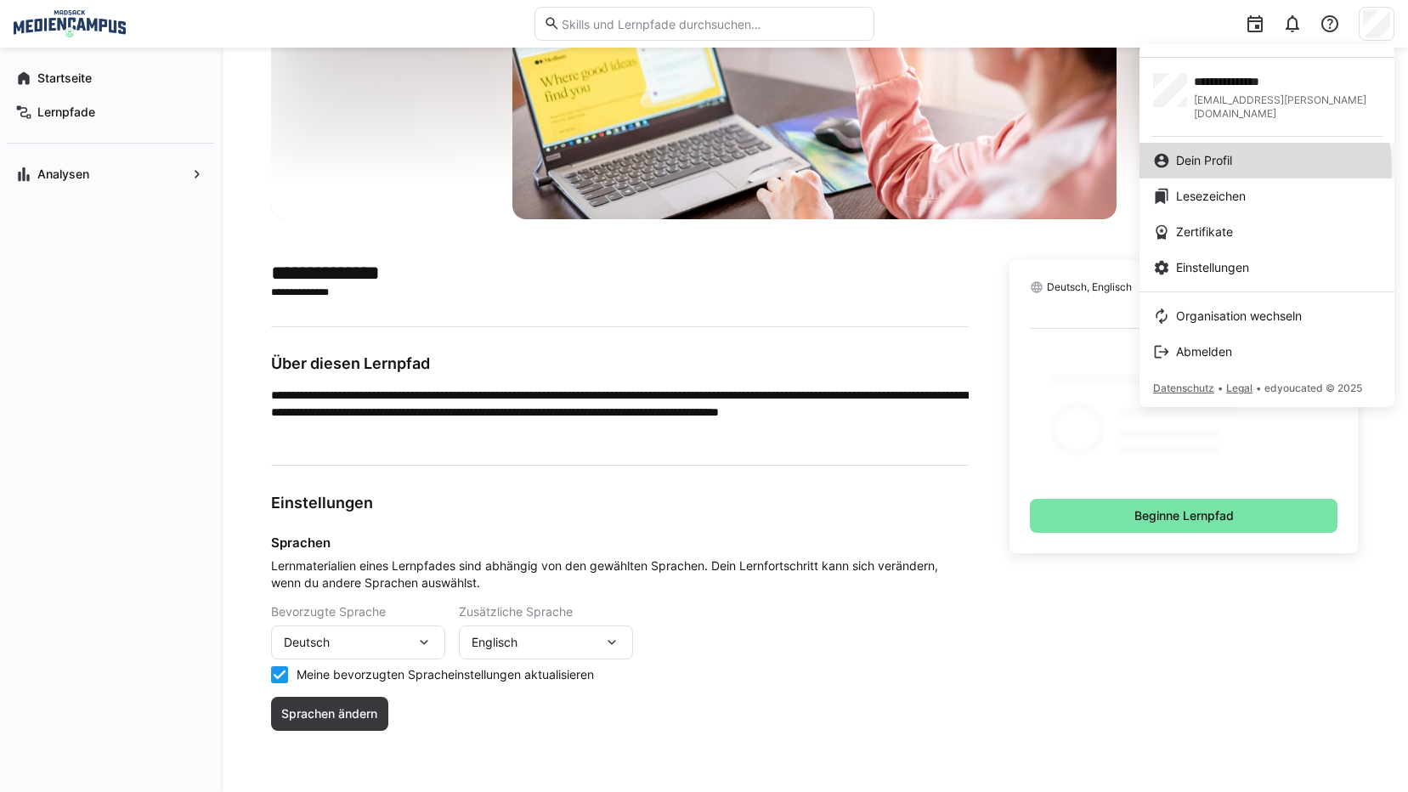
click at [1246, 154] on div "Dein Profil" at bounding box center [1267, 160] width 228 height 17
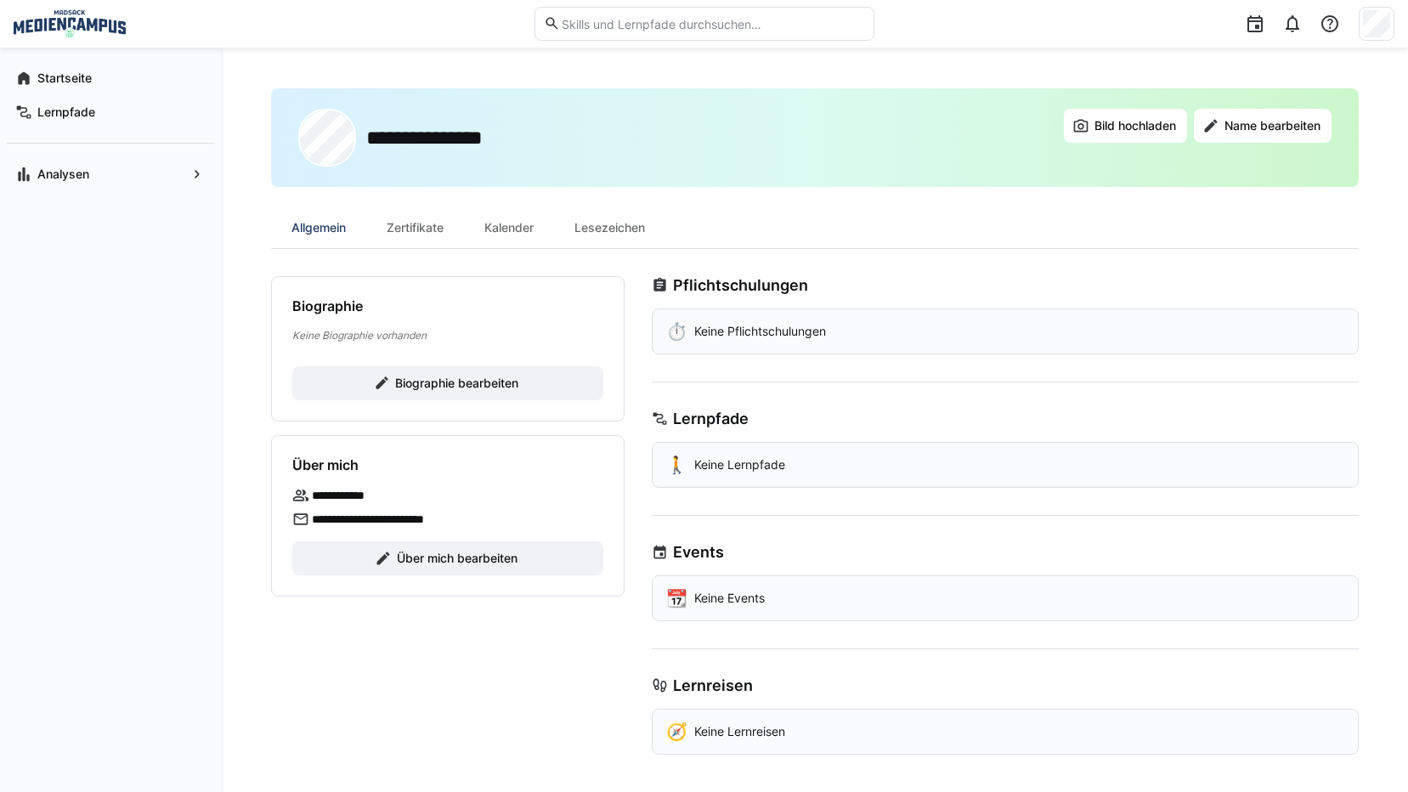
scroll to position [3, 0]
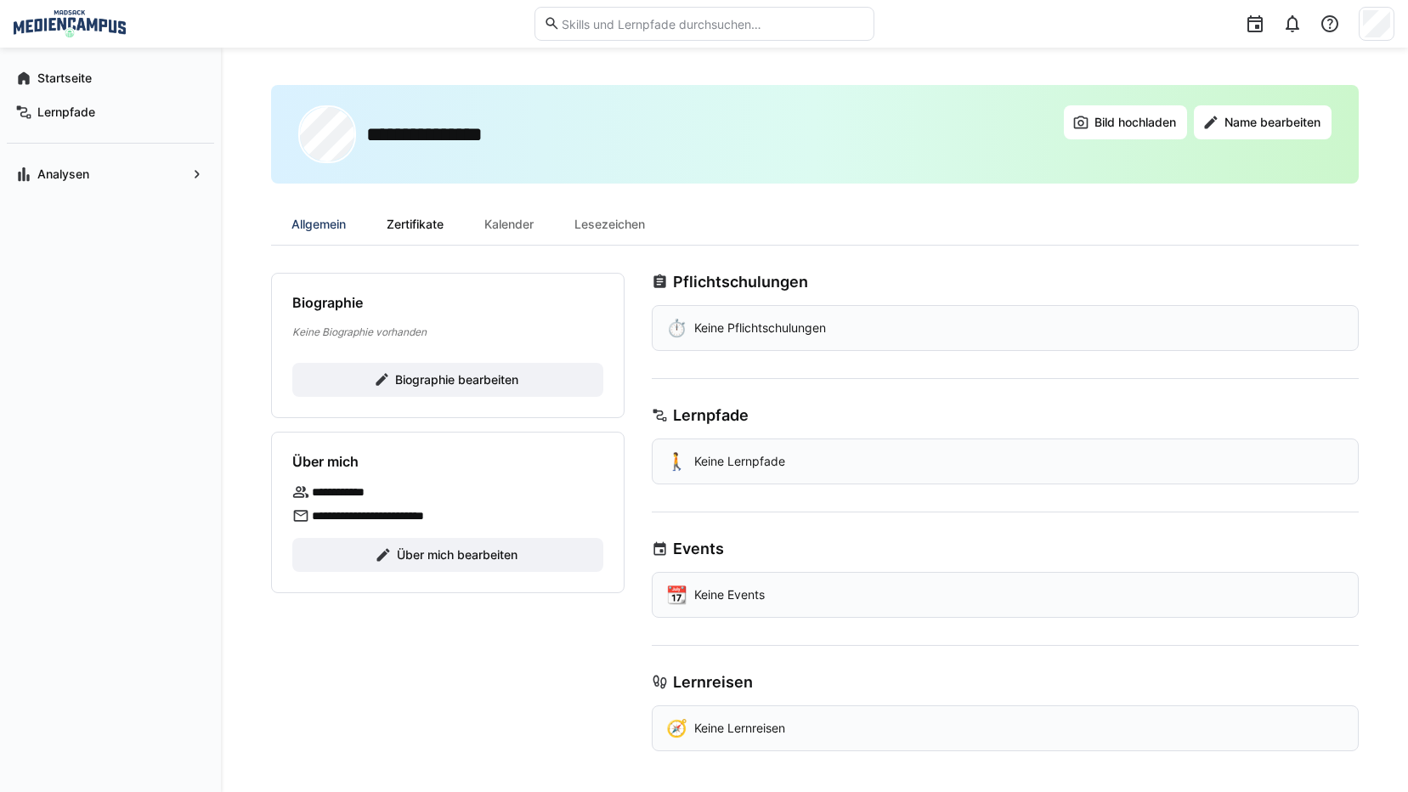
click at [399, 230] on div "Zertifikate" at bounding box center [415, 224] width 98 height 41
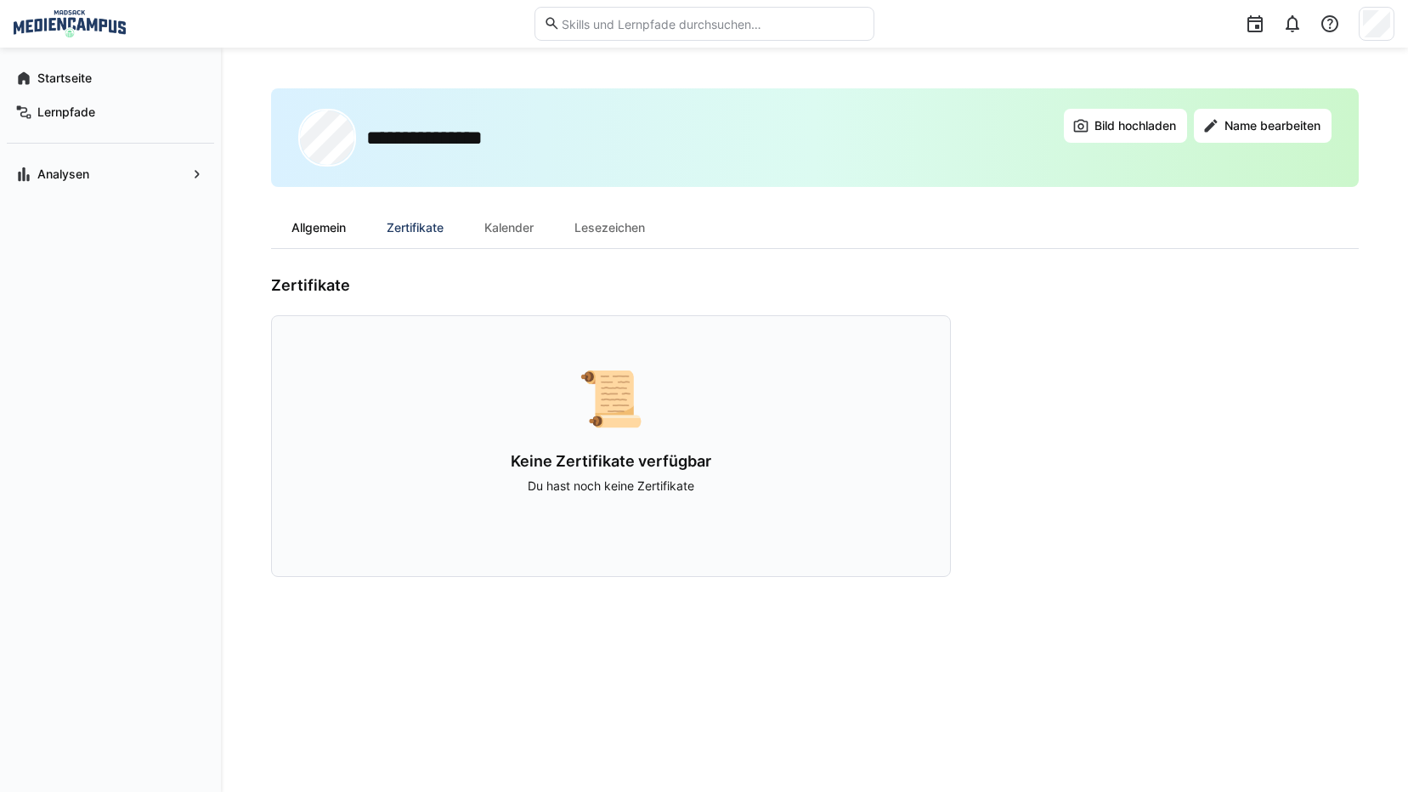
click at [348, 237] on div "Allgemein" at bounding box center [318, 227] width 95 height 41
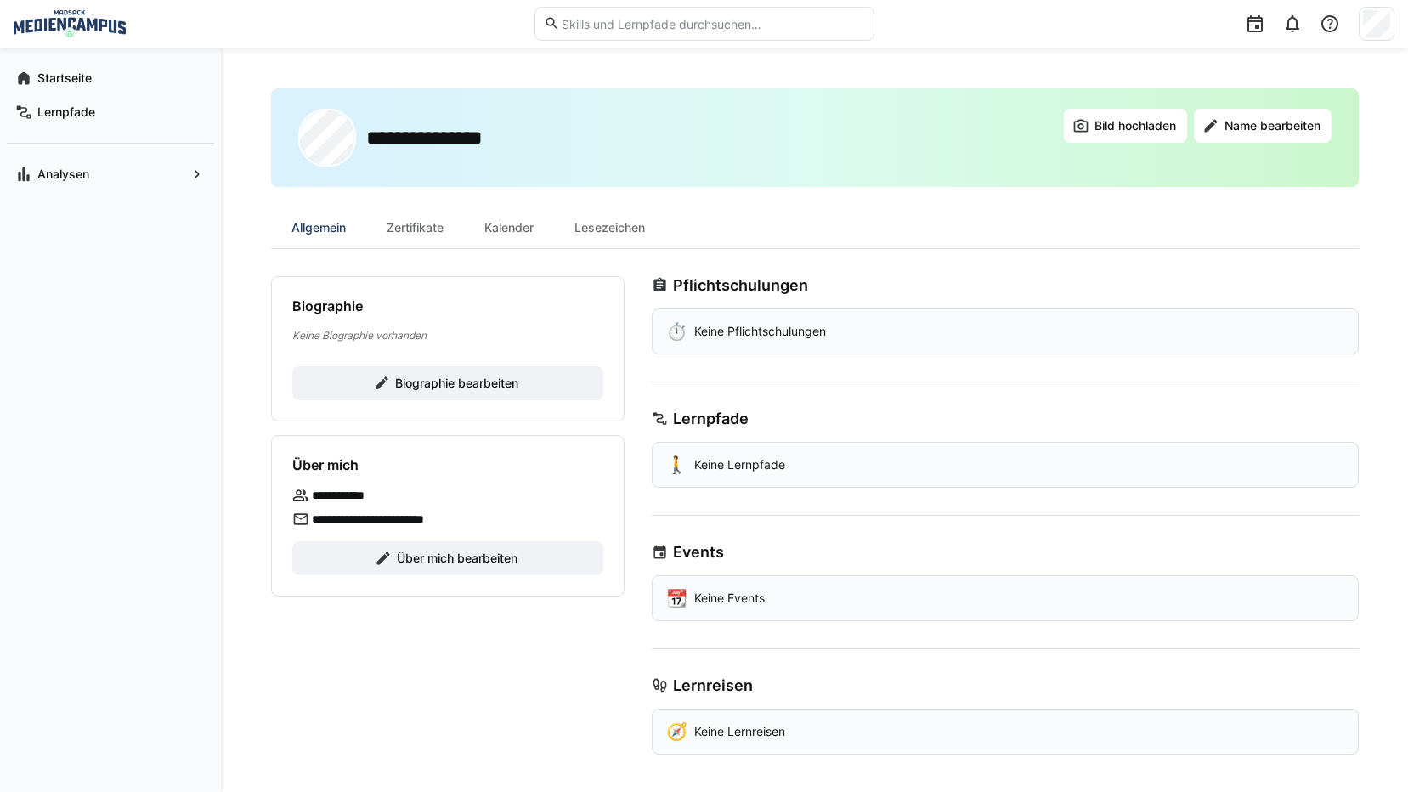
scroll to position [3, 0]
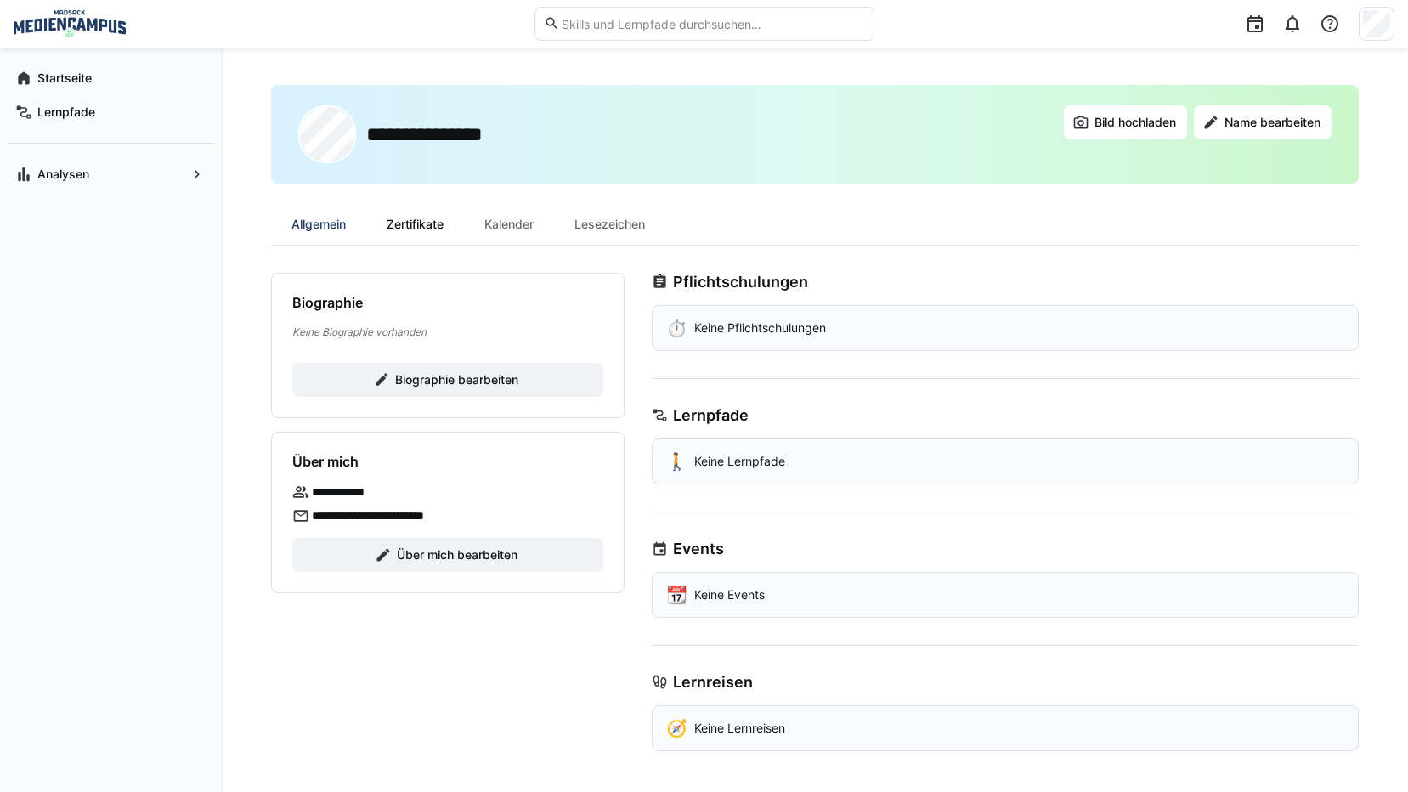
click at [395, 220] on div "Zertifikate" at bounding box center [415, 224] width 98 height 41
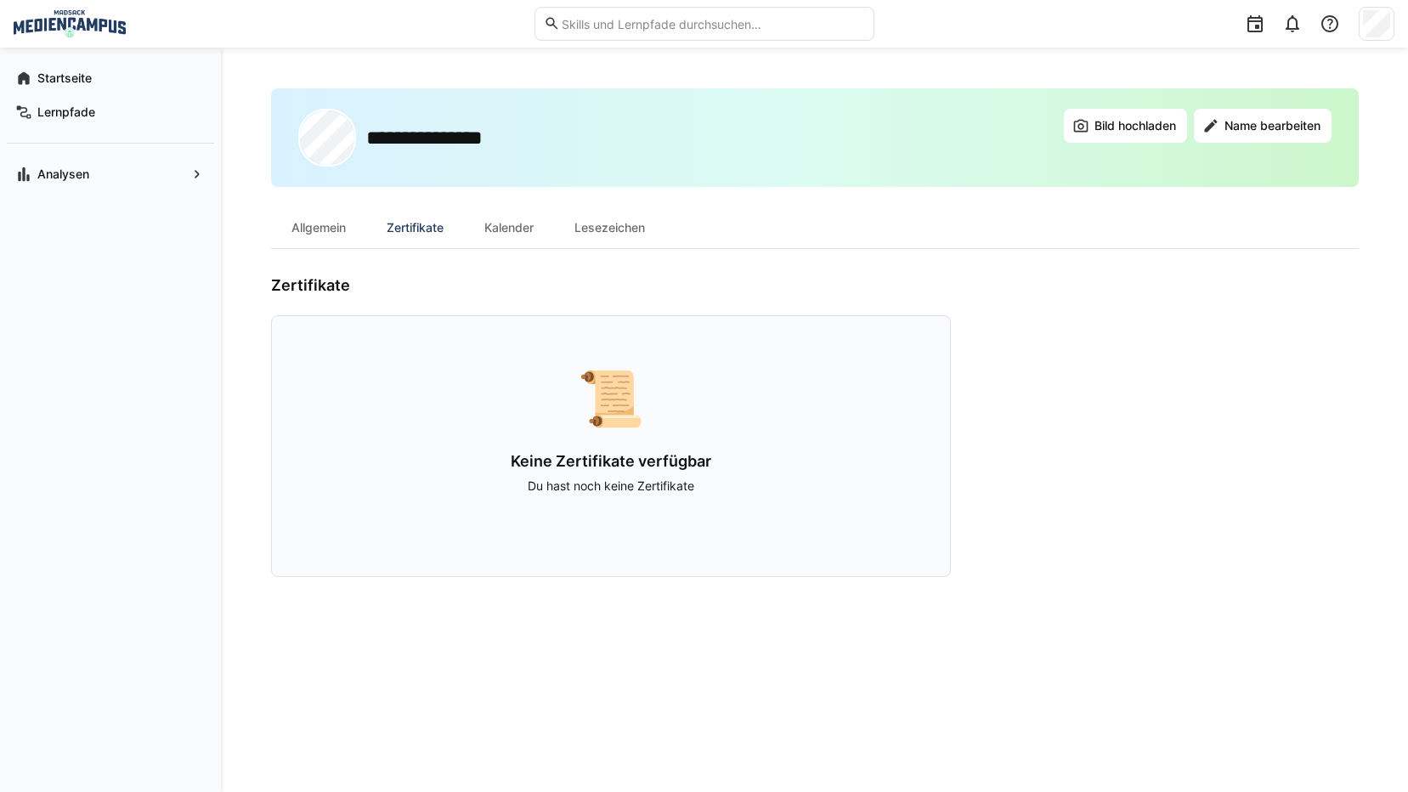
click at [522, 226] on div "Kalender" at bounding box center [509, 227] width 90 height 41
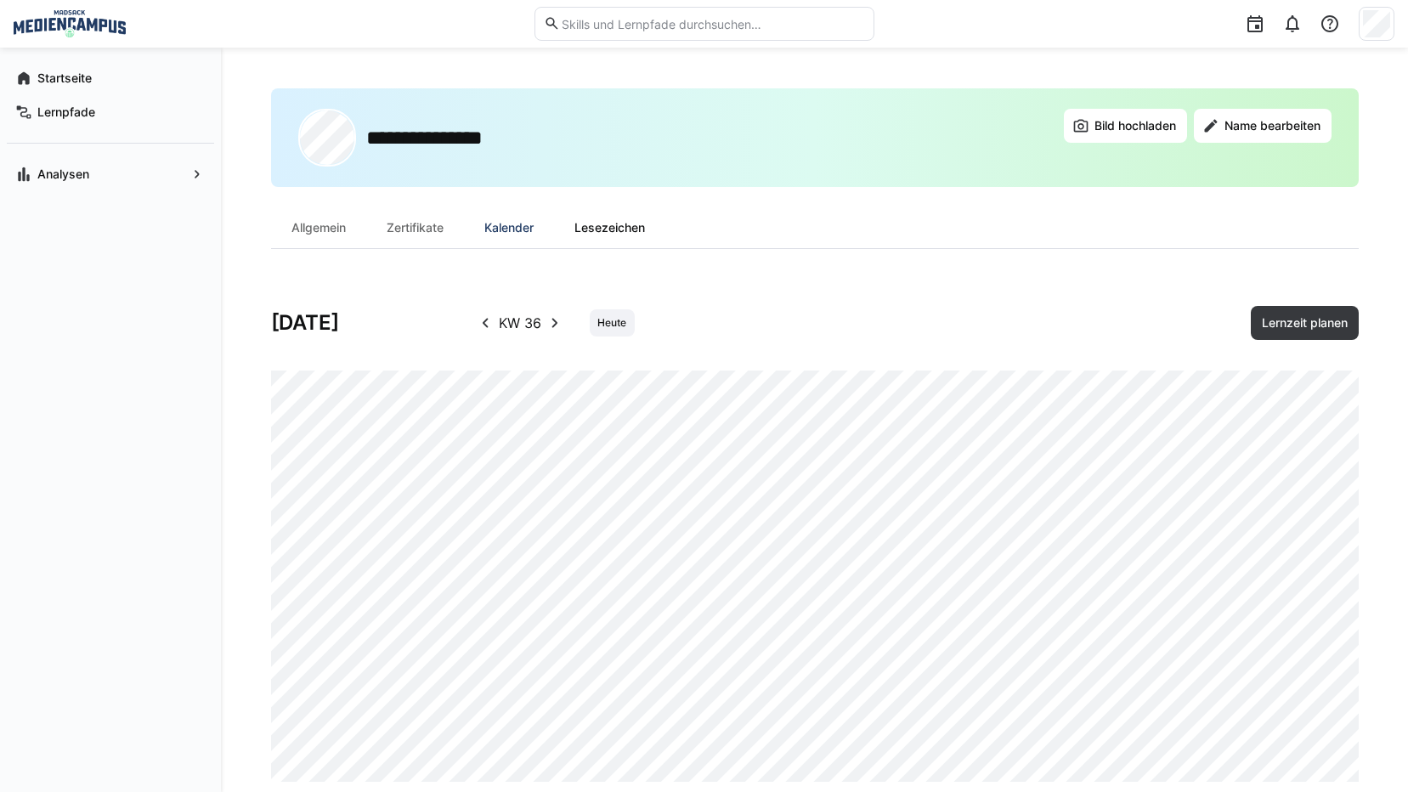
click at [609, 229] on div "Lesezeichen" at bounding box center [609, 227] width 111 height 41
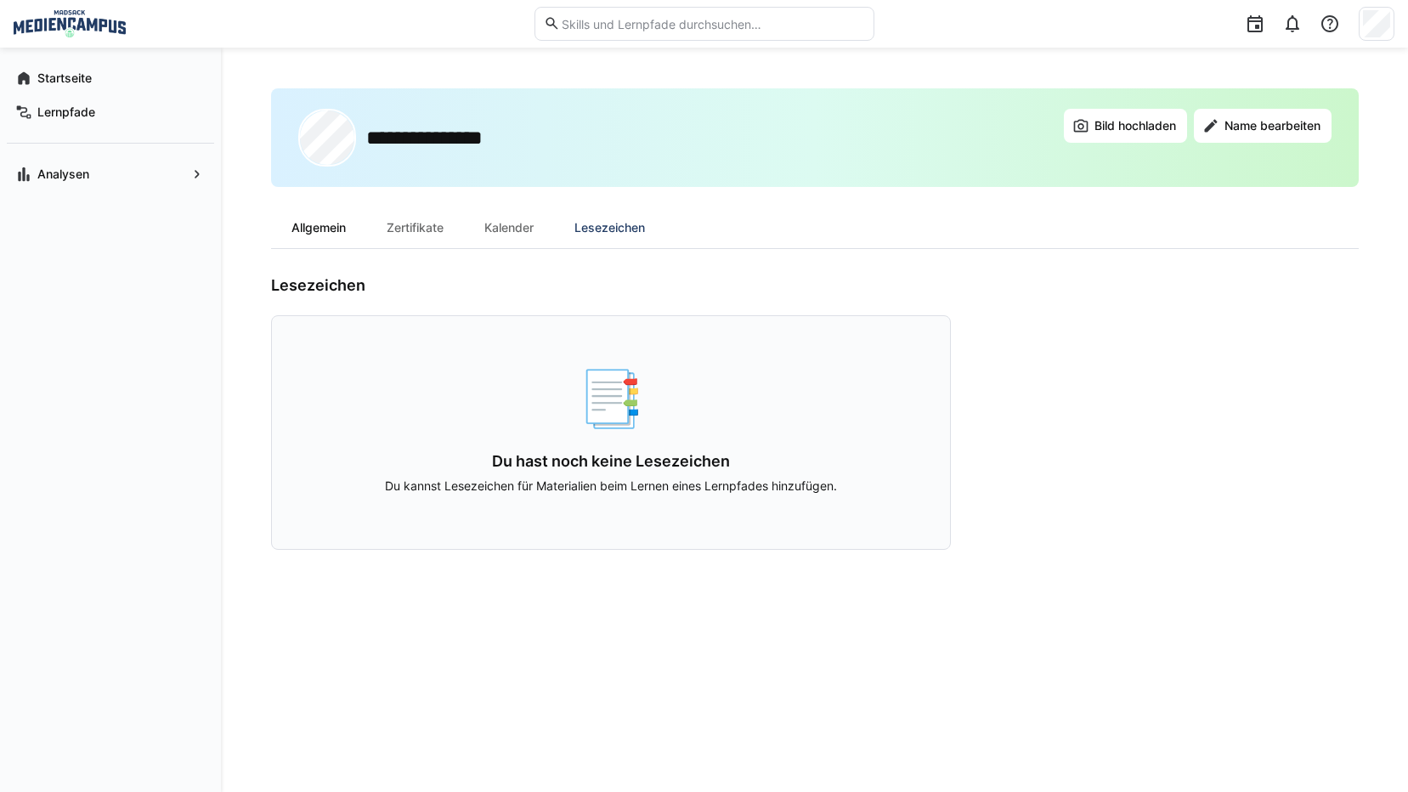
click at [290, 214] on div "Allgemein" at bounding box center [318, 227] width 95 height 41
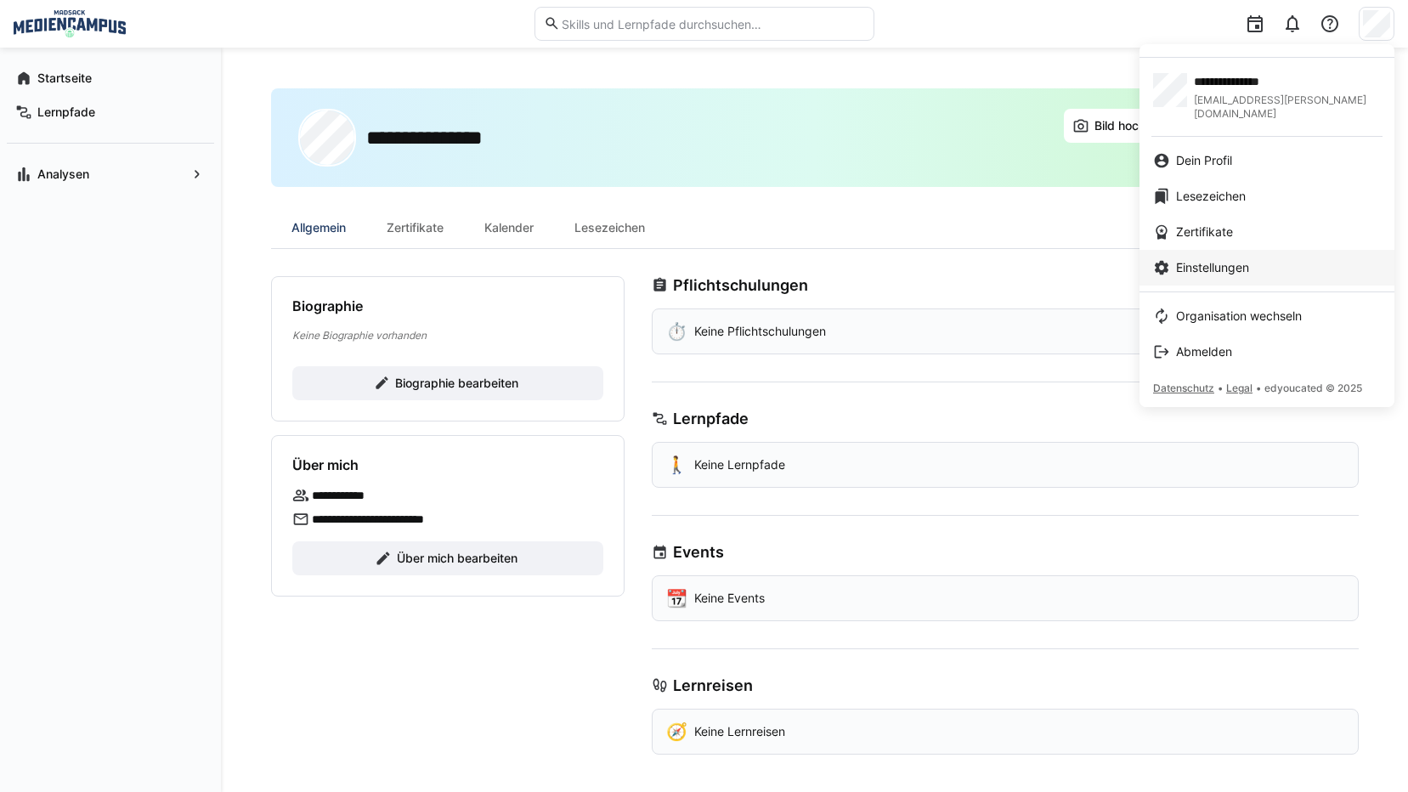
click at [1235, 259] on span "Einstellungen" at bounding box center [1212, 267] width 73 height 17
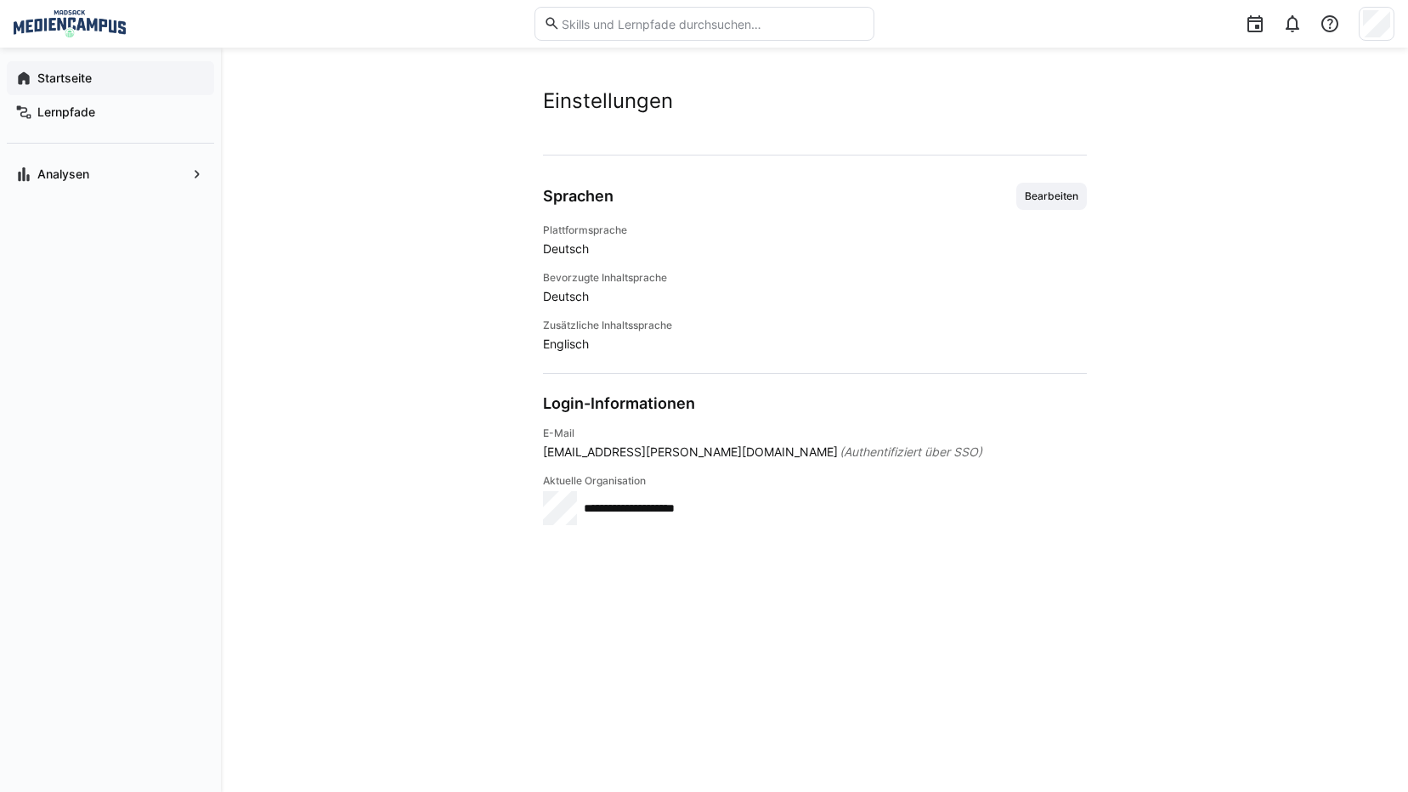
click at [149, 80] on span "Startseite" at bounding box center [120, 78] width 171 height 17
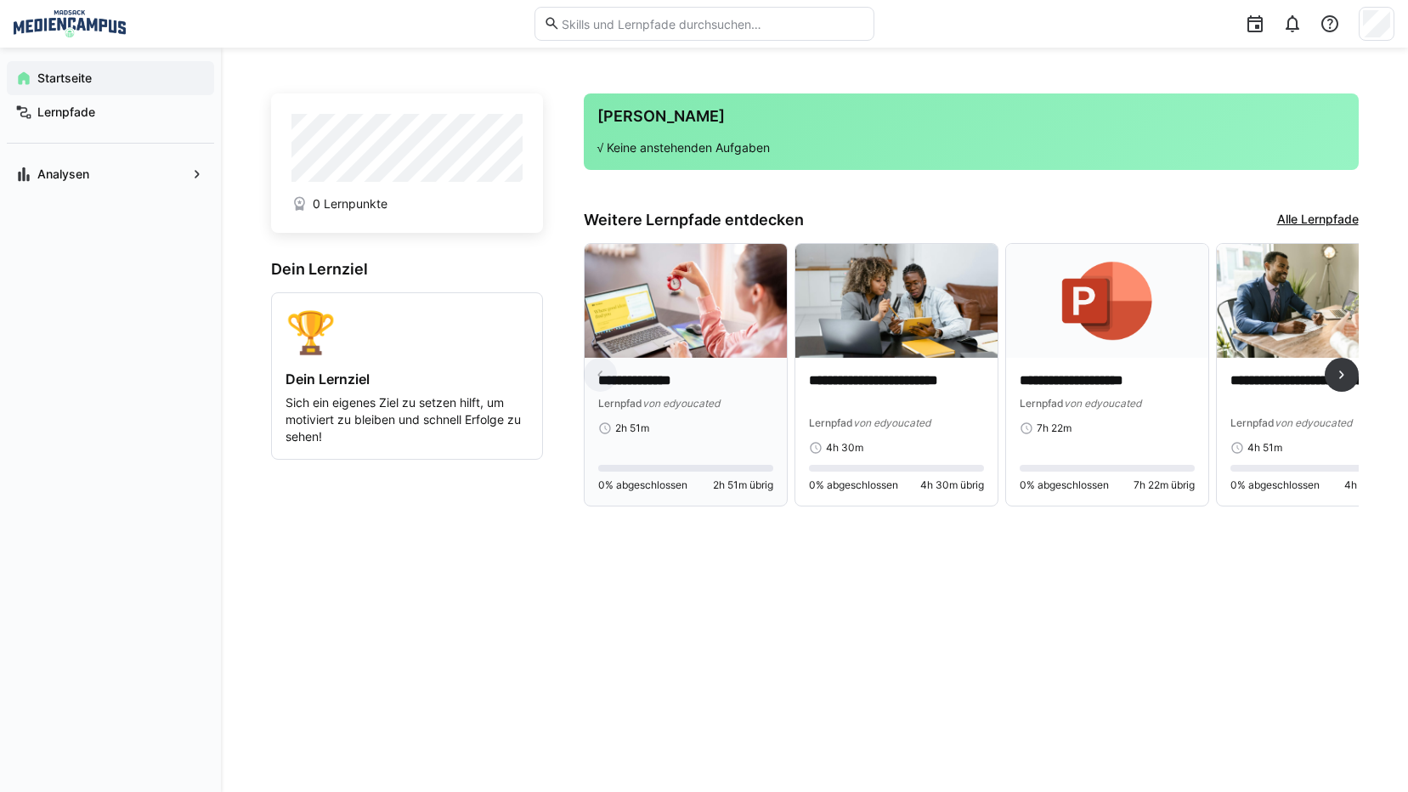
click at [703, 354] on img at bounding box center [686, 301] width 202 height 114
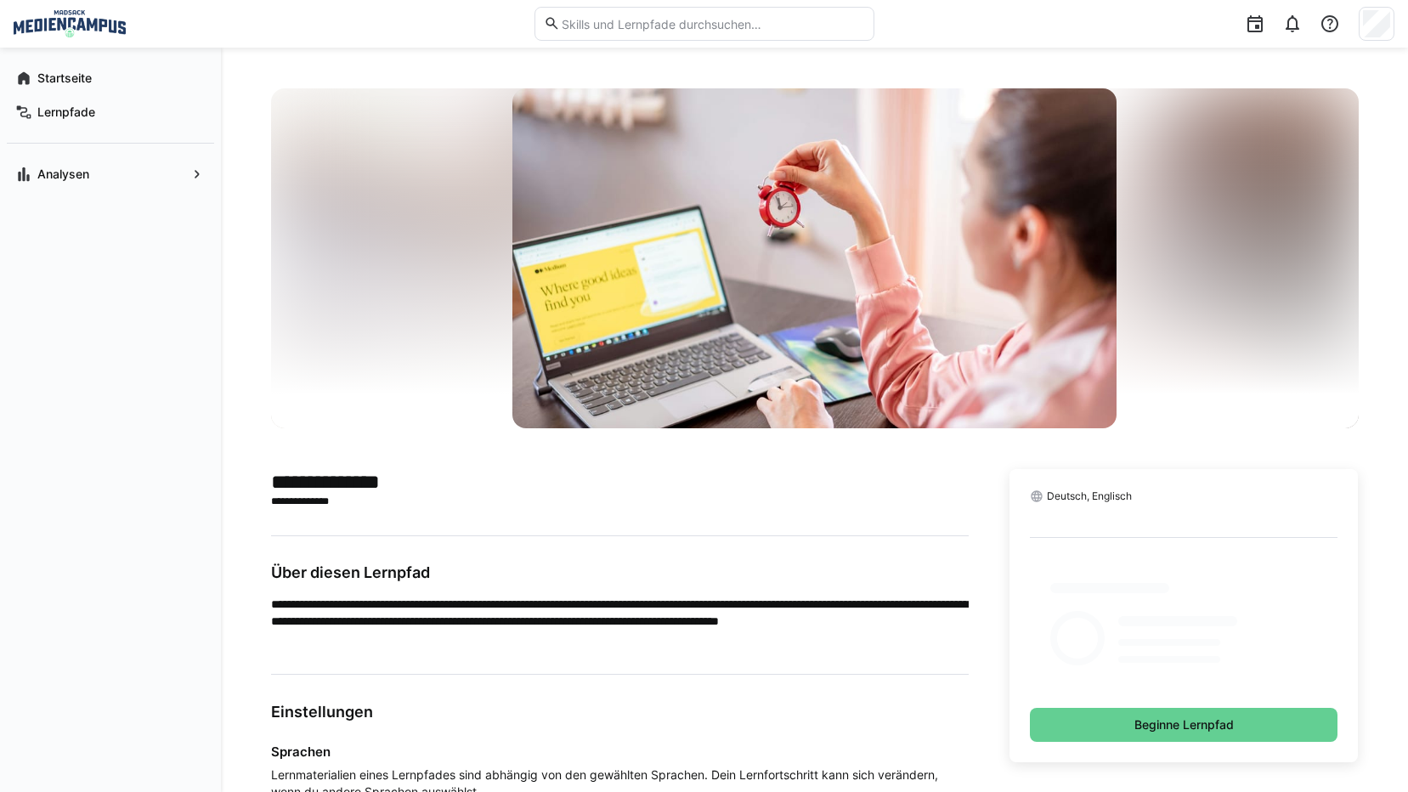
click at [1063, 723] on span "Beginne Lernpfad" at bounding box center [1184, 725] width 309 height 34
click at [1087, 739] on span "Beginne Lernpfad" at bounding box center [1184, 725] width 309 height 34
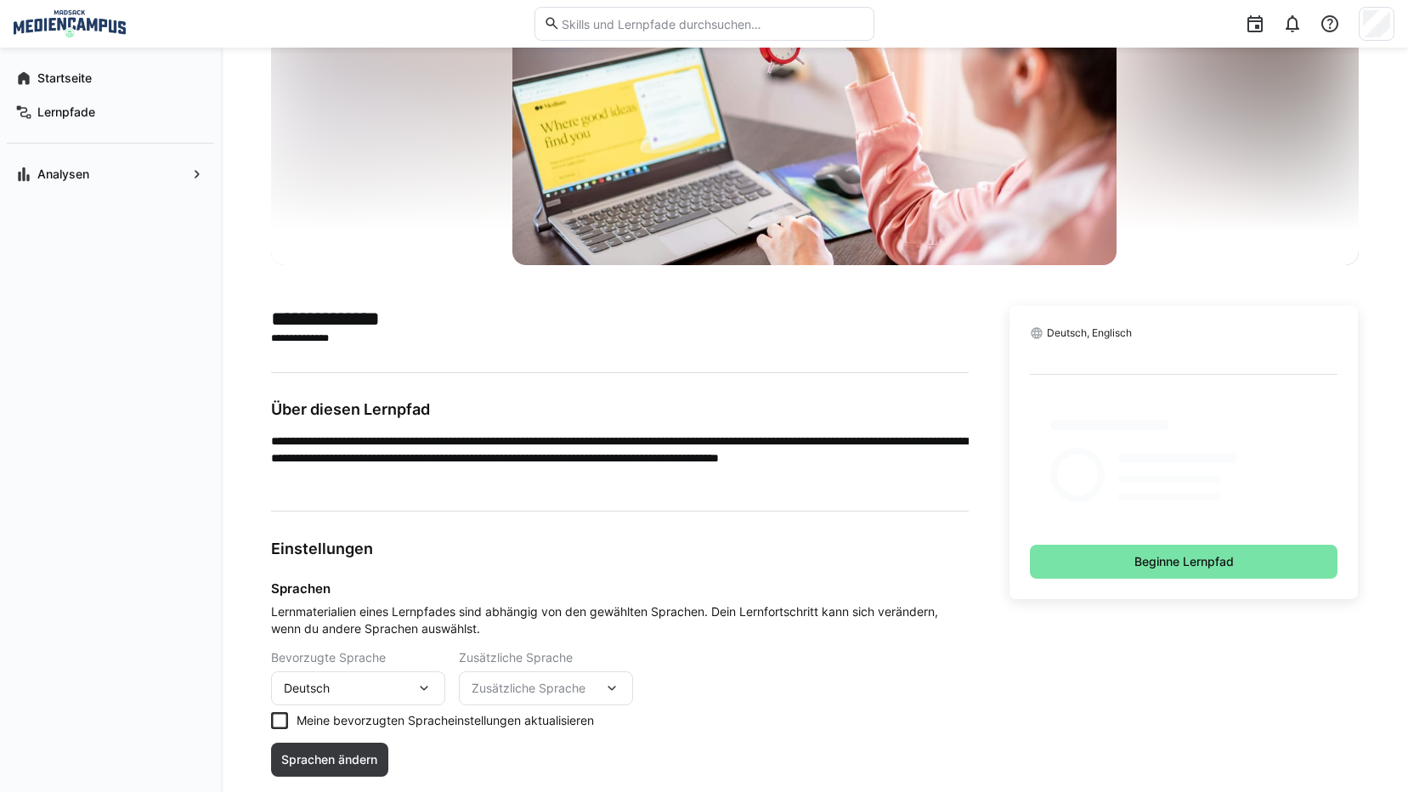
scroll to position [170, 0]
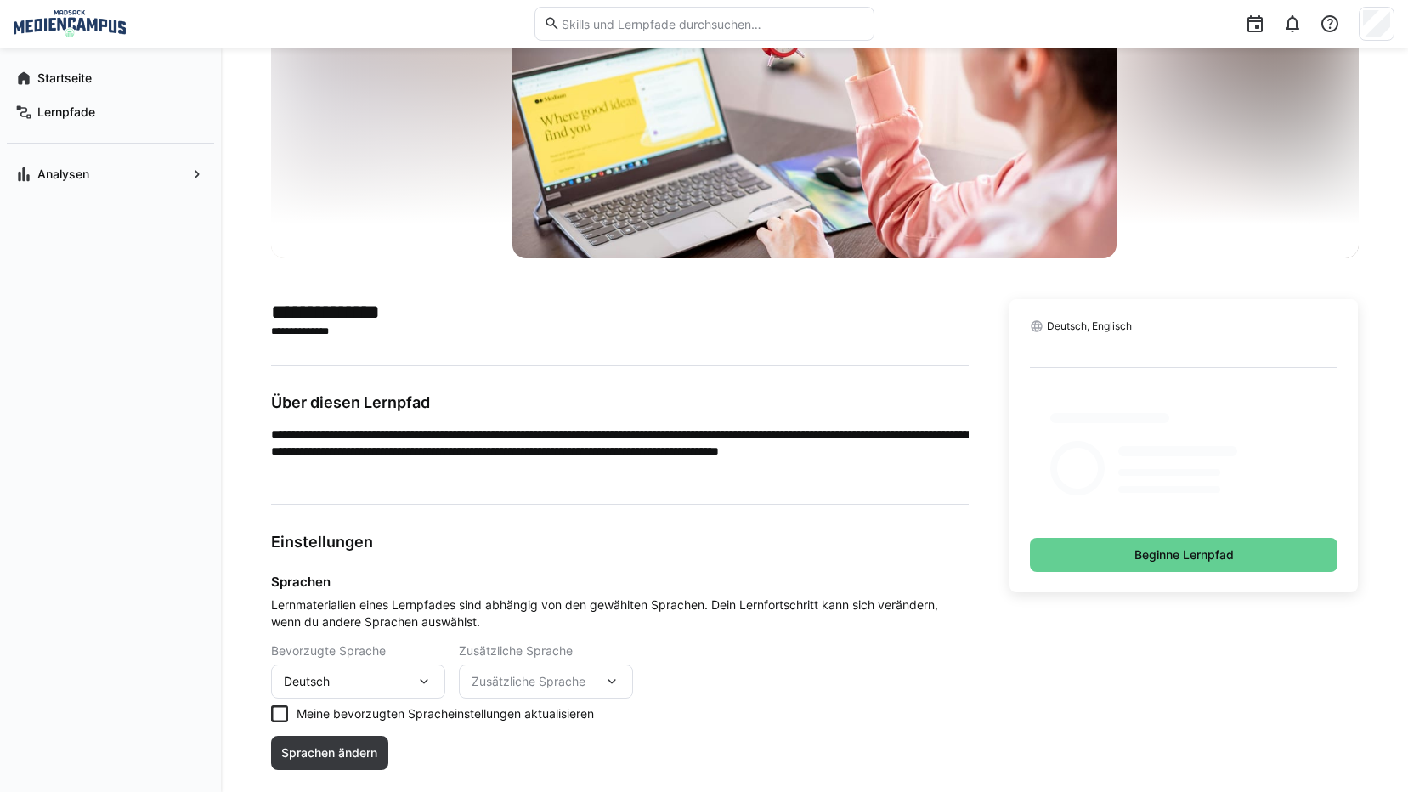
click at [1122, 565] on span "Beginne Lernpfad" at bounding box center [1184, 555] width 309 height 34
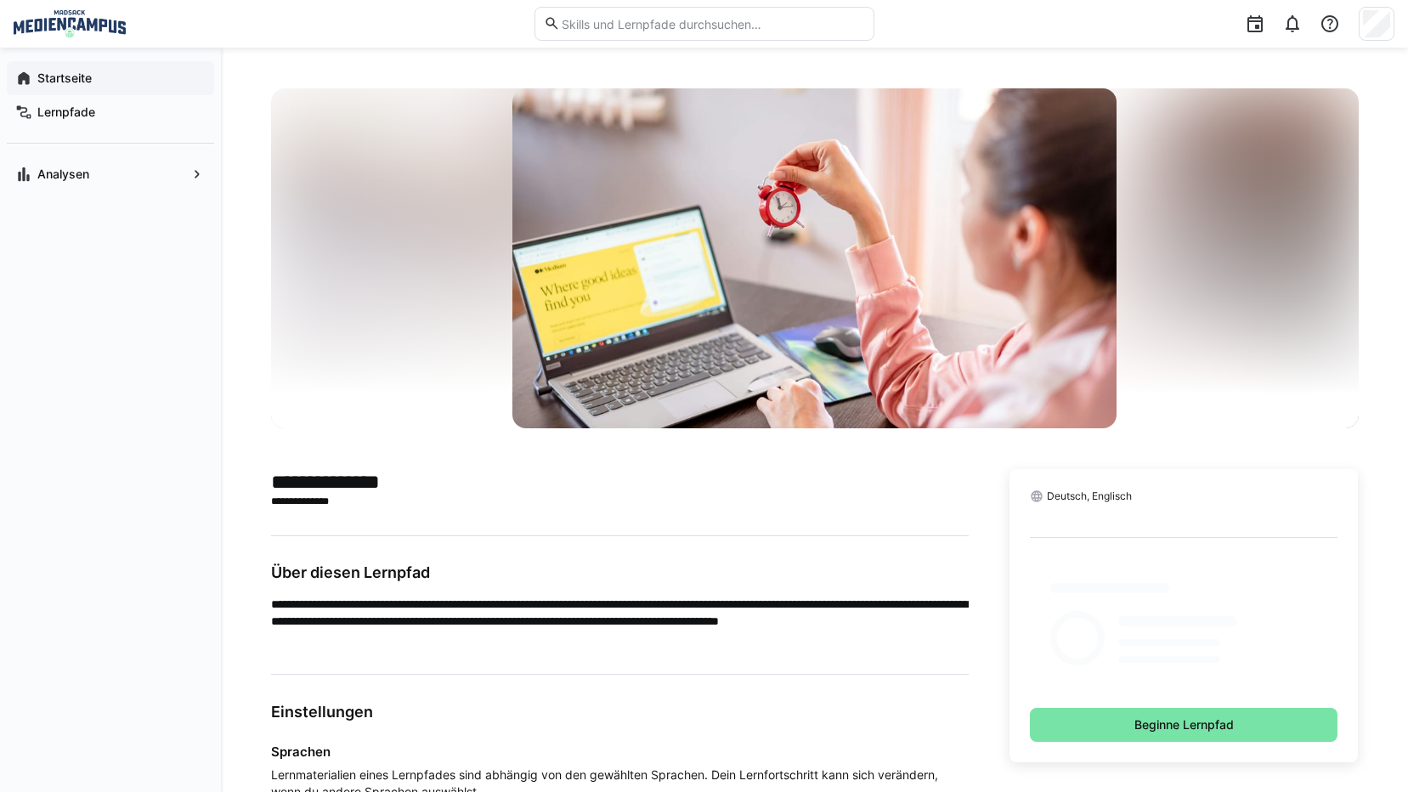
click at [124, 76] on span "Startseite" at bounding box center [120, 78] width 171 height 17
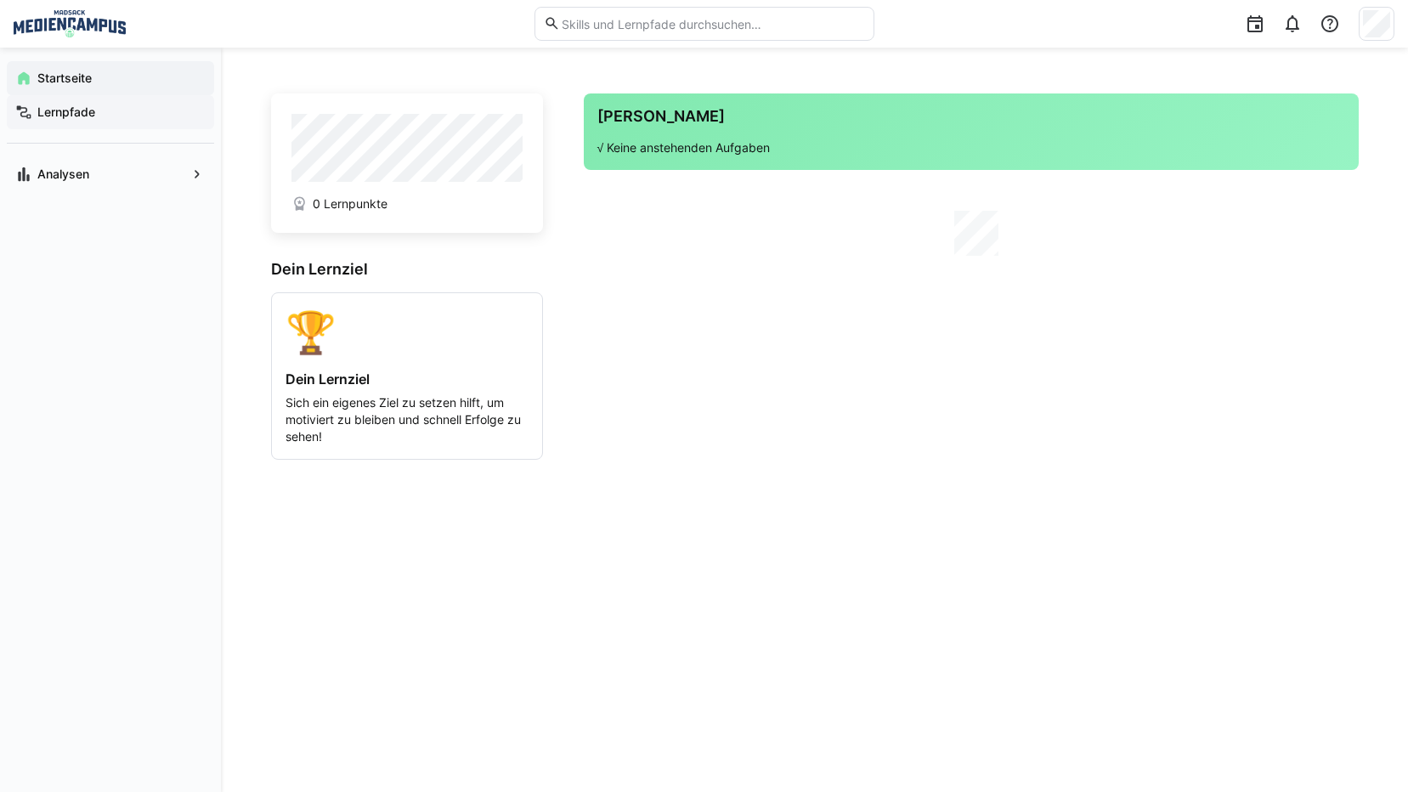
click at [116, 112] on span "Lernpfade" at bounding box center [120, 112] width 171 height 17
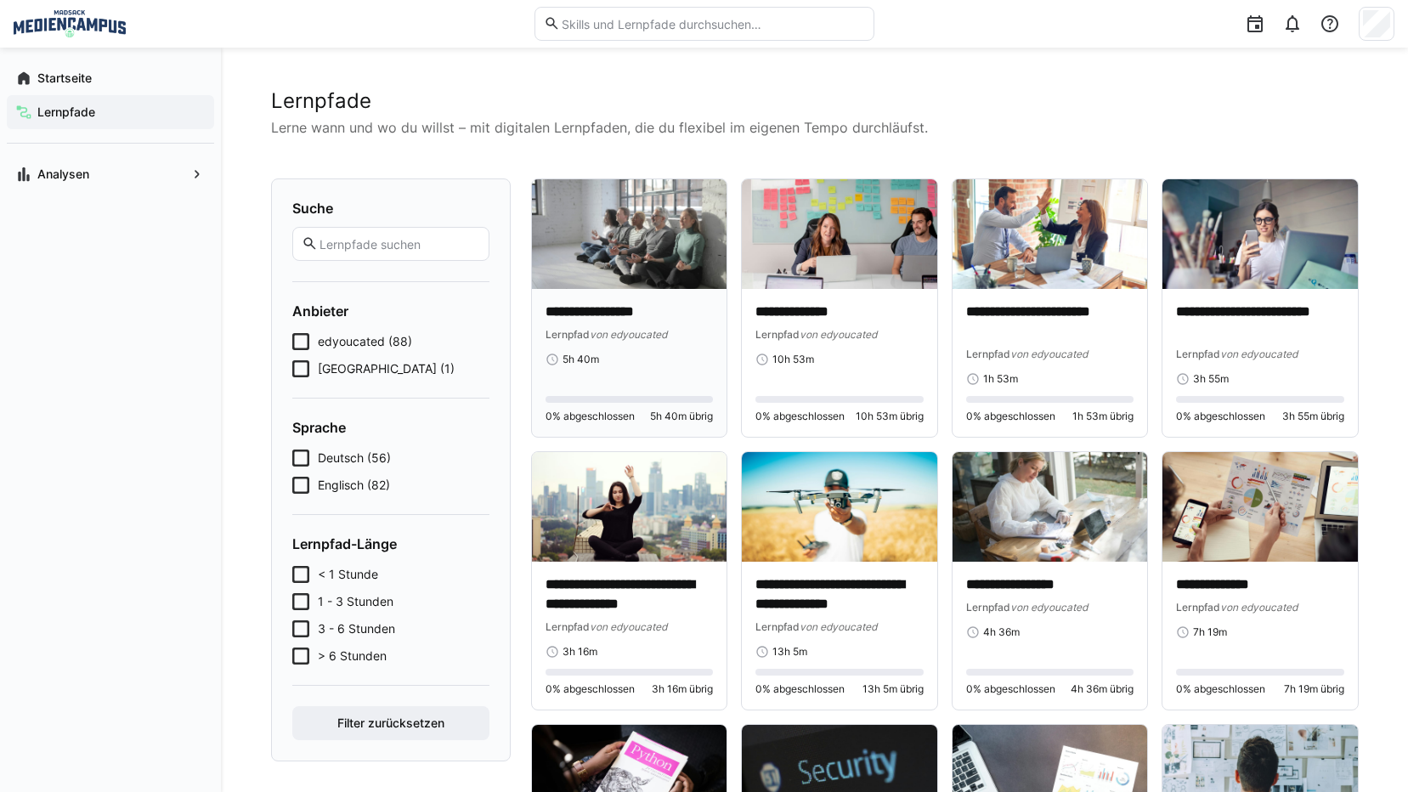
click at [662, 308] on p "**********" at bounding box center [630, 313] width 168 height 20
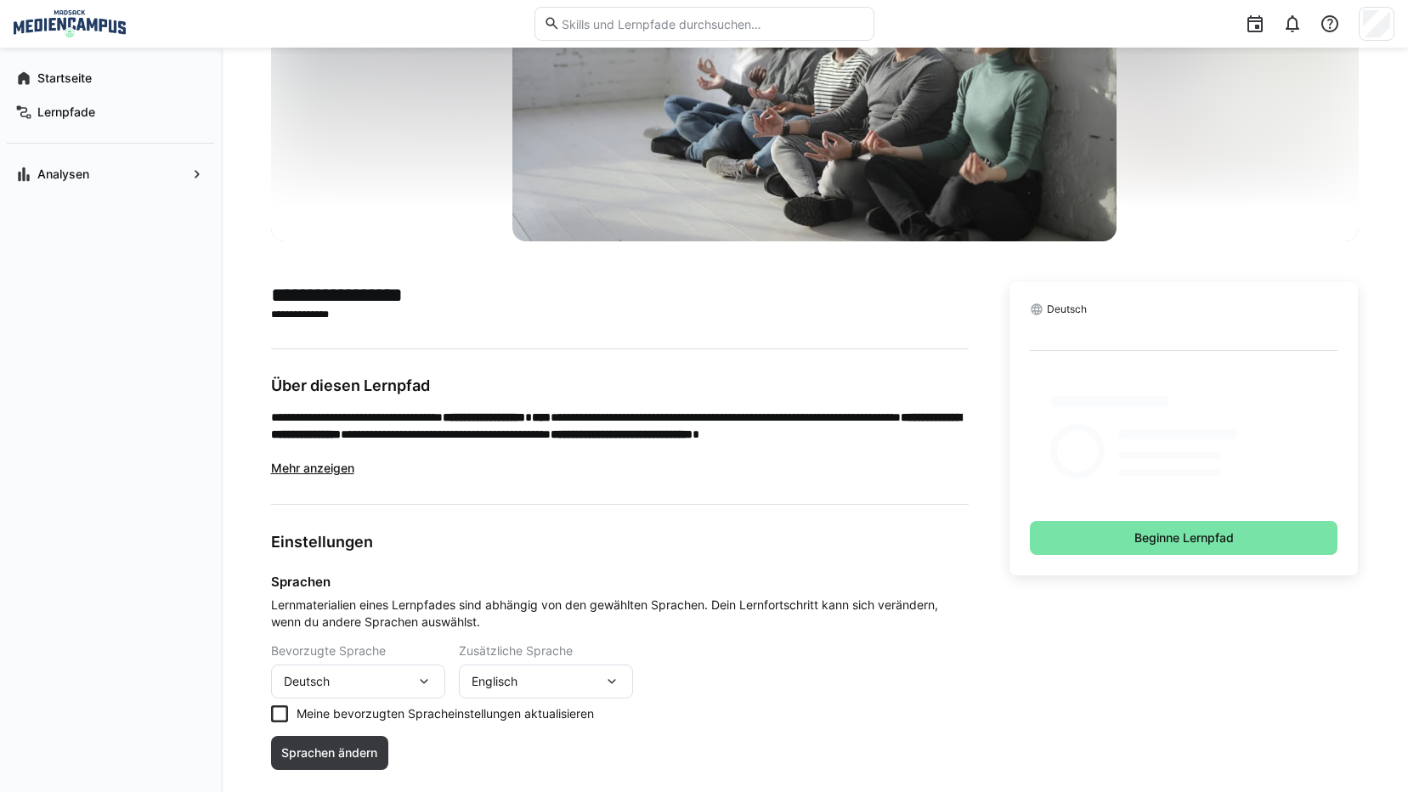
scroll to position [226, 0]
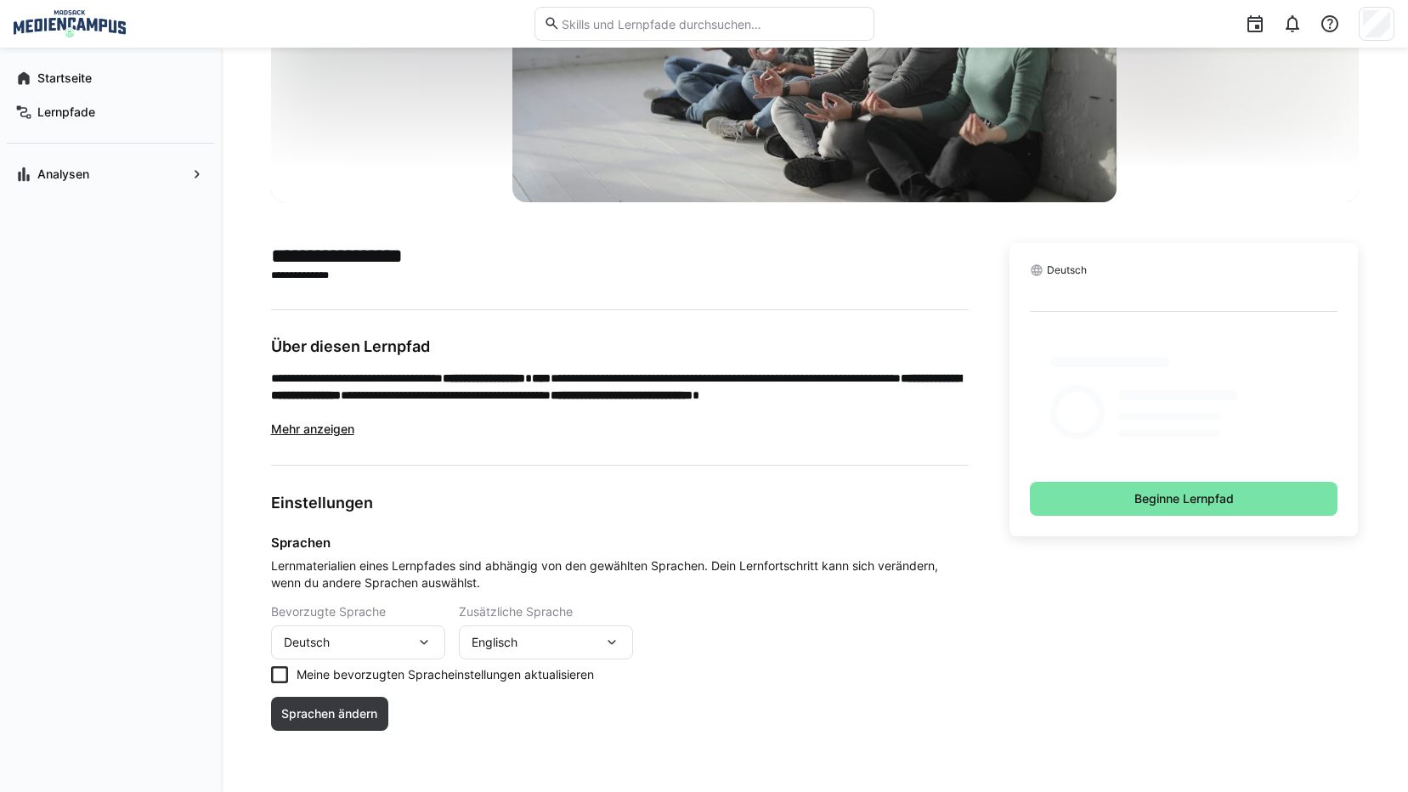
click at [295, 672] on eds-checkbox "Meine bevorzugten Spracheinstellungen aktualisieren" at bounding box center [620, 674] width 698 height 17
click at [299, 703] on span "Sprachen ändern" at bounding box center [330, 714] width 118 height 34
click at [301, 714] on span "Sprachen ändern" at bounding box center [329, 713] width 101 height 17
click at [323, 725] on span "Sprachen ändern" at bounding box center [330, 714] width 118 height 34
click at [110, 104] on span "Lernpfade" at bounding box center [120, 112] width 171 height 17
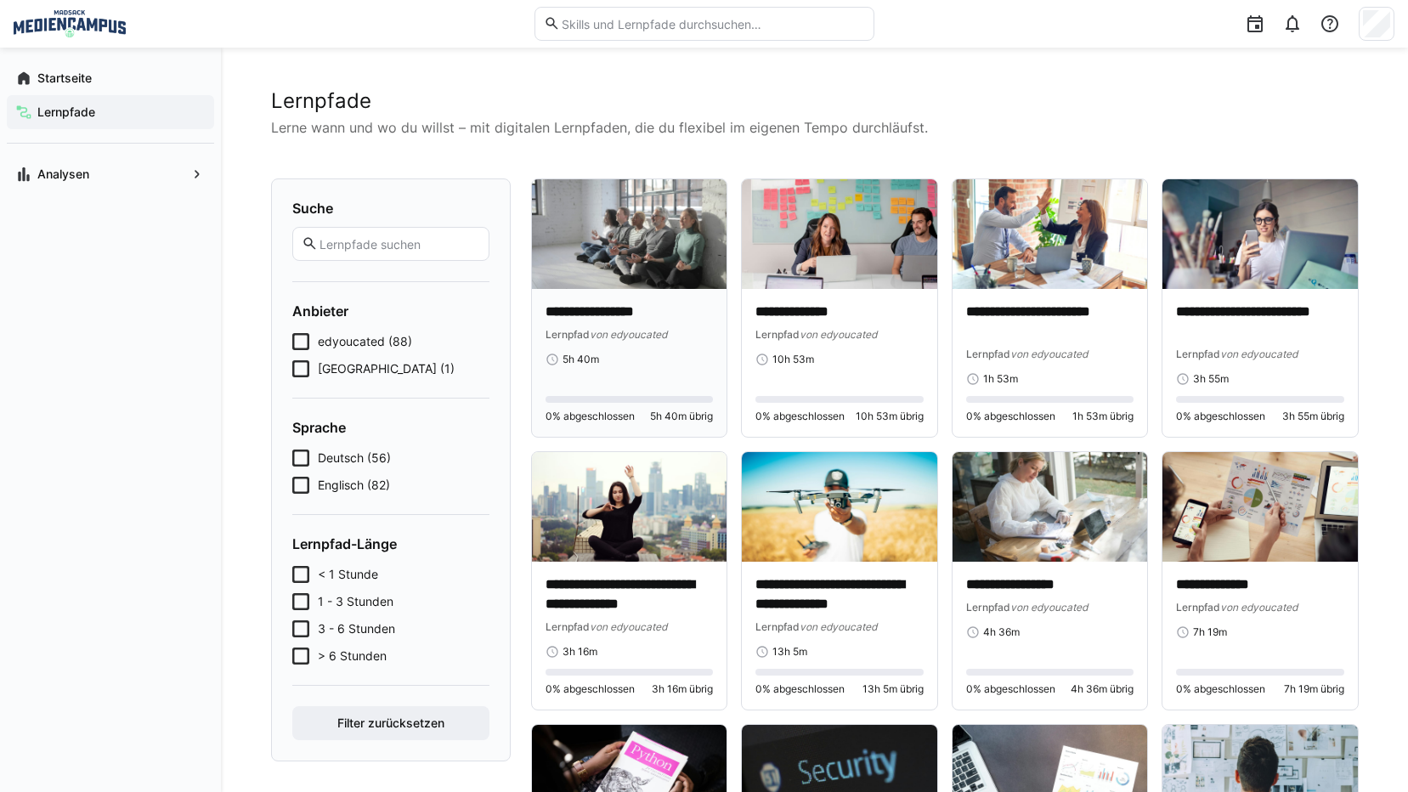
click at [628, 329] on span "von edyoucated" at bounding box center [628, 334] width 77 height 13
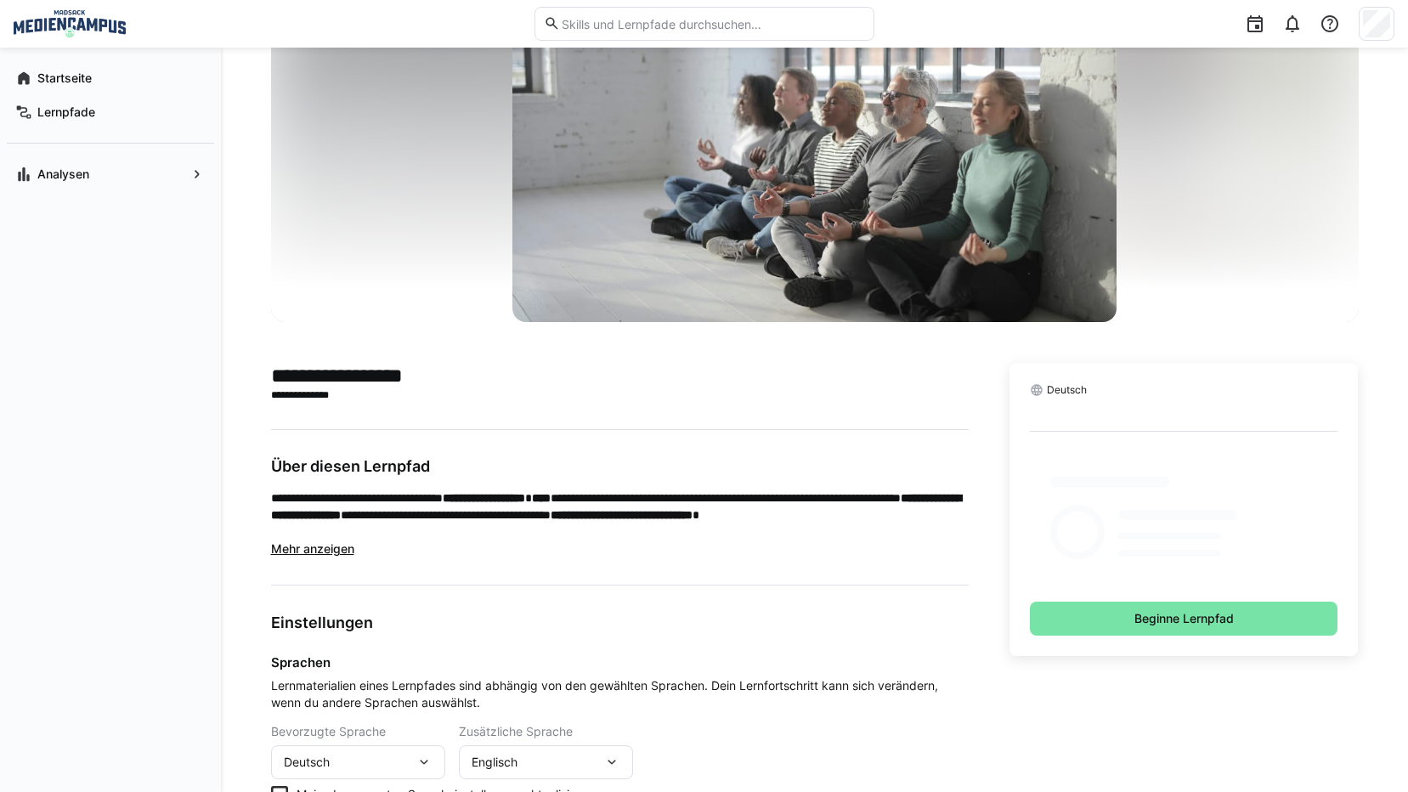
scroll to position [226, 0]
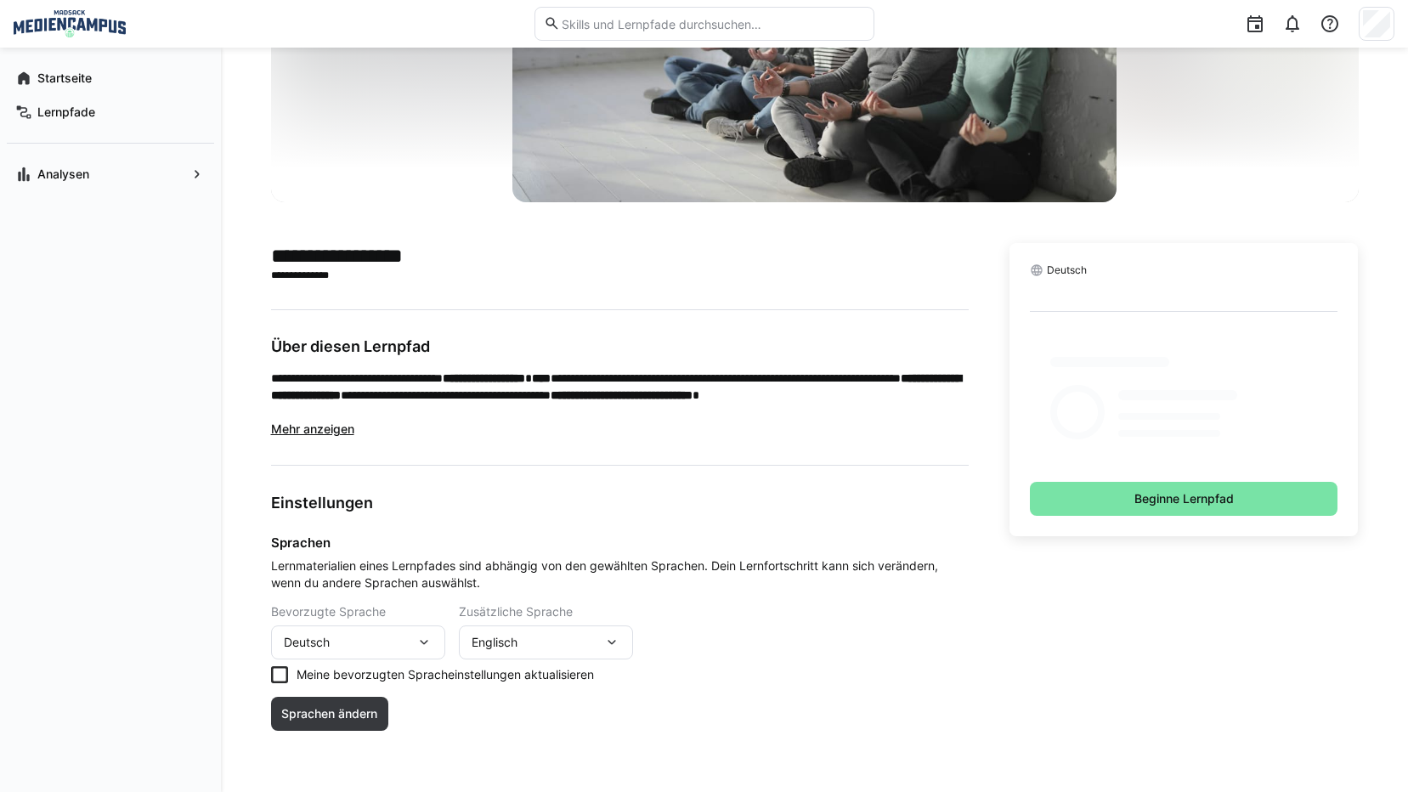
drag, startPoint x: 1164, startPoint y: 375, endPoint x: 1142, endPoint y: 409, distance: 40.1
click at [1163, 375] on div at bounding box center [1184, 396] width 309 height 129
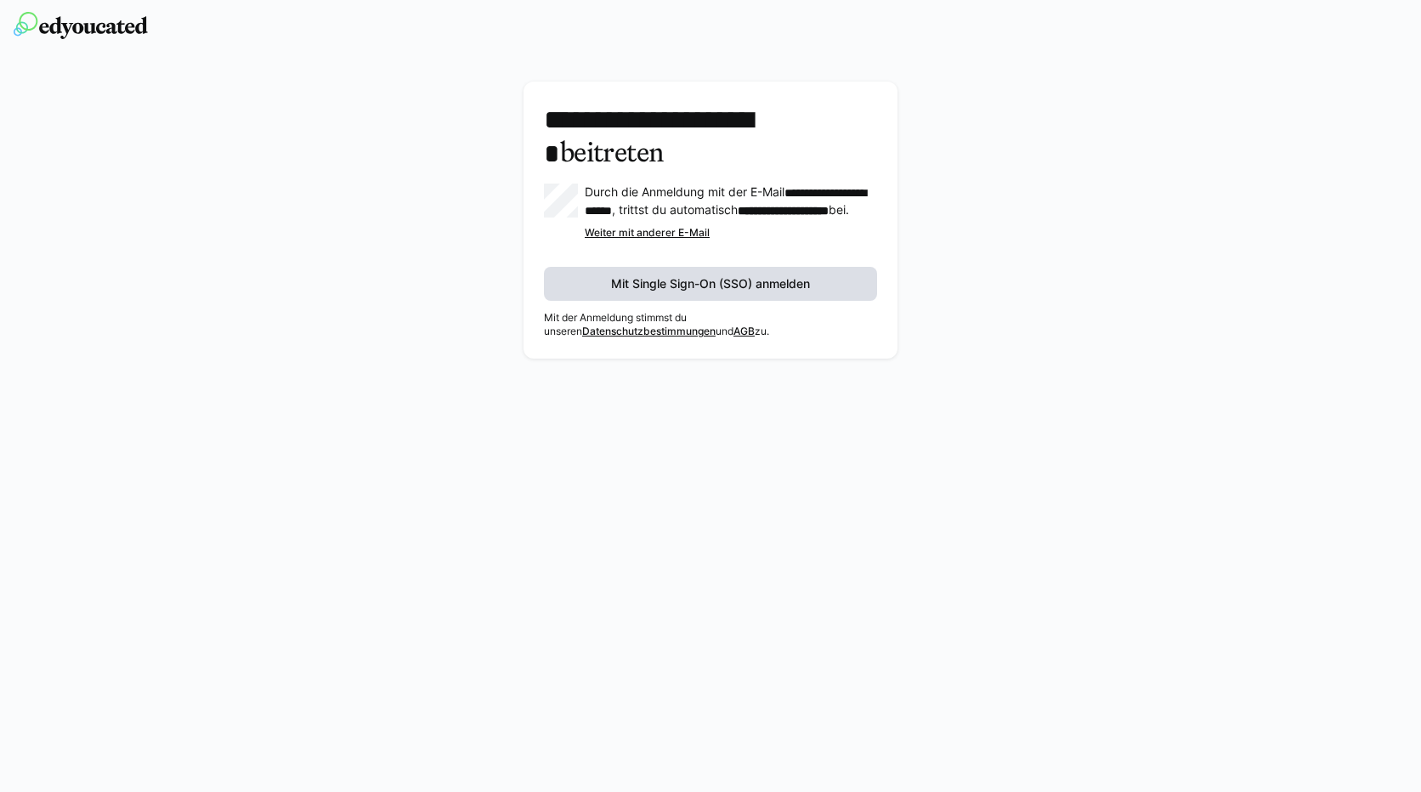
click at [667, 292] on span "Mit Single Sign-On (SSO) anmelden" at bounding box center [711, 283] width 204 height 17
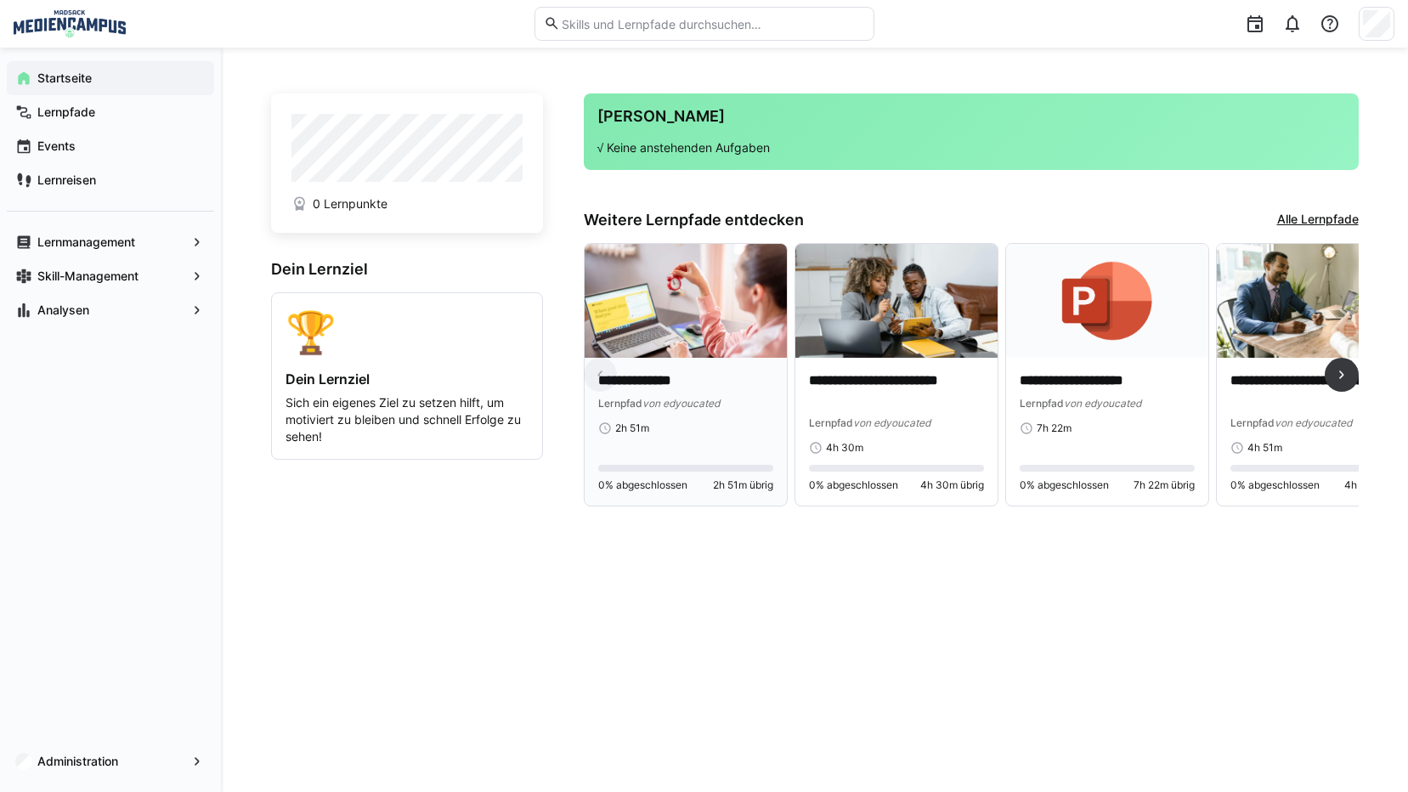
click at [694, 380] on p "**********" at bounding box center [685, 381] width 175 height 20
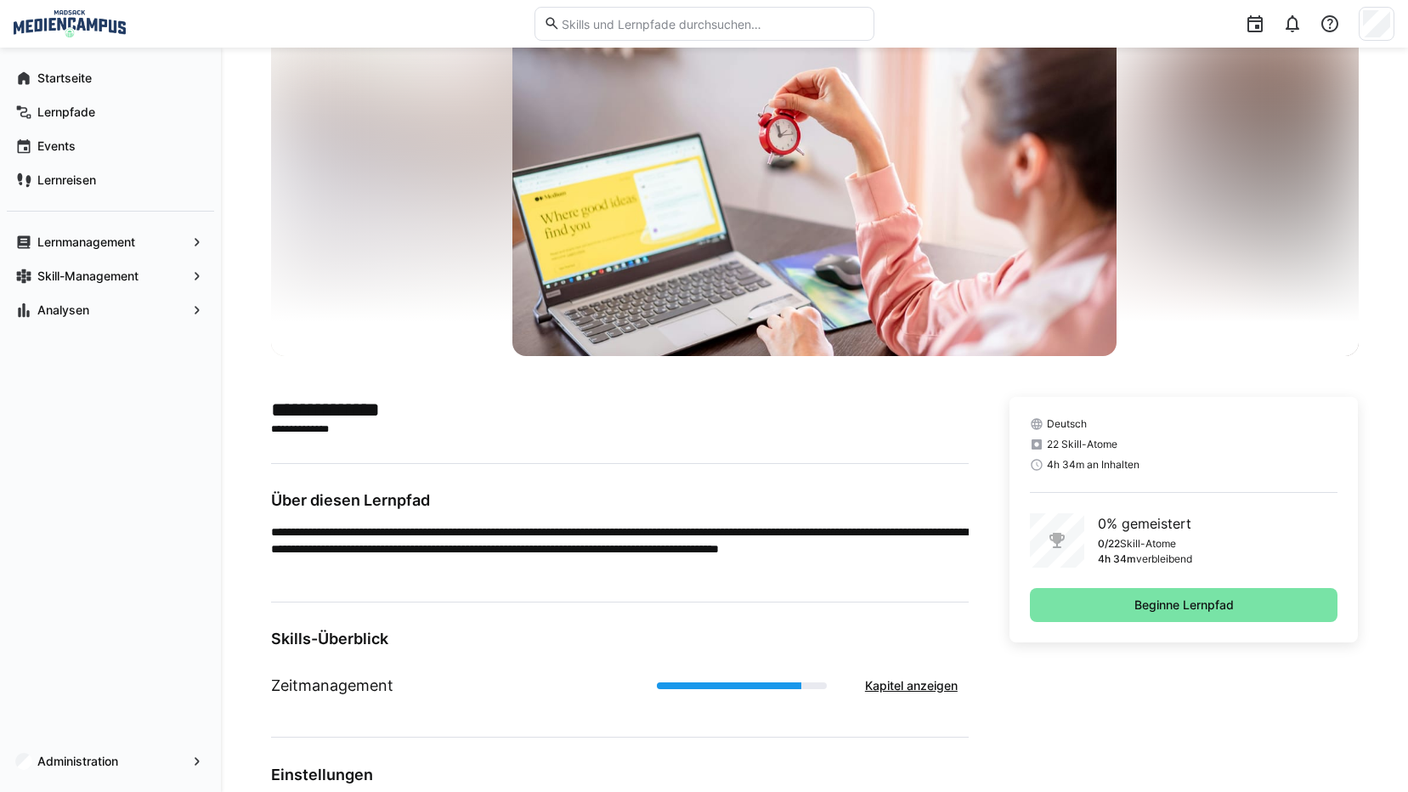
scroll to position [170, 0]
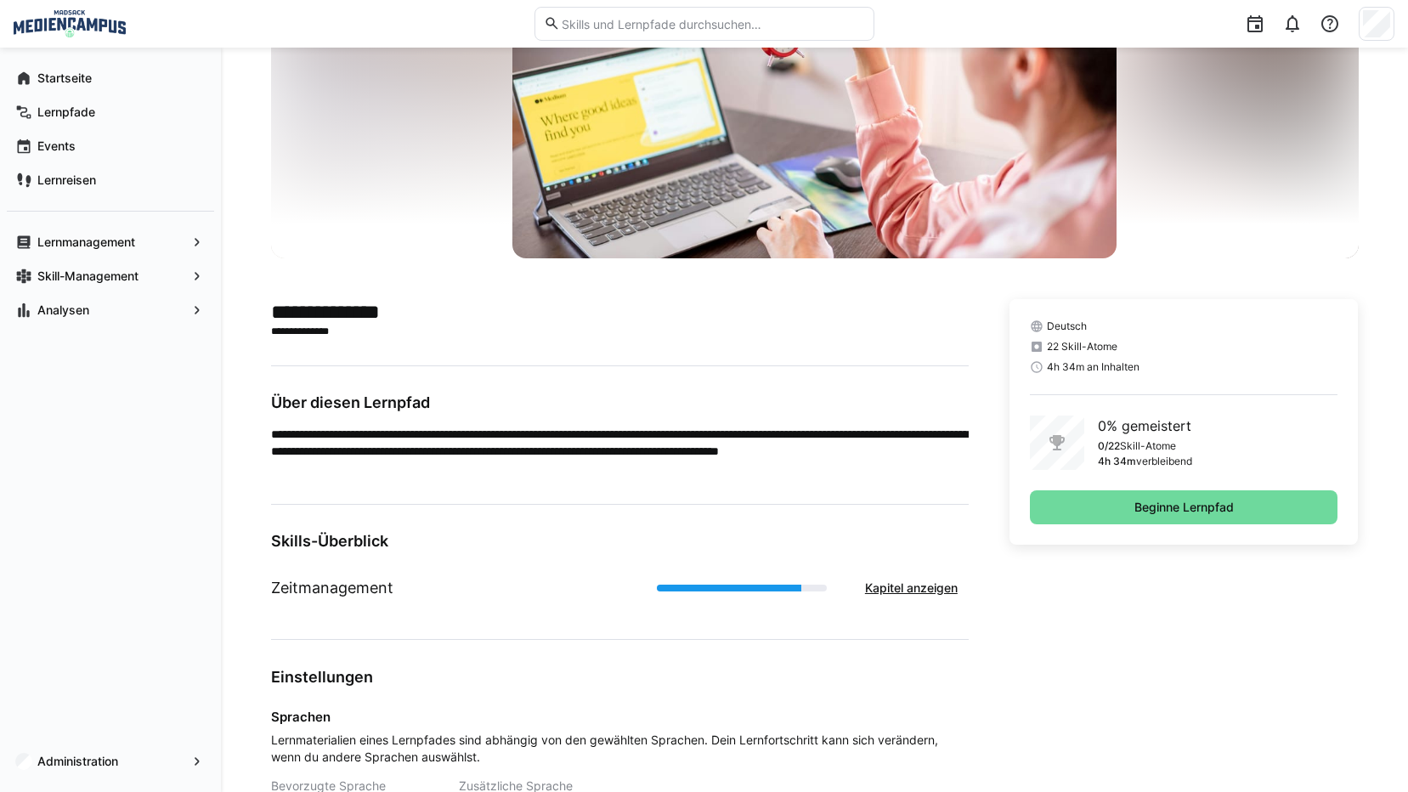
click at [1220, 507] on span "Beginne Lernpfad" at bounding box center [1184, 507] width 105 height 17
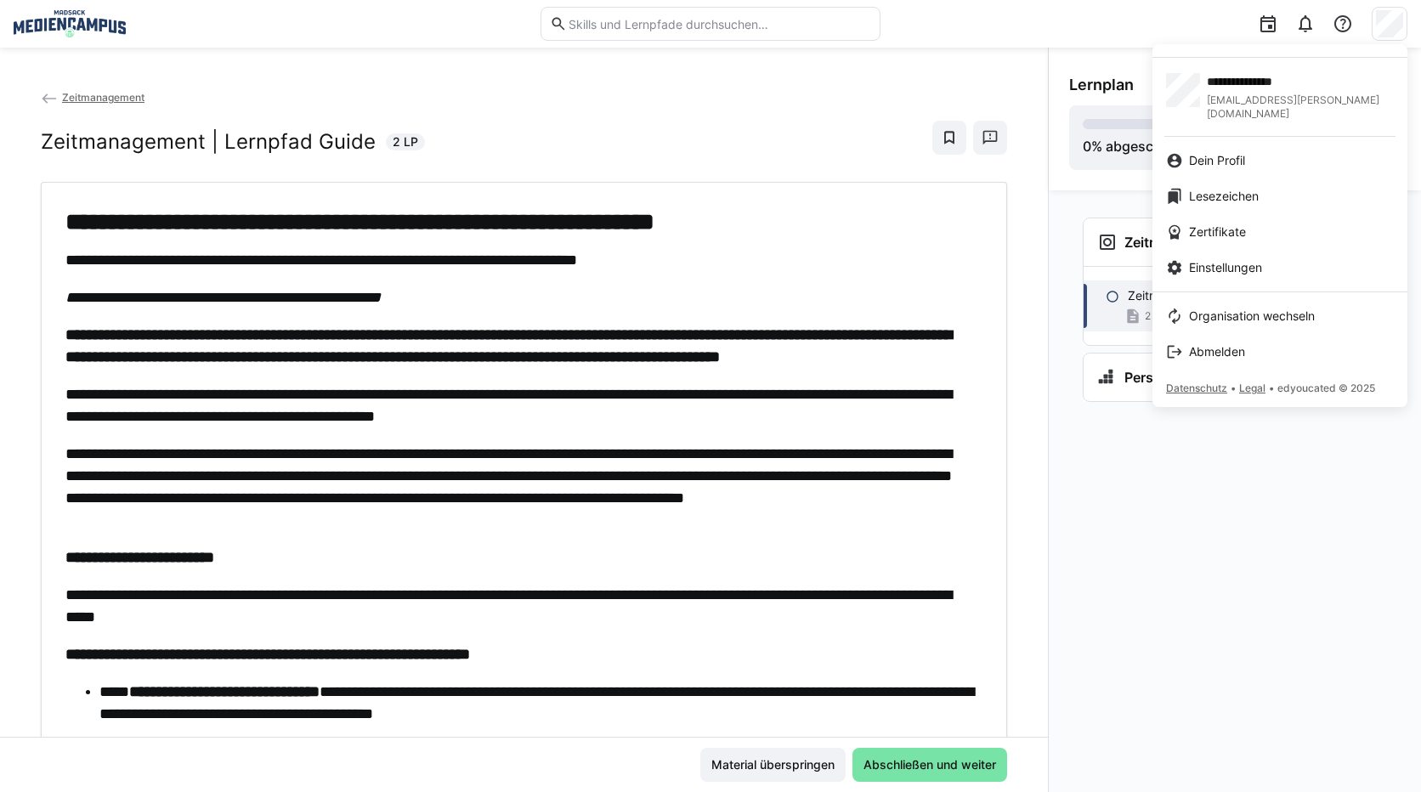
click at [1136, 575] on div at bounding box center [710, 396] width 1421 height 792
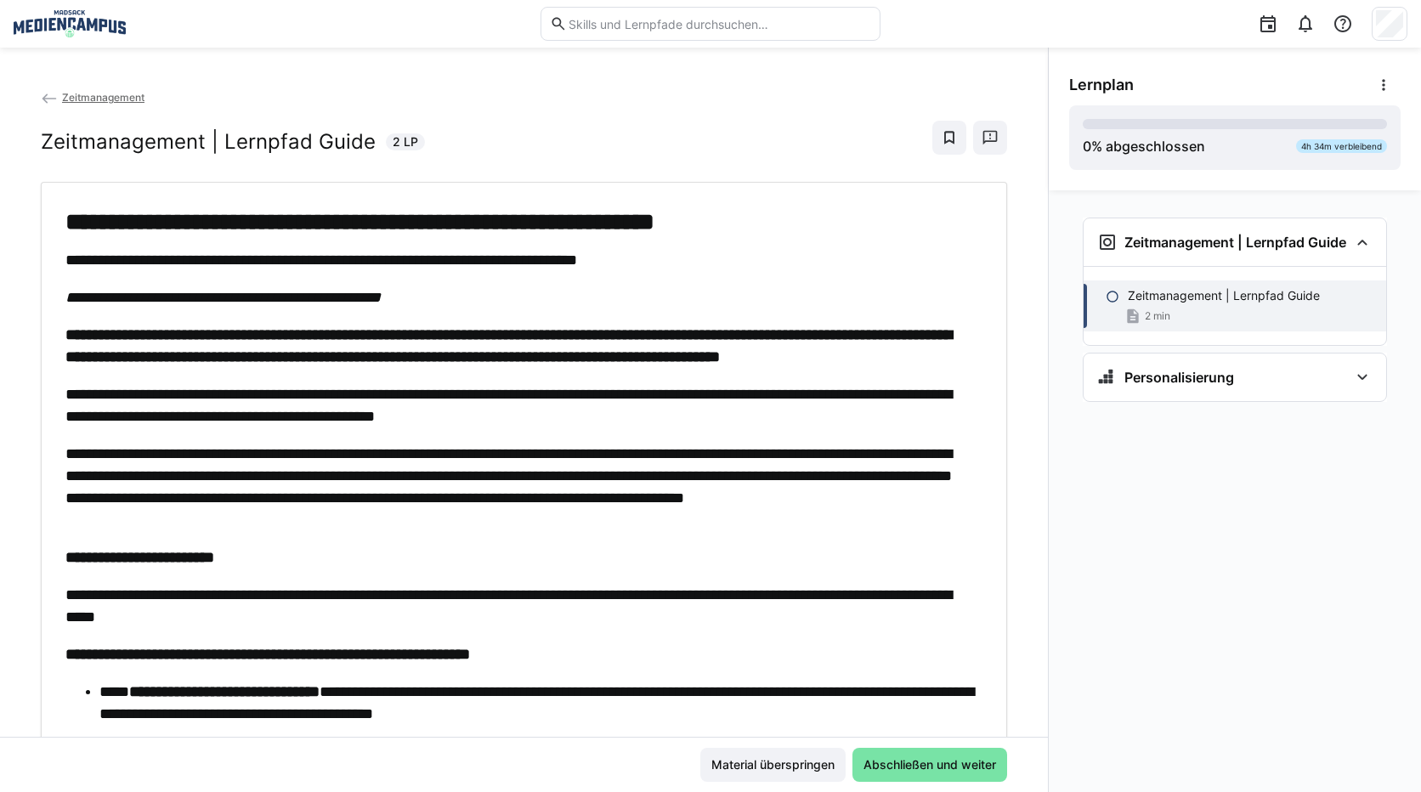
click at [67, 99] on span "Zeitmanagement" at bounding box center [103, 97] width 82 height 13
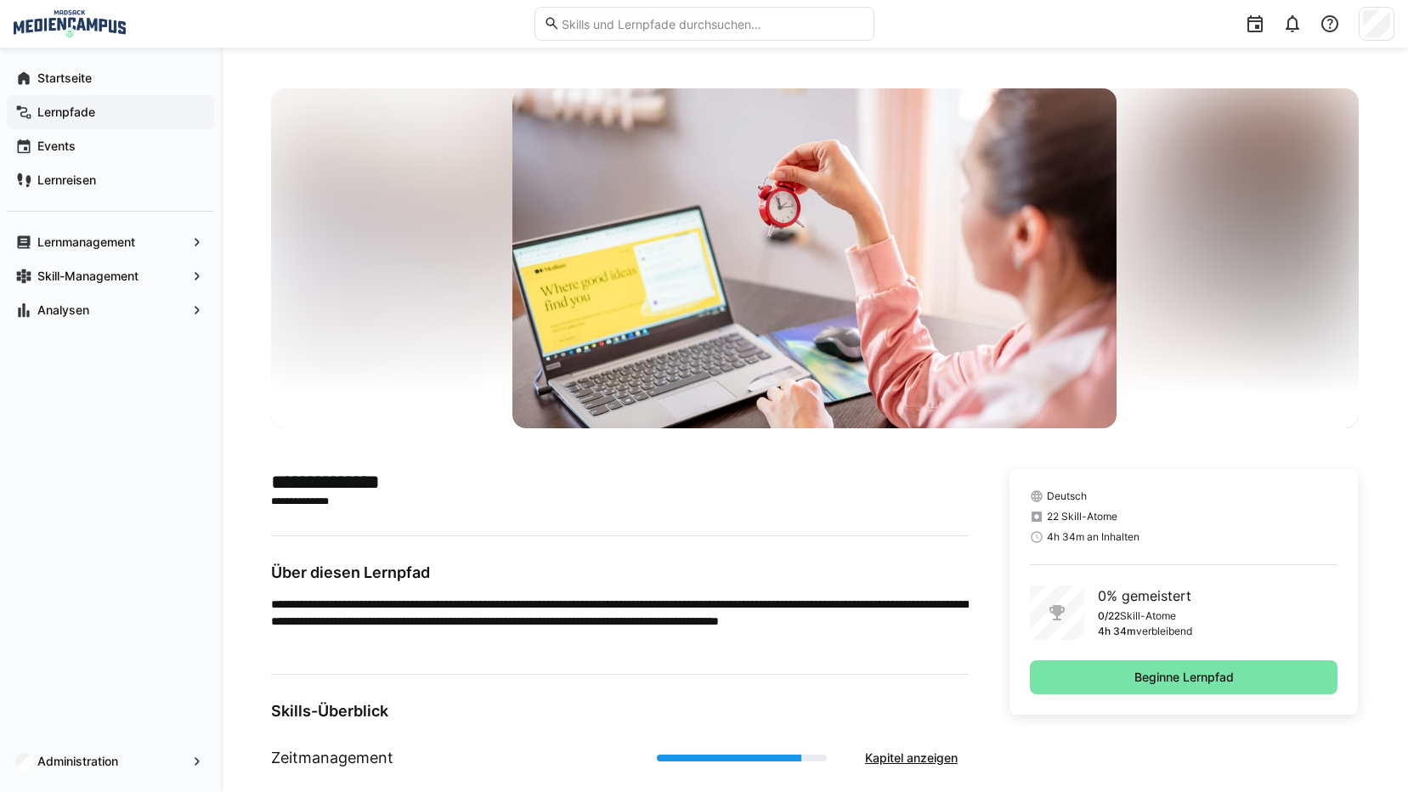
click at [84, 119] on span "Lernpfade" at bounding box center [120, 112] width 171 height 17
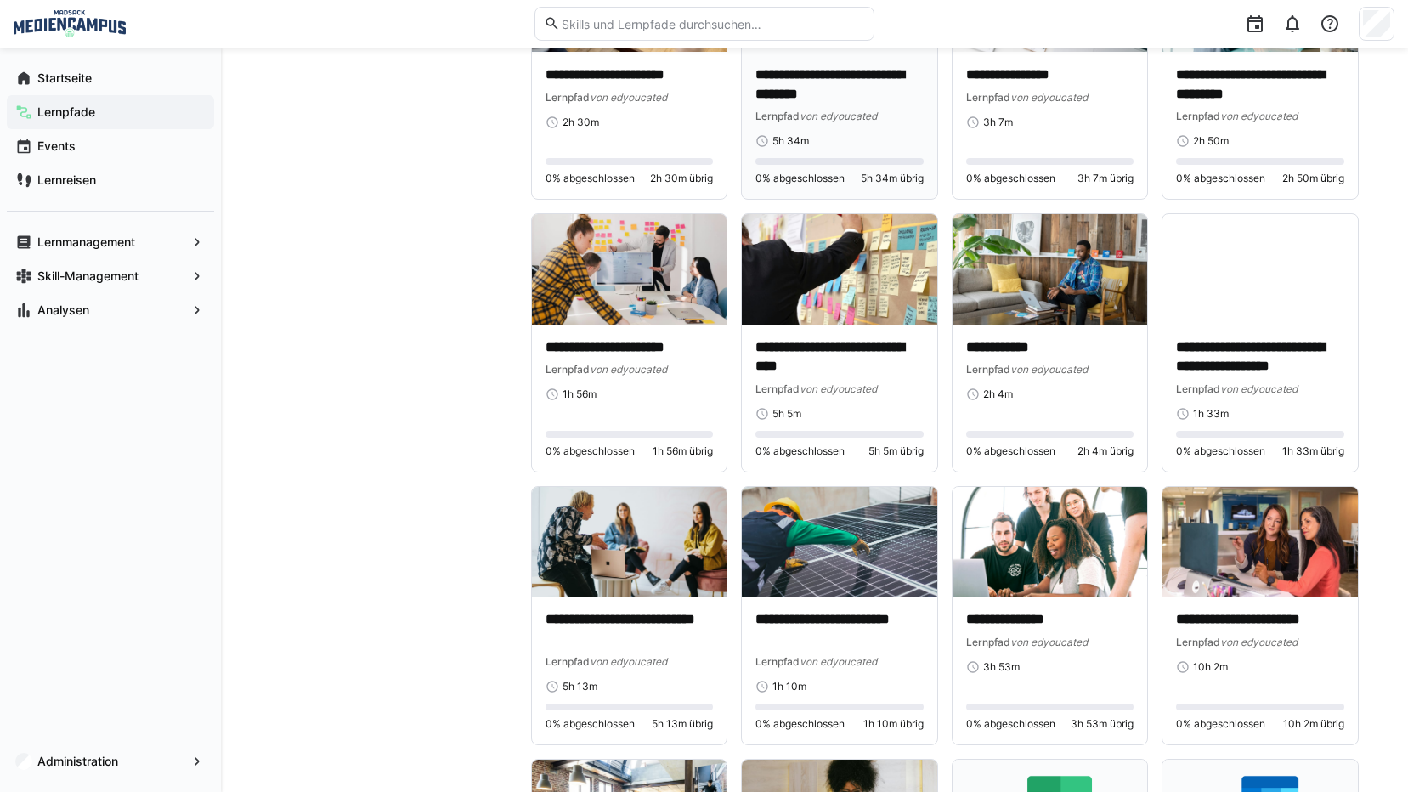
scroll to position [1955, 0]
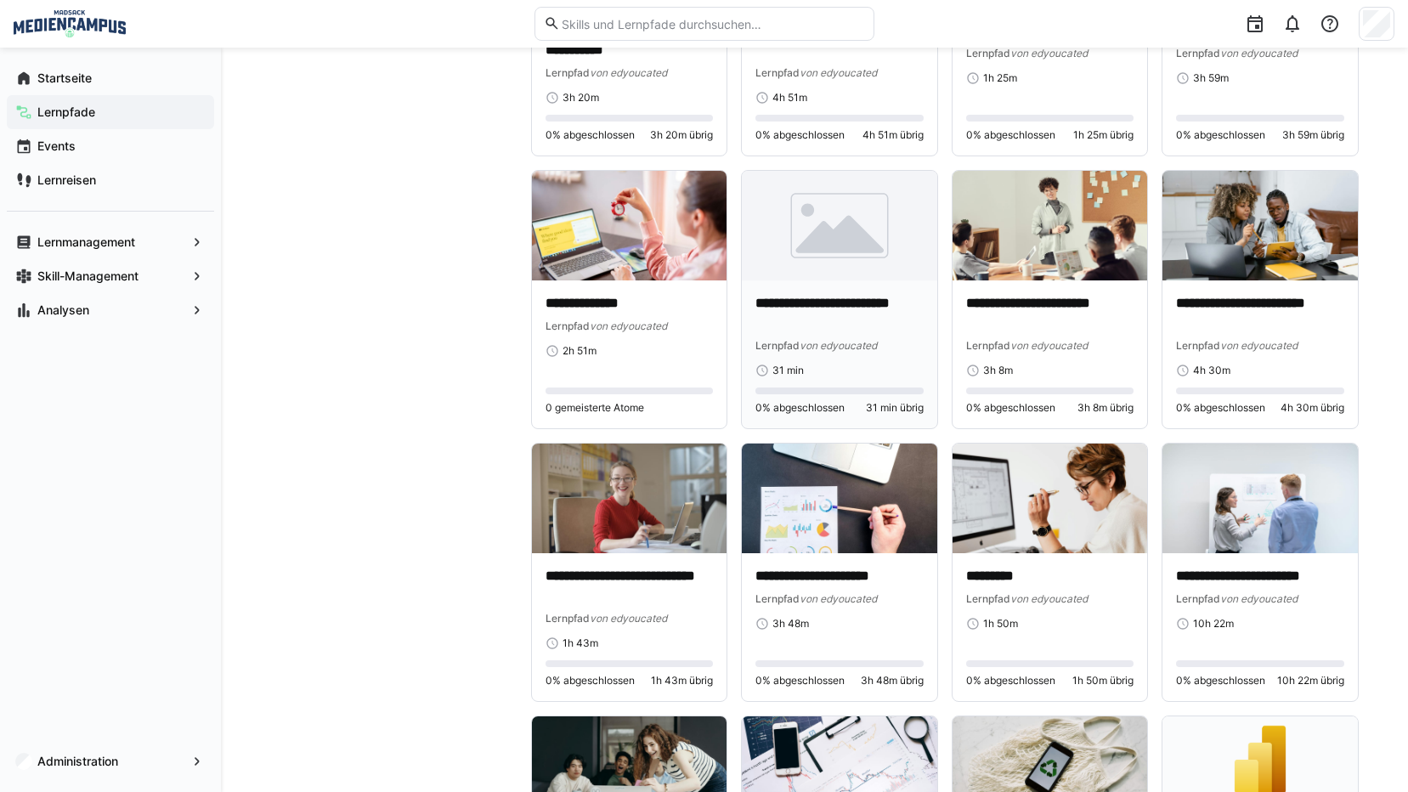
scroll to position [4080, 0]
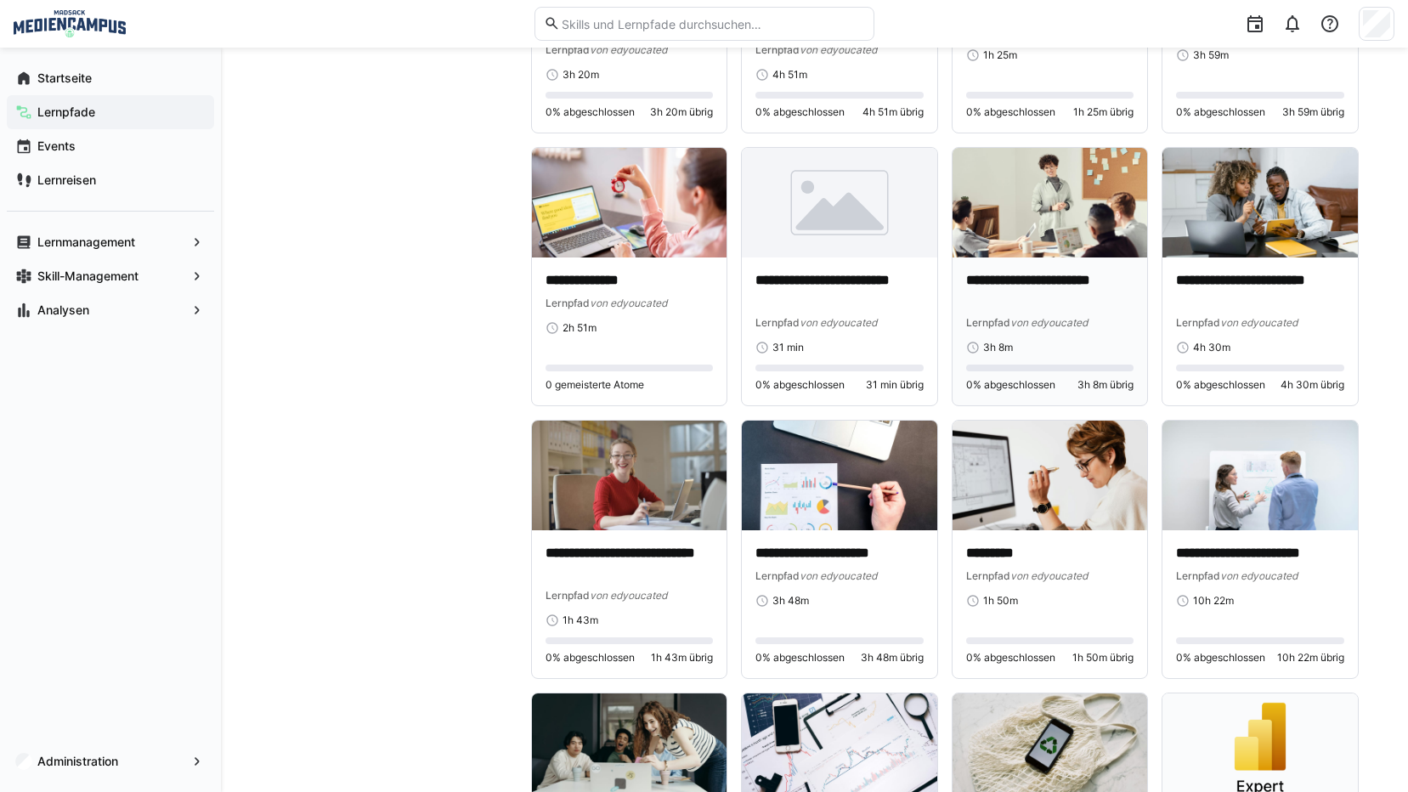
click at [1016, 286] on p "**********" at bounding box center [1050, 290] width 168 height 39
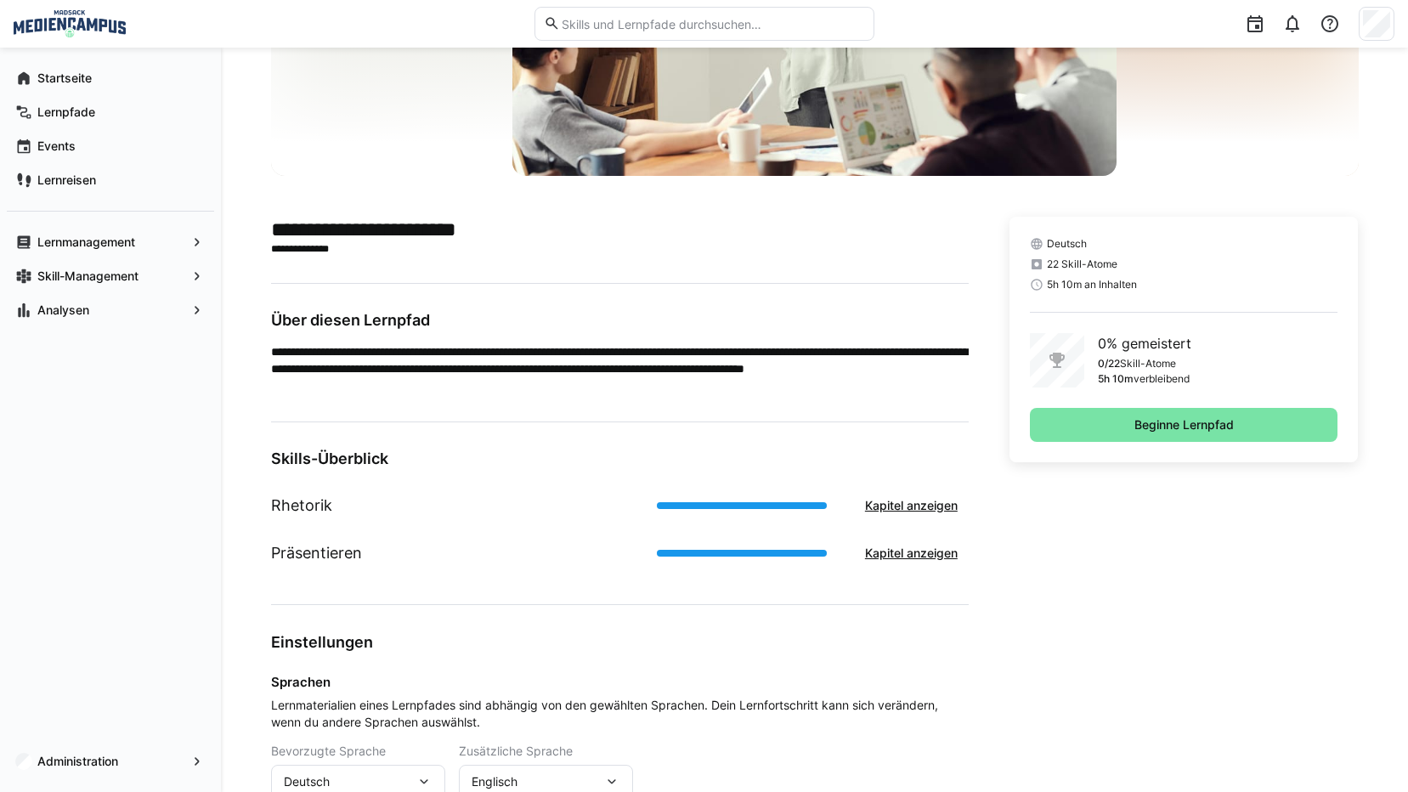
scroll to position [255, 0]
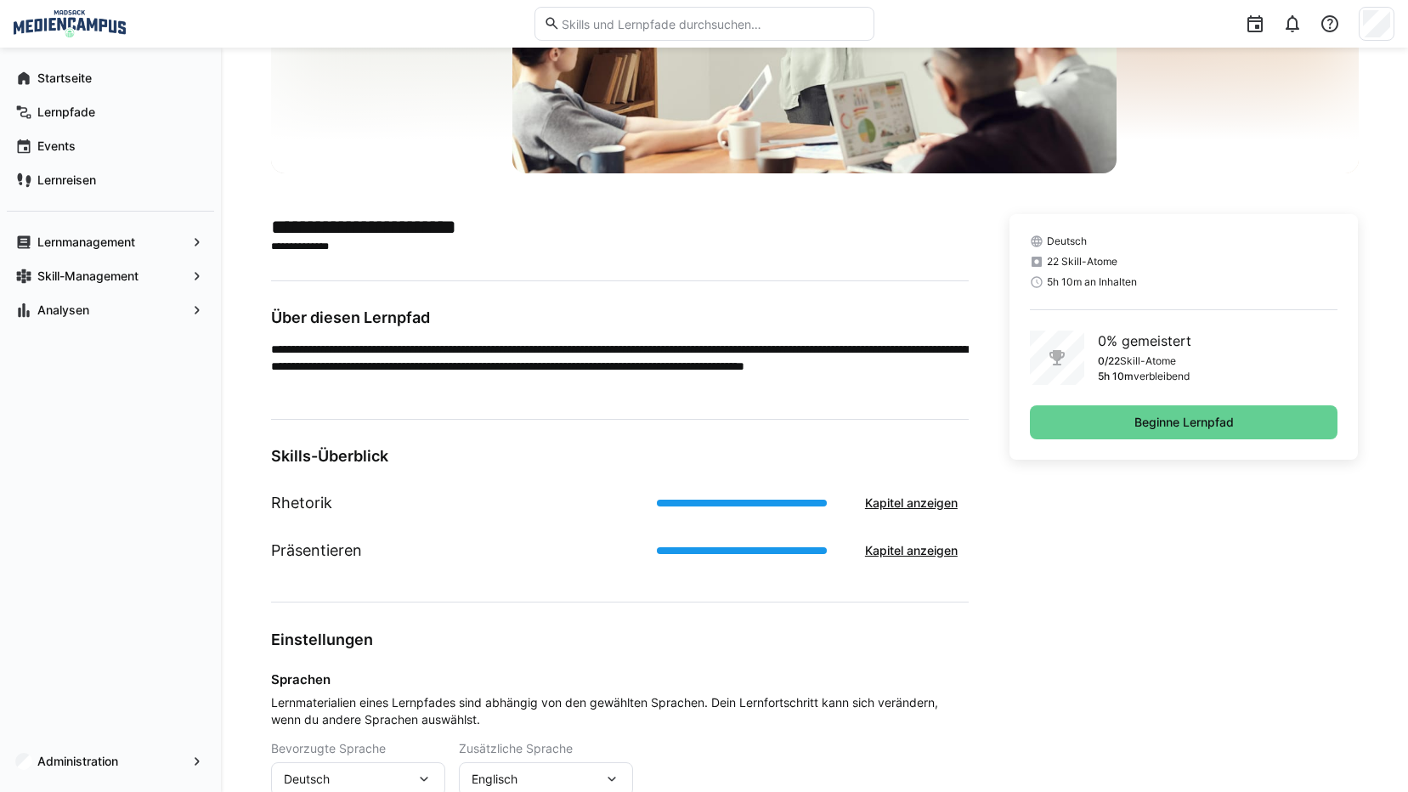
click at [1110, 425] on span "Beginne Lernpfad" at bounding box center [1184, 422] width 309 height 34
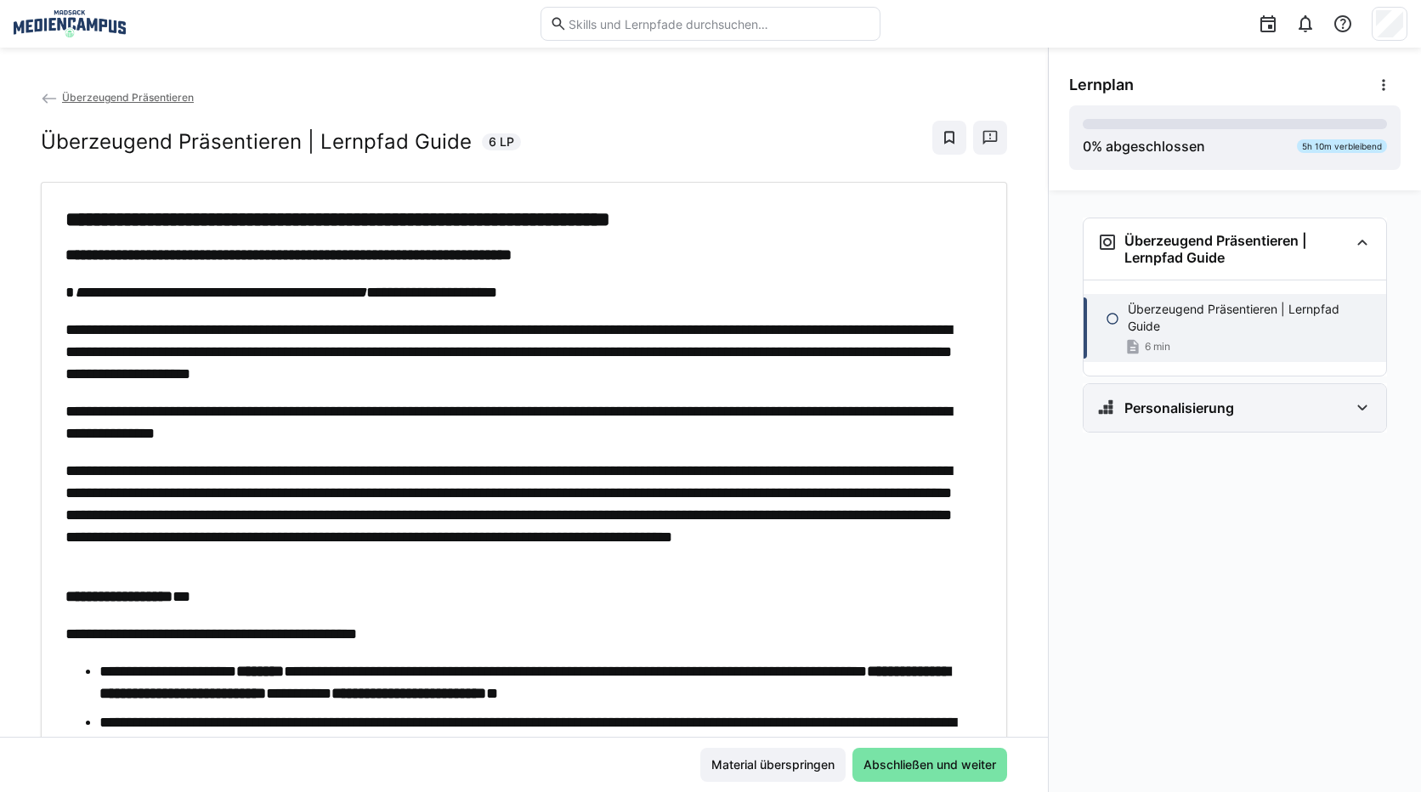
click at [1282, 401] on div "Personalisierung" at bounding box center [1223, 408] width 252 height 20
click at [1282, 412] on div "Personalisierung" at bounding box center [1223, 408] width 252 height 20
click at [1204, 416] on h3 "Personalisierung" at bounding box center [1180, 407] width 110 height 17
click at [1107, 466] on eds-icon at bounding box center [1113, 463] width 14 height 14
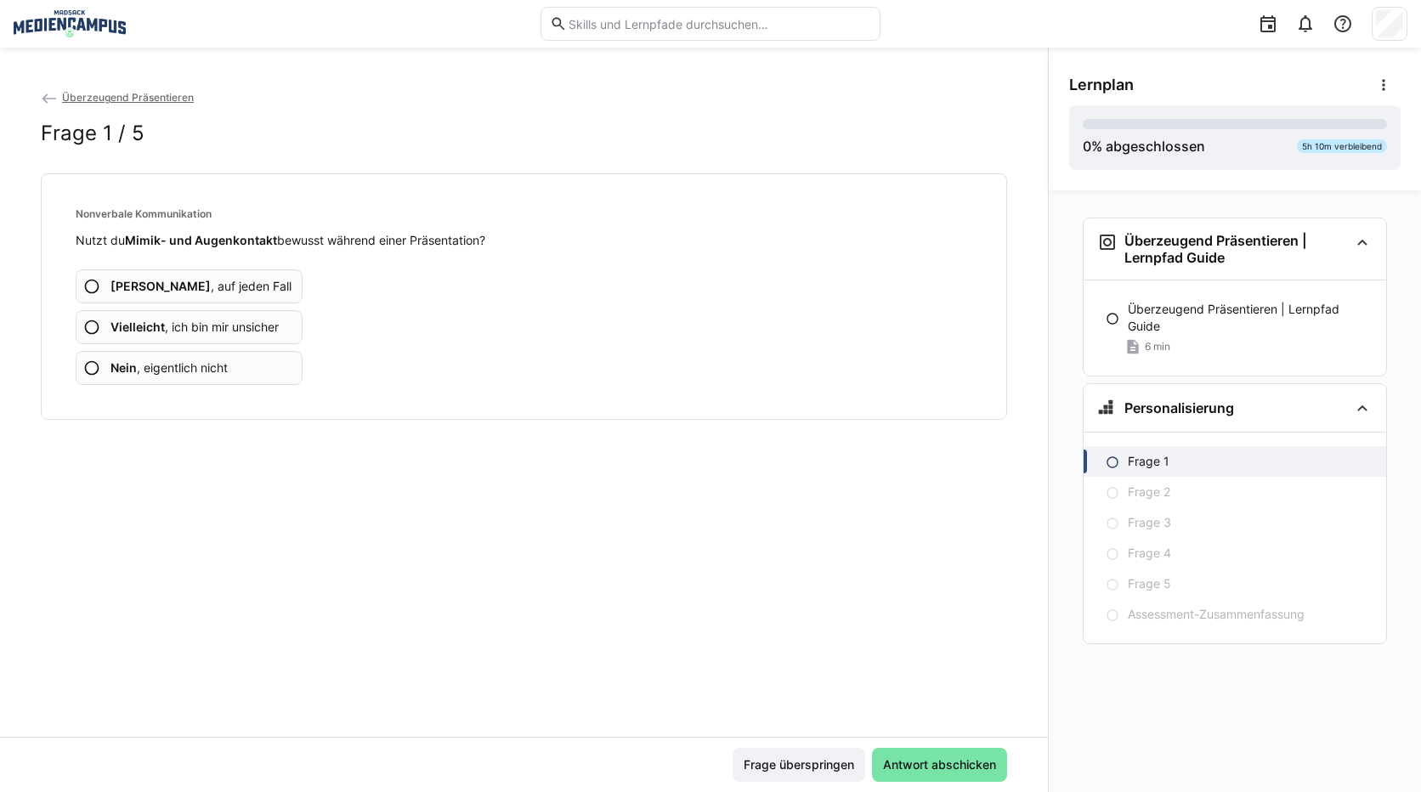
click at [195, 329] on span "Vielleicht , ich bin mir unsicher" at bounding box center [194, 327] width 168 height 17
click at [214, 365] on span "Nein , eigentlich nicht" at bounding box center [168, 368] width 117 height 17
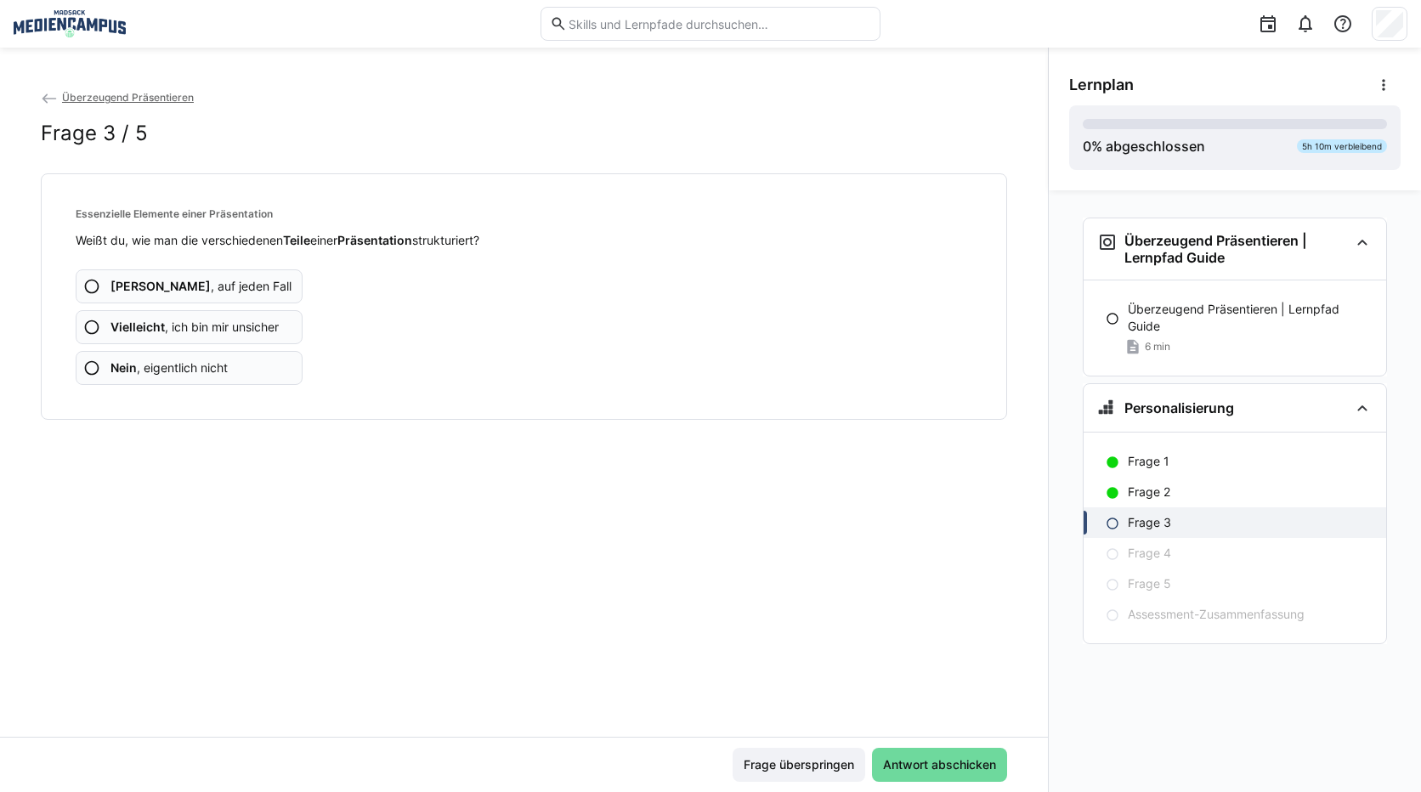
click at [946, 768] on span "Antwort abschicken" at bounding box center [940, 764] width 118 height 17
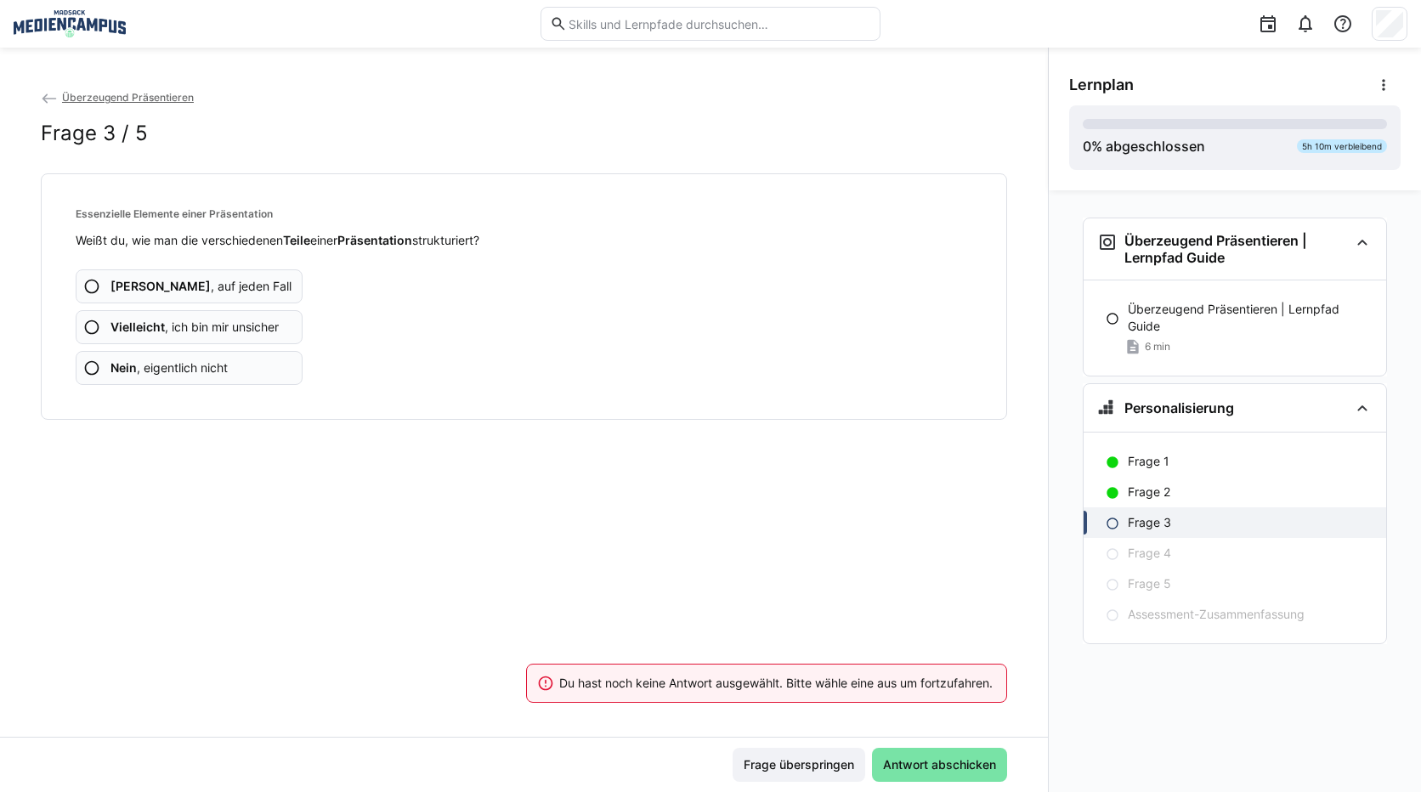
click at [192, 375] on span "Nein , eigentlich nicht" at bounding box center [168, 368] width 117 height 17
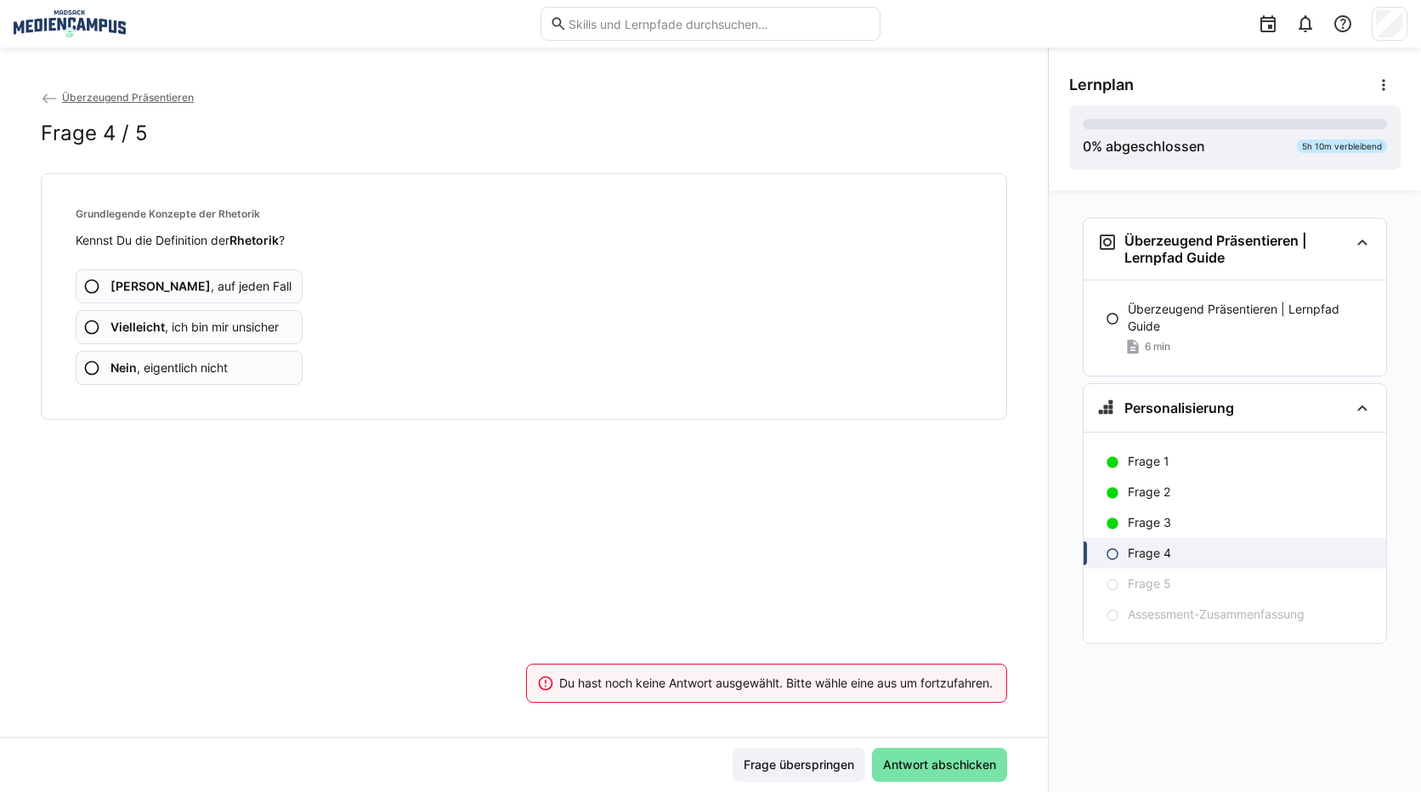
click at [208, 324] on span "Vielleicht , ich bin mir unsicher" at bounding box center [194, 327] width 168 height 17
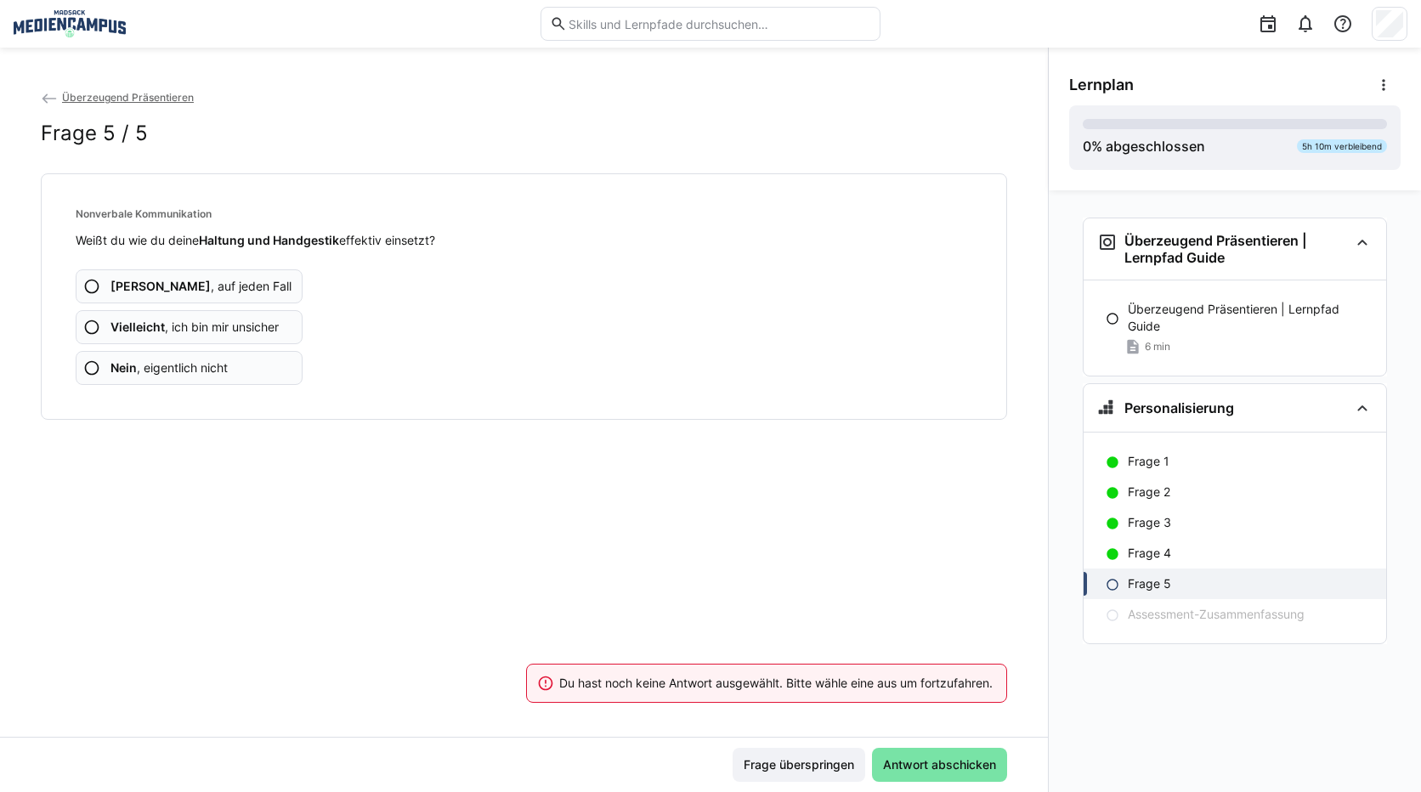
click at [186, 327] on span "Vielleicht , ich bin mir unsicher" at bounding box center [194, 327] width 168 height 17
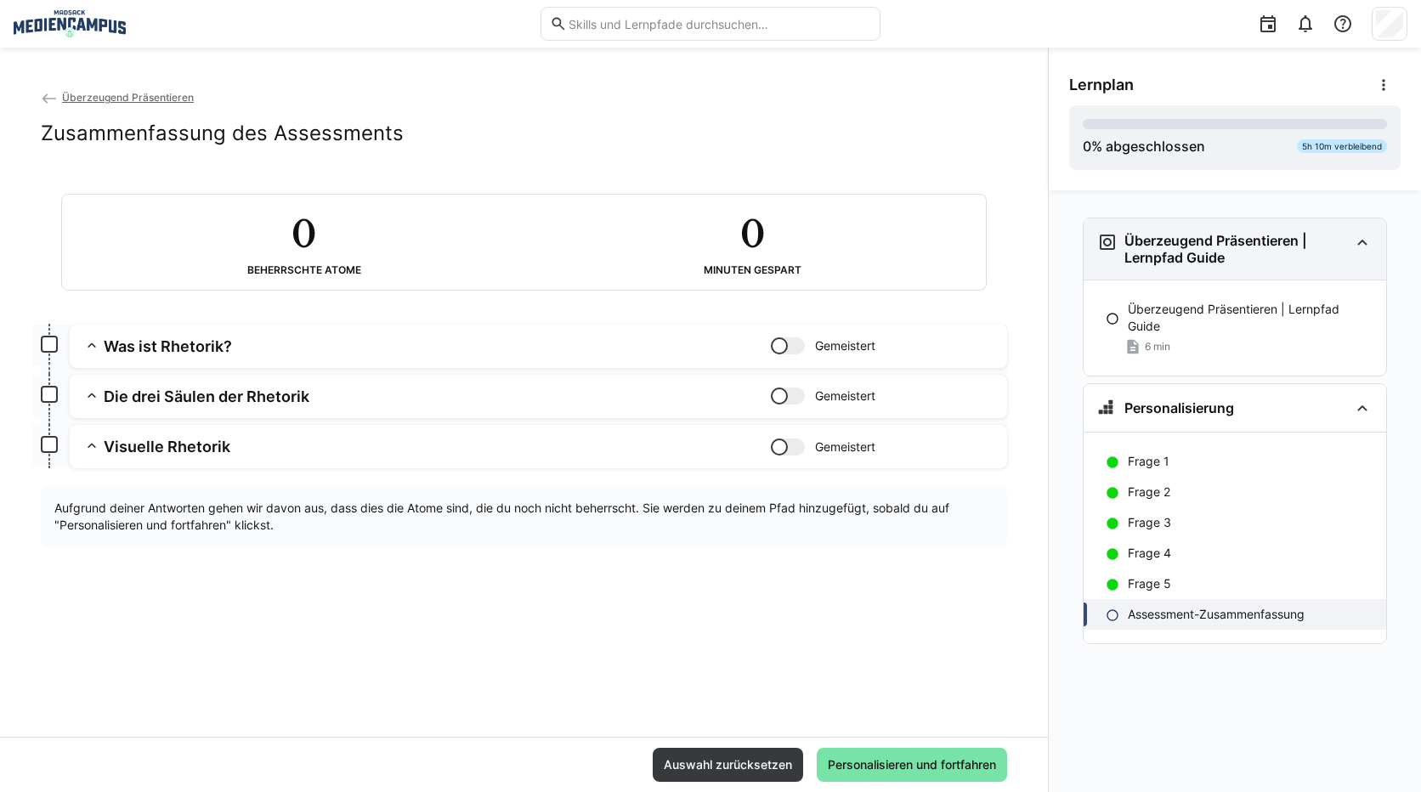
click at [1216, 262] on h3 "Überzeugend Präsentieren | Lernpfad Guide" at bounding box center [1237, 249] width 224 height 34
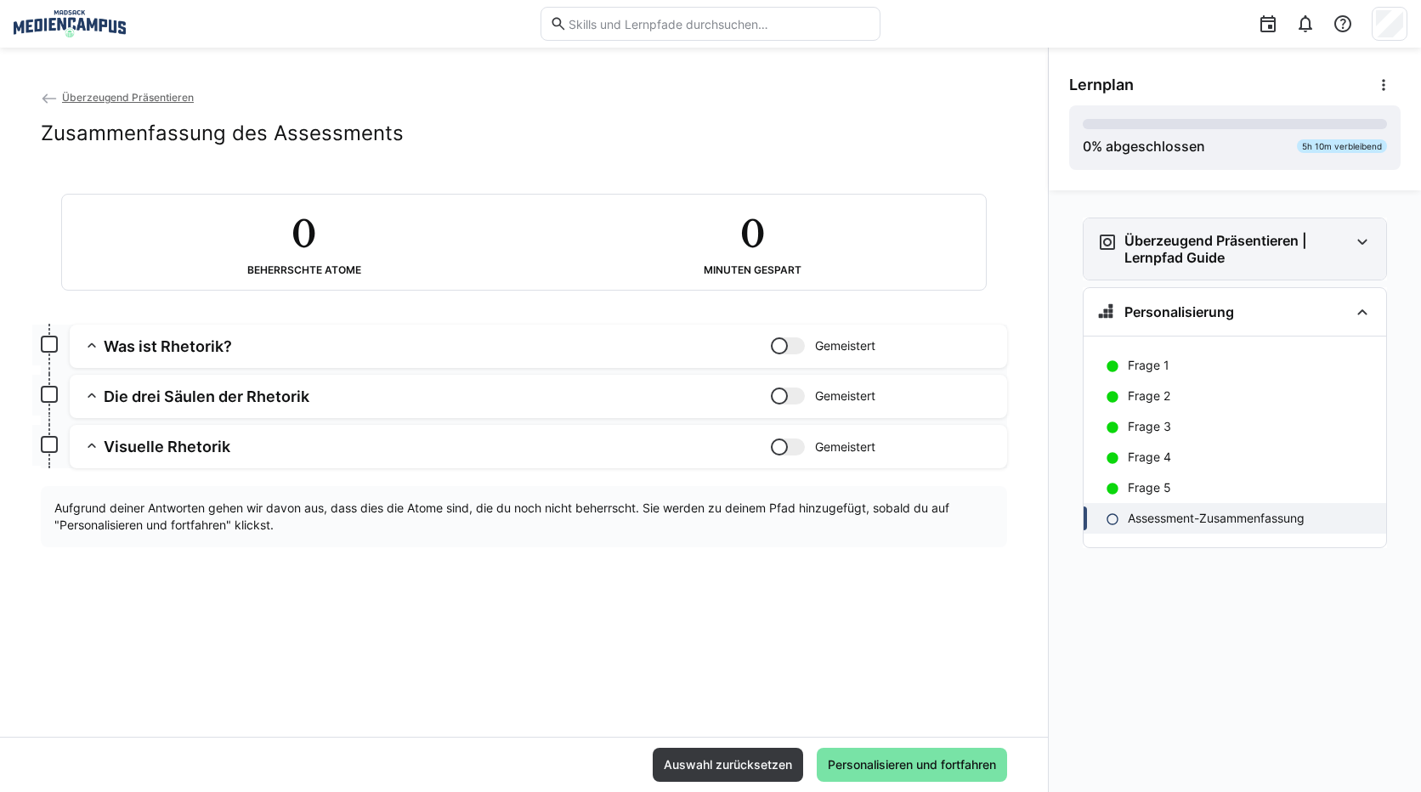
click at [1195, 252] on h3 "Überzeugend Präsentieren | Lernpfad Guide" at bounding box center [1237, 249] width 224 height 34
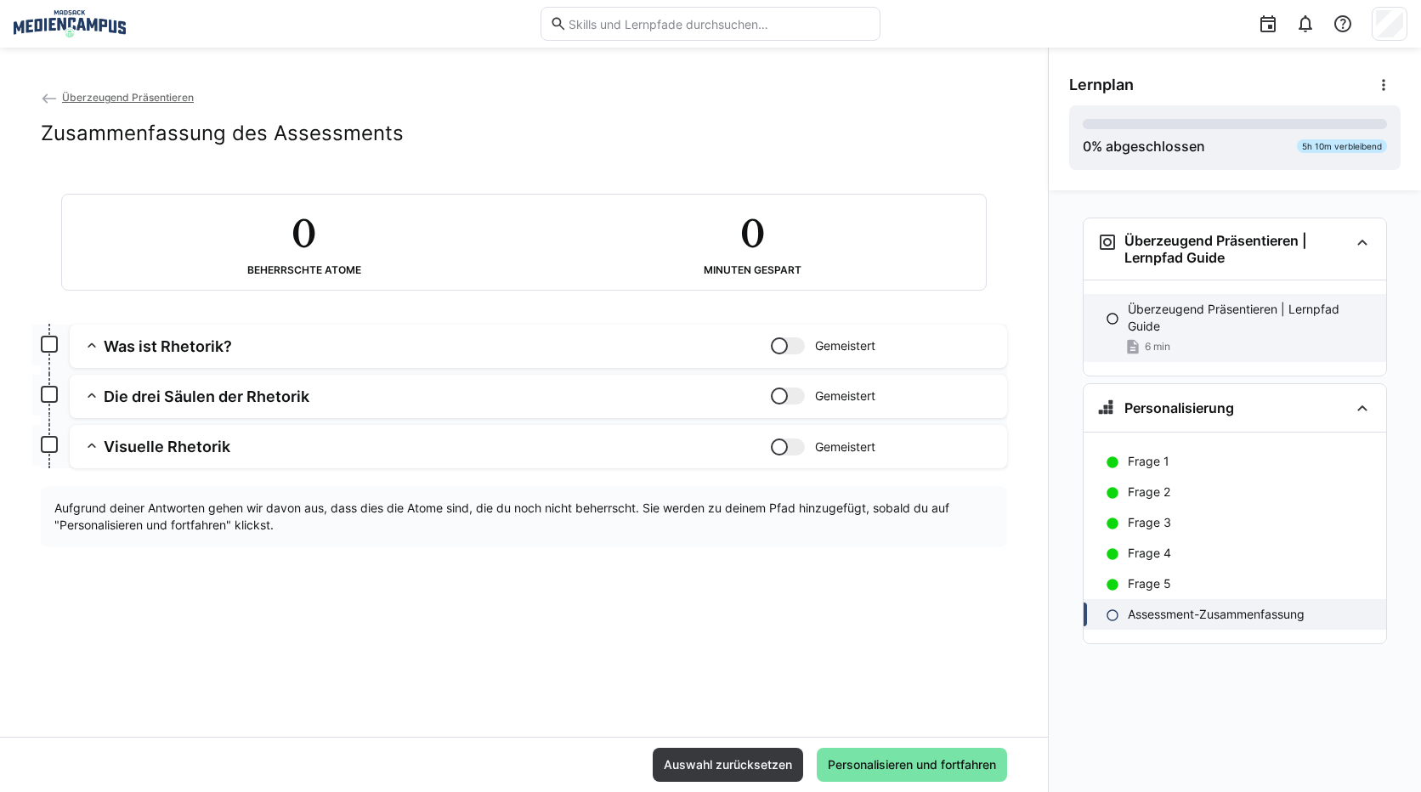
click at [1182, 322] on p "Überzeugend Präsentieren | Lernpfad Guide" at bounding box center [1250, 318] width 245 height 34
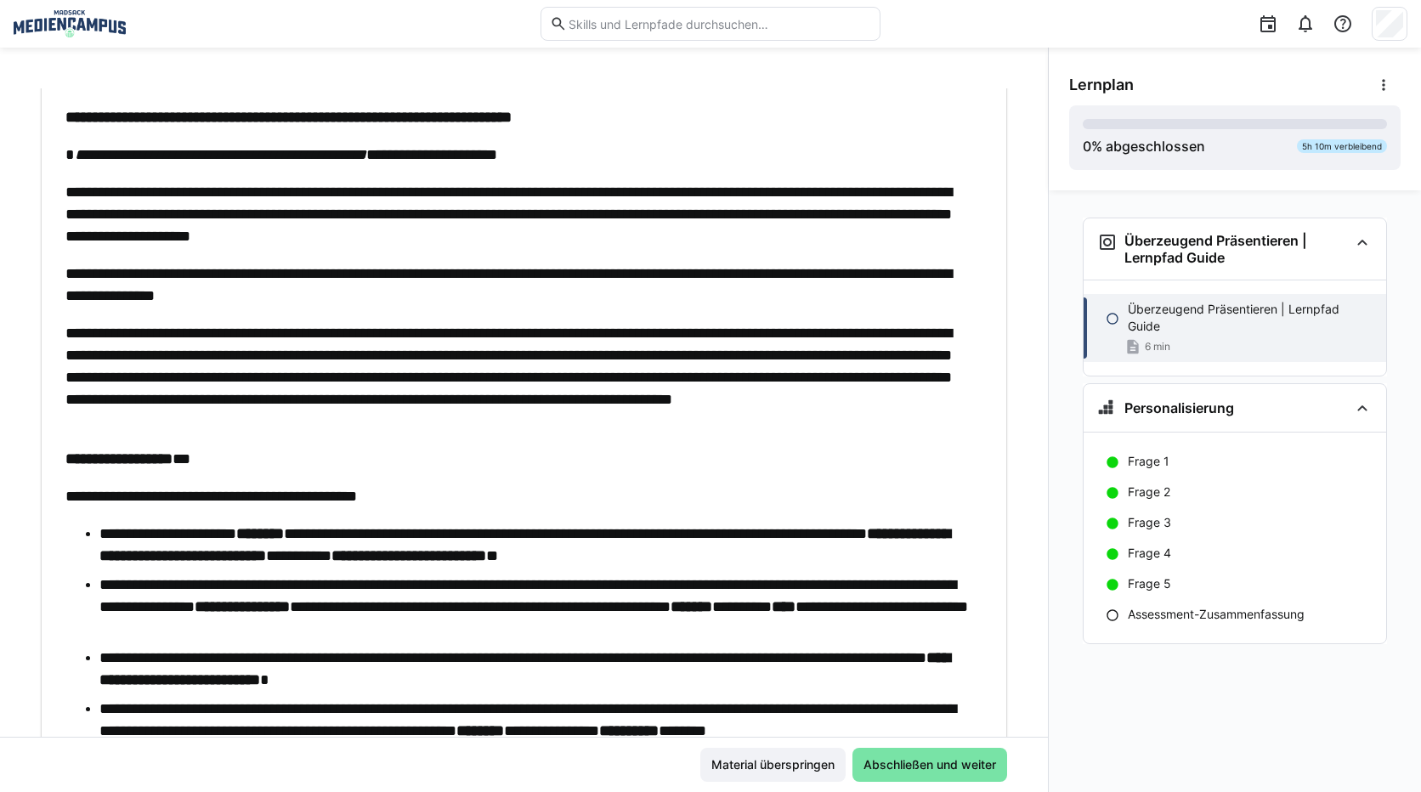
scroll to position [170, 0]
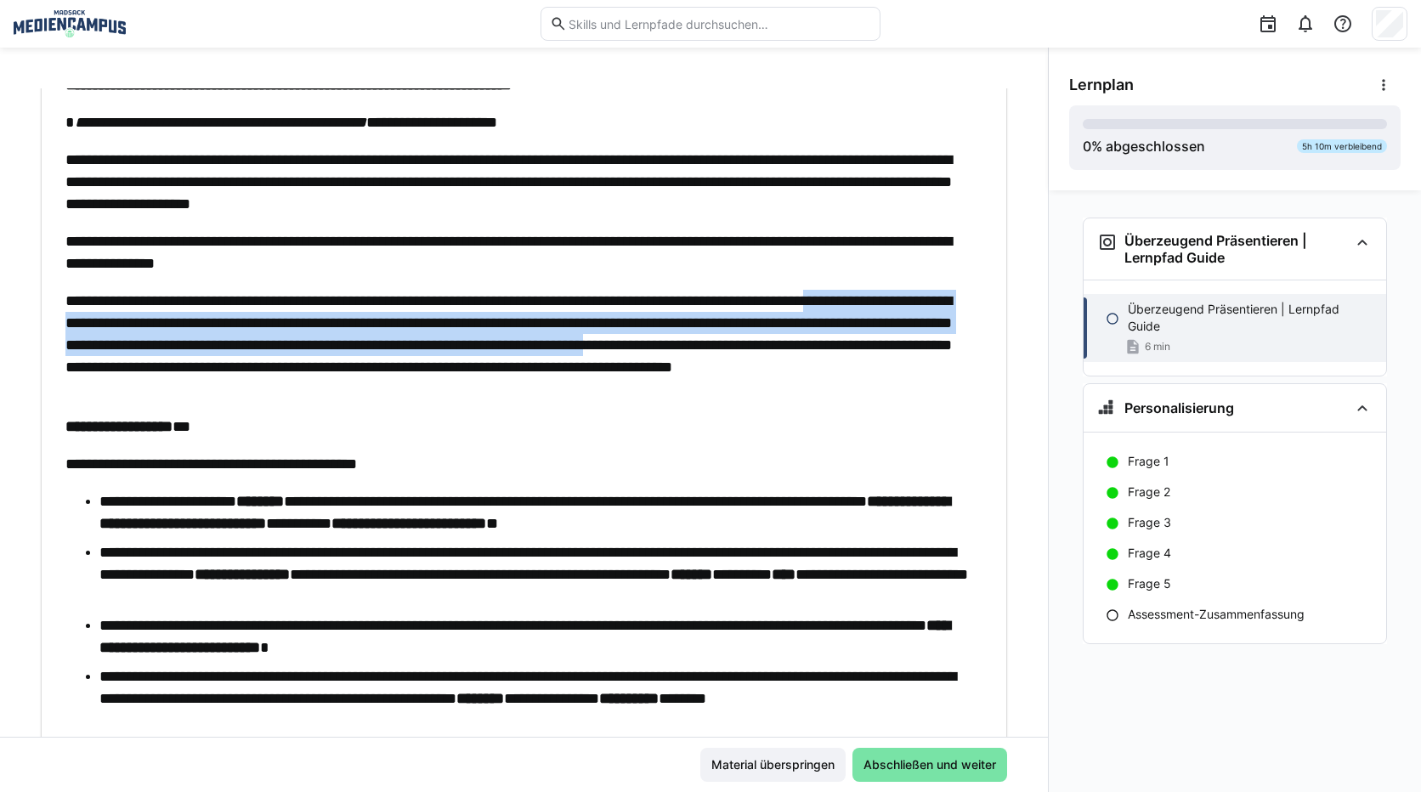
drag, startPoint x: 95, startPoint y: 330, endPoint x: 212, endPoint y: 378, distance: 126.9
click at [212, 378] on p "**********" at bounding box center [519, 345] width 909 height 110
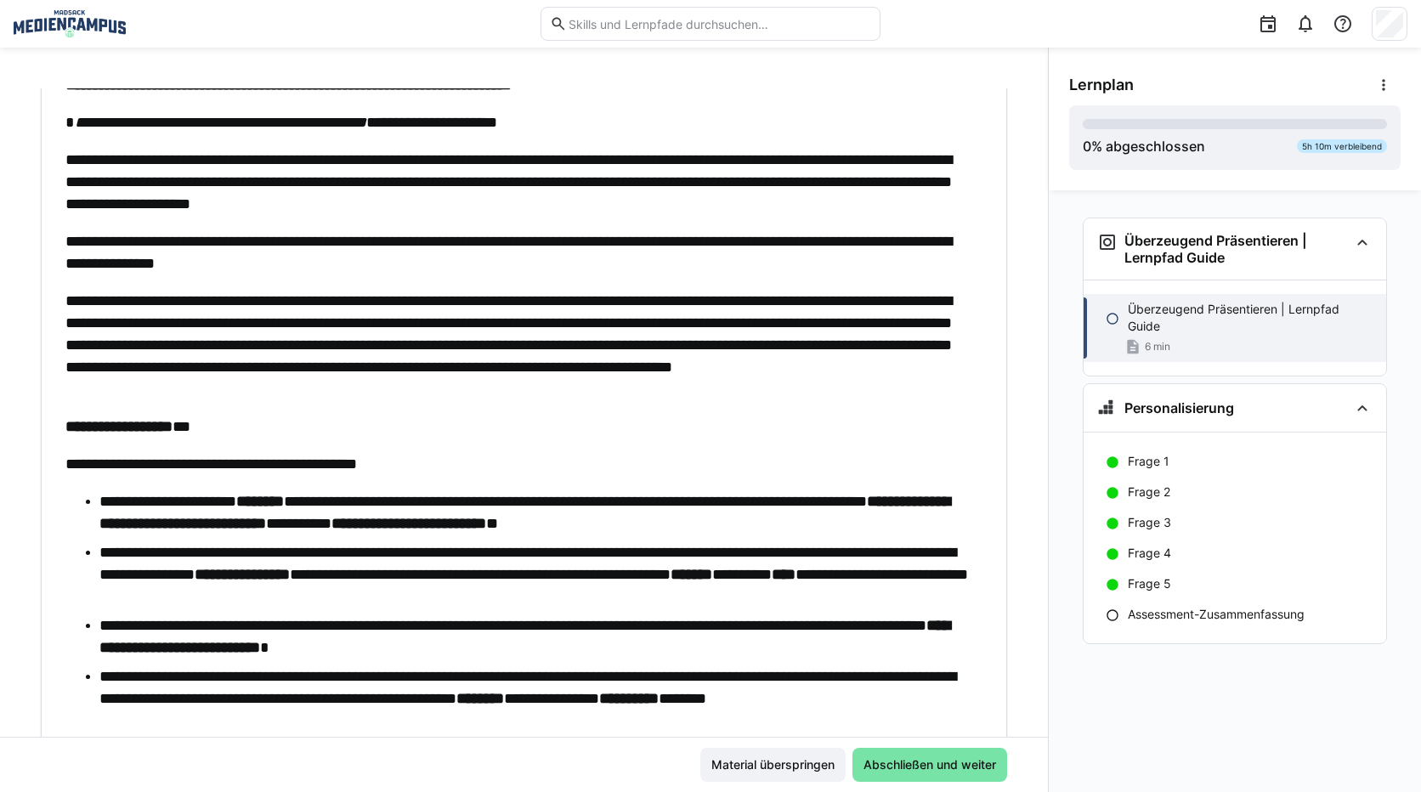
drag, startPoint x: 212, startPoint y: 378, endPoint x: 281, endPoint y: 445, distance: 95.6
click at [281, 445] on div "**********" at bounding box center [519, 541] width 909 height 1009
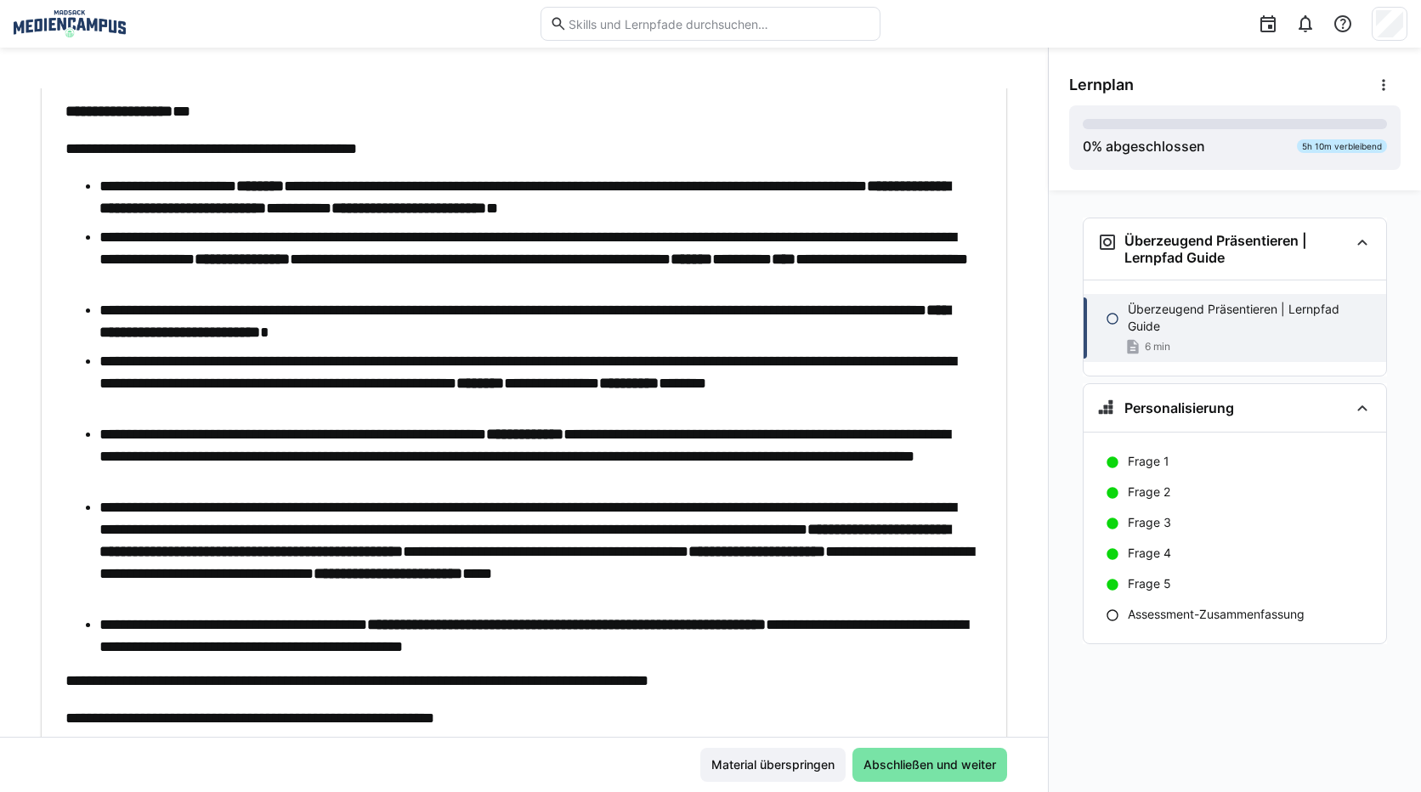
scroll to position [510, 0]
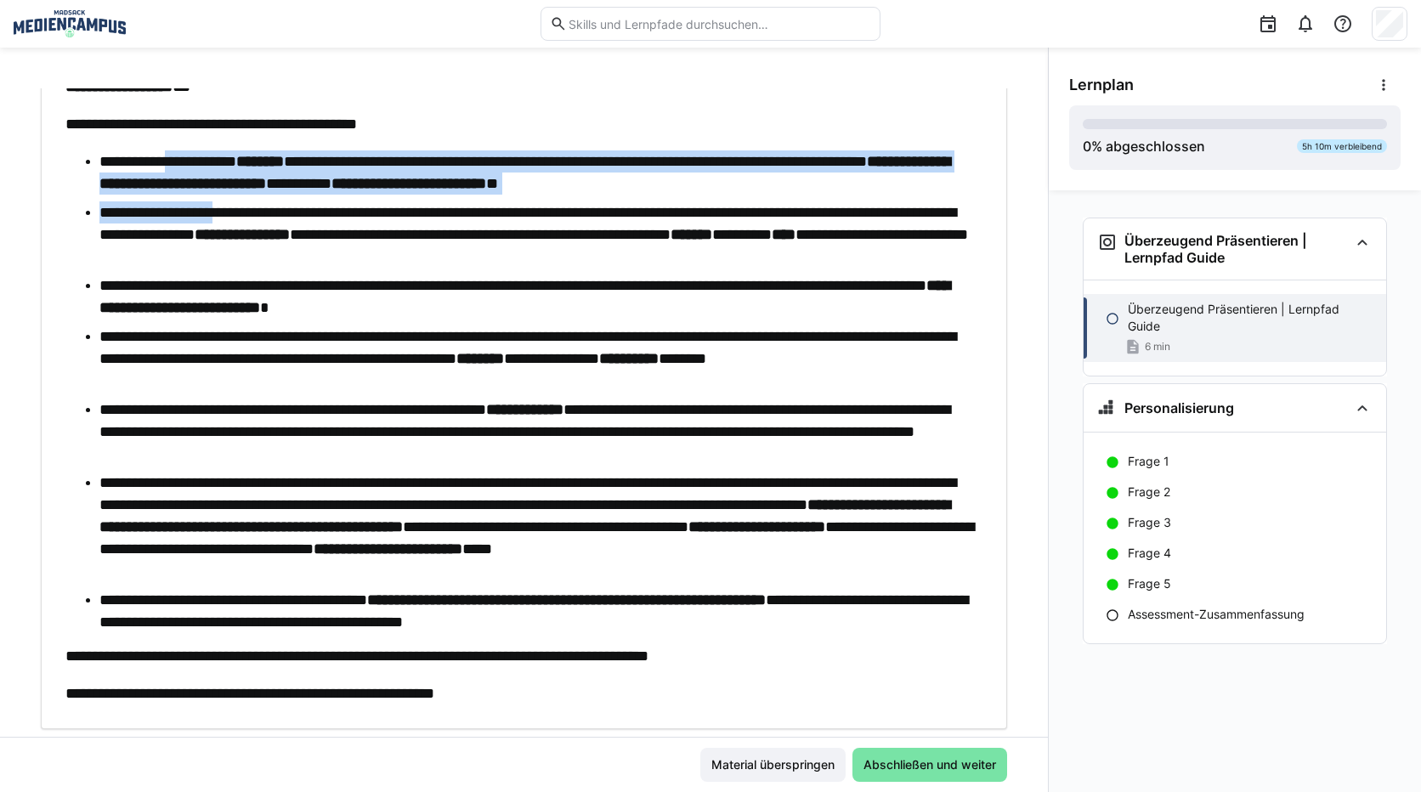
drag, startPoint x: 178, startPoint y: 160, endPoint x: 248, endPoint y: 218, distance: 91.7
click at [248, 218] on ul "**********" at bounding box center [519, 391] width 909 height 483
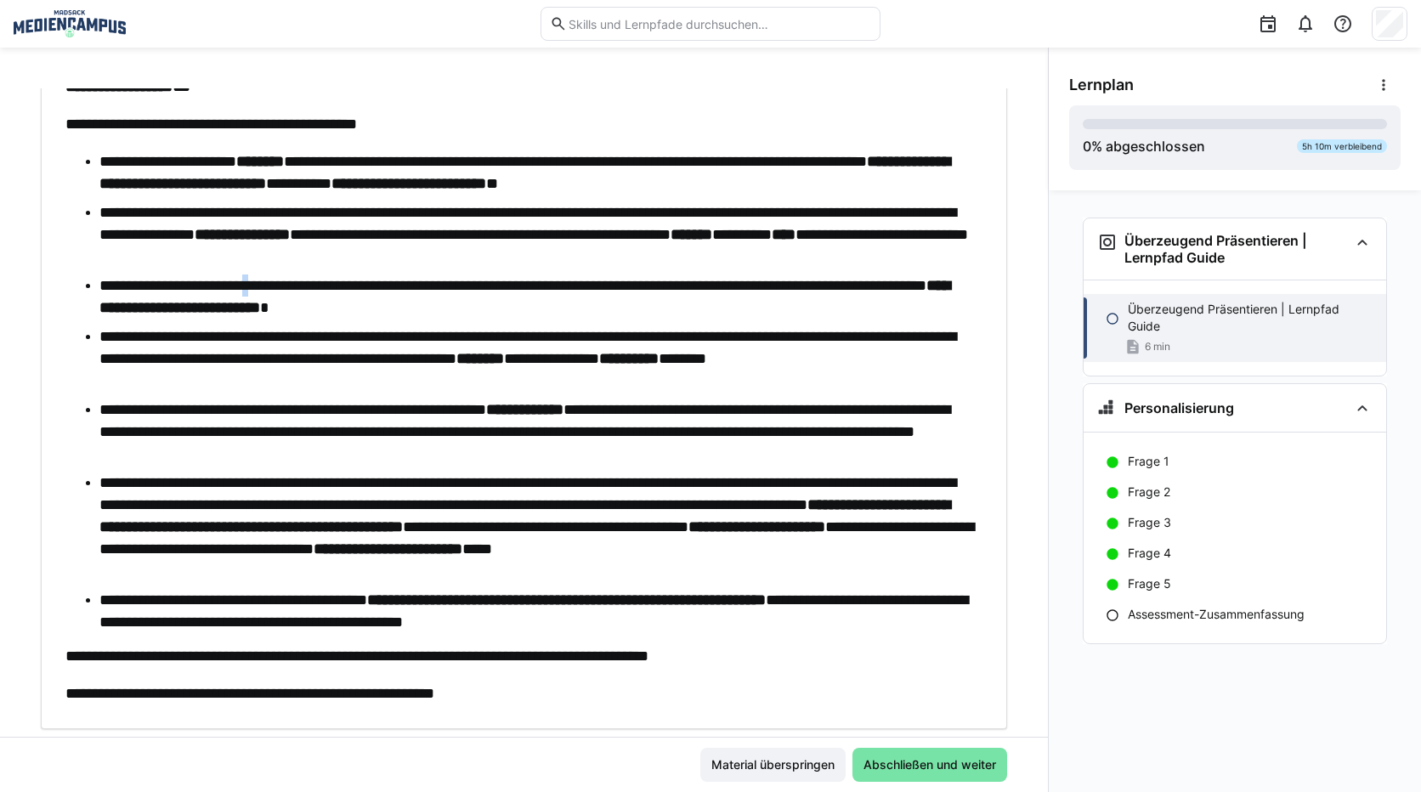
drag, startPoint x: 248, startPoint y: 218, endPoint x: 286, endPoint y: 294, distance: 84.8
click at [286, 294] on li "**********" at bounding box center [536, 297] width 875 height 44
click at [638, 157] on li "**********" at bounding box center [536, 172] width 875 height 44
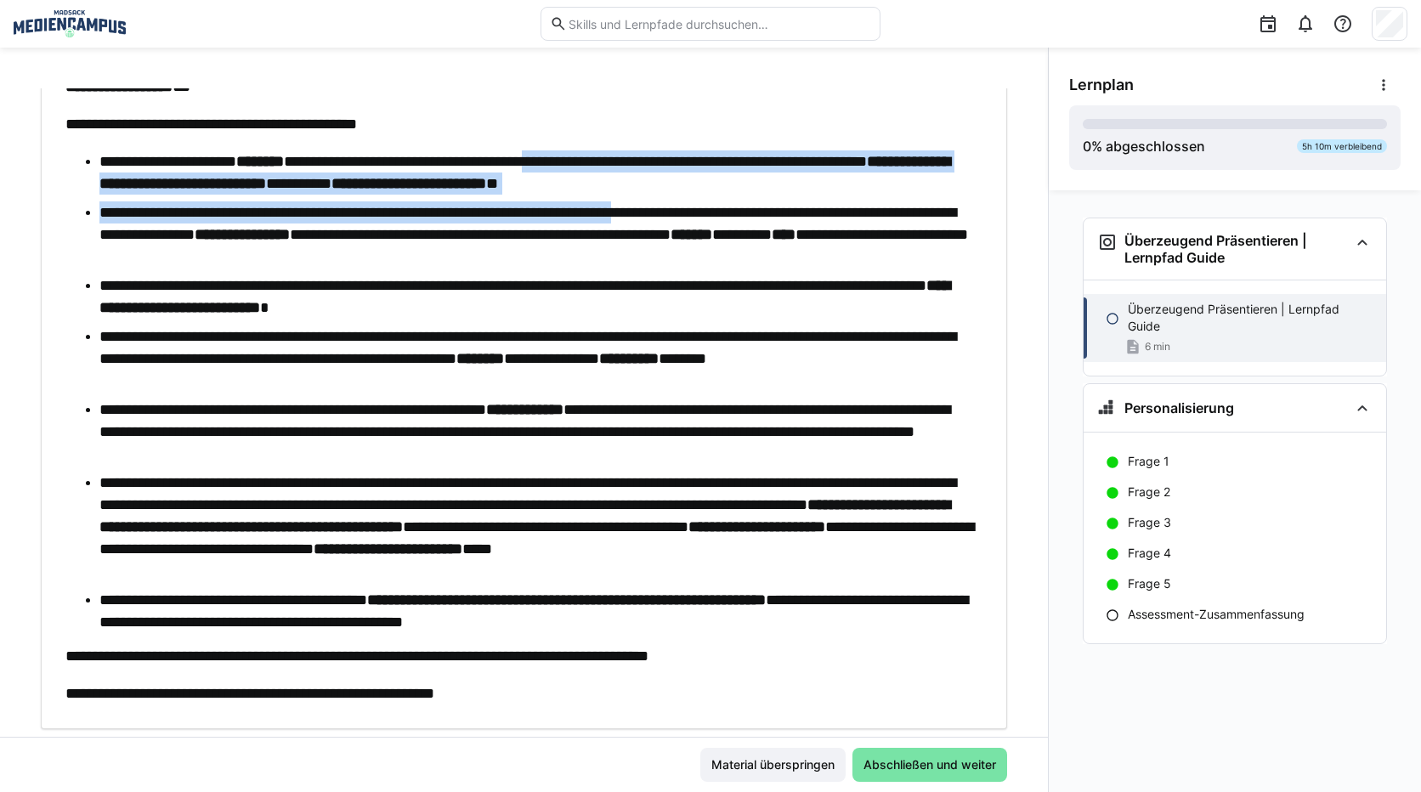
drag, startPoint x: 617, startPoint y: 168, endPoint x: 719, endPoint y: 196, distance: 105.8
click at [719, 196] on ul "**********" at bounding box center [519, 391] width 909 height 483
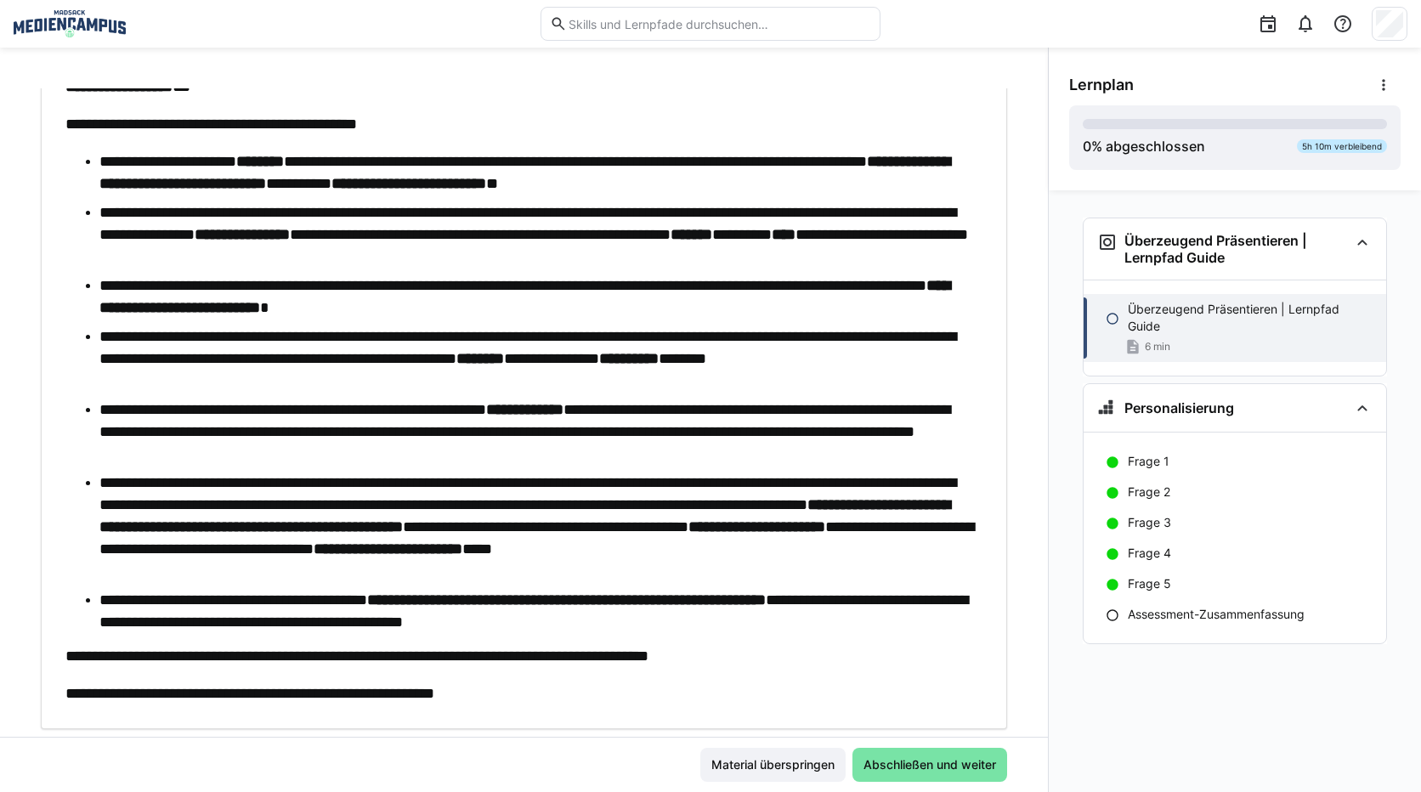
drag, startPoint x: 719, startPoint y: 196, endPoint x: 582, endPoint y: 248, distance: 146.3
click at [582, 248] on li "**********" at bounding box center [536, 234] width 875 height 66
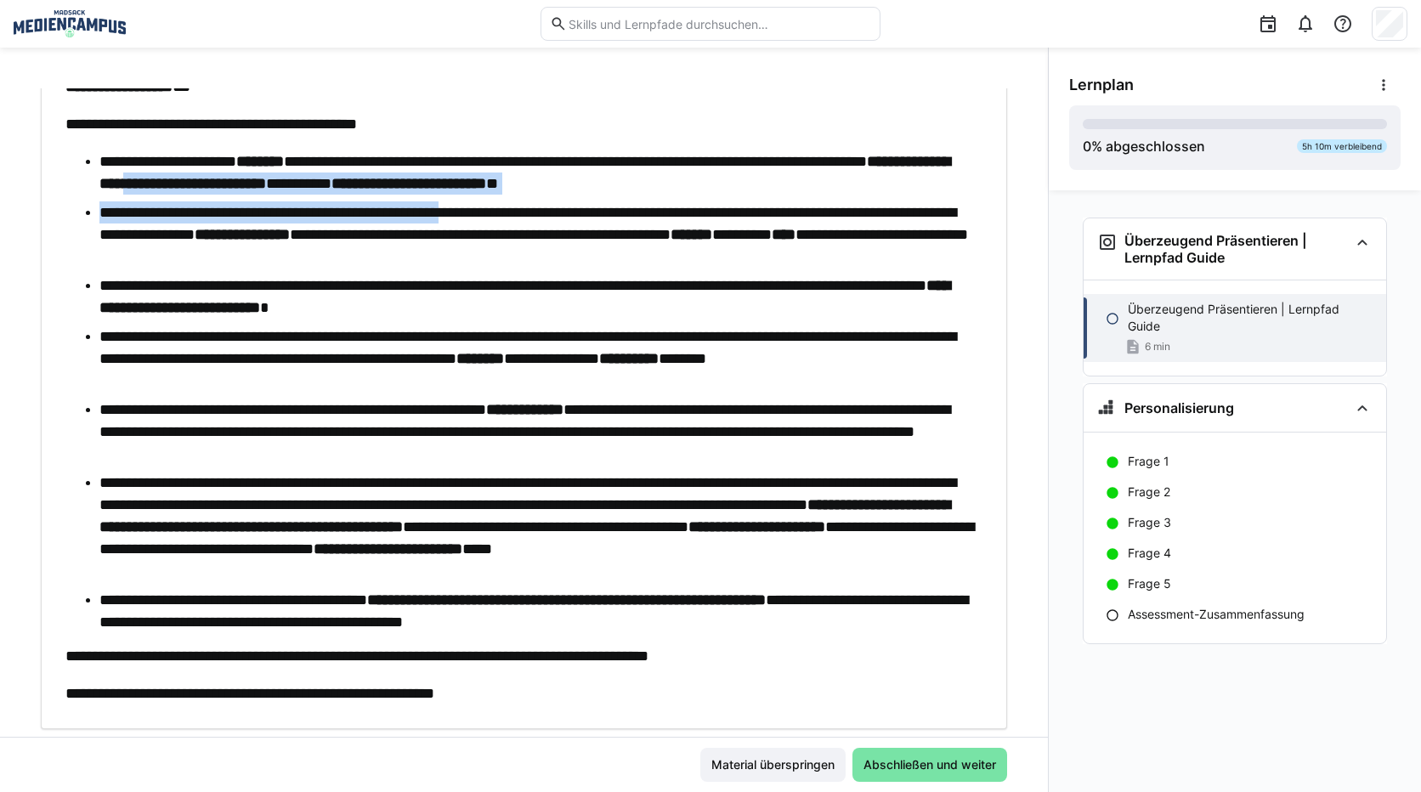
drag, startPoint x: 335, startPoint y: 184, endPoint x: 511, endPoint y: 210, distance: 177.9
click at [511, 210] on ul "**********" at bounding box center [519, 391] width 909 height 483
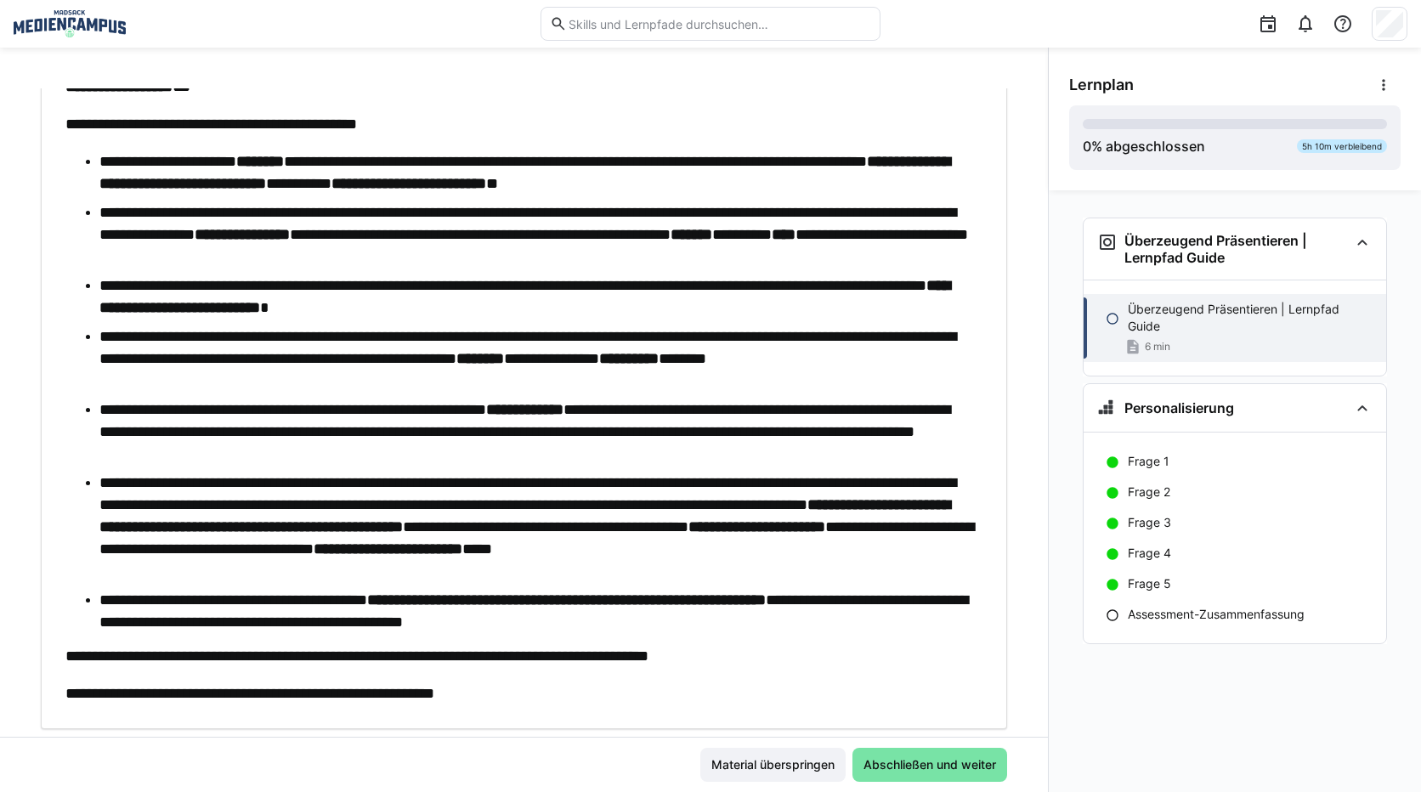
drag, startPoint x: 511, startPoint y: 210, endPoint x: 531, endPoint y: 263, distance: 56.5
click at [531, 263] on li "**********" at bounding box center [536, 234] width 875 height 66
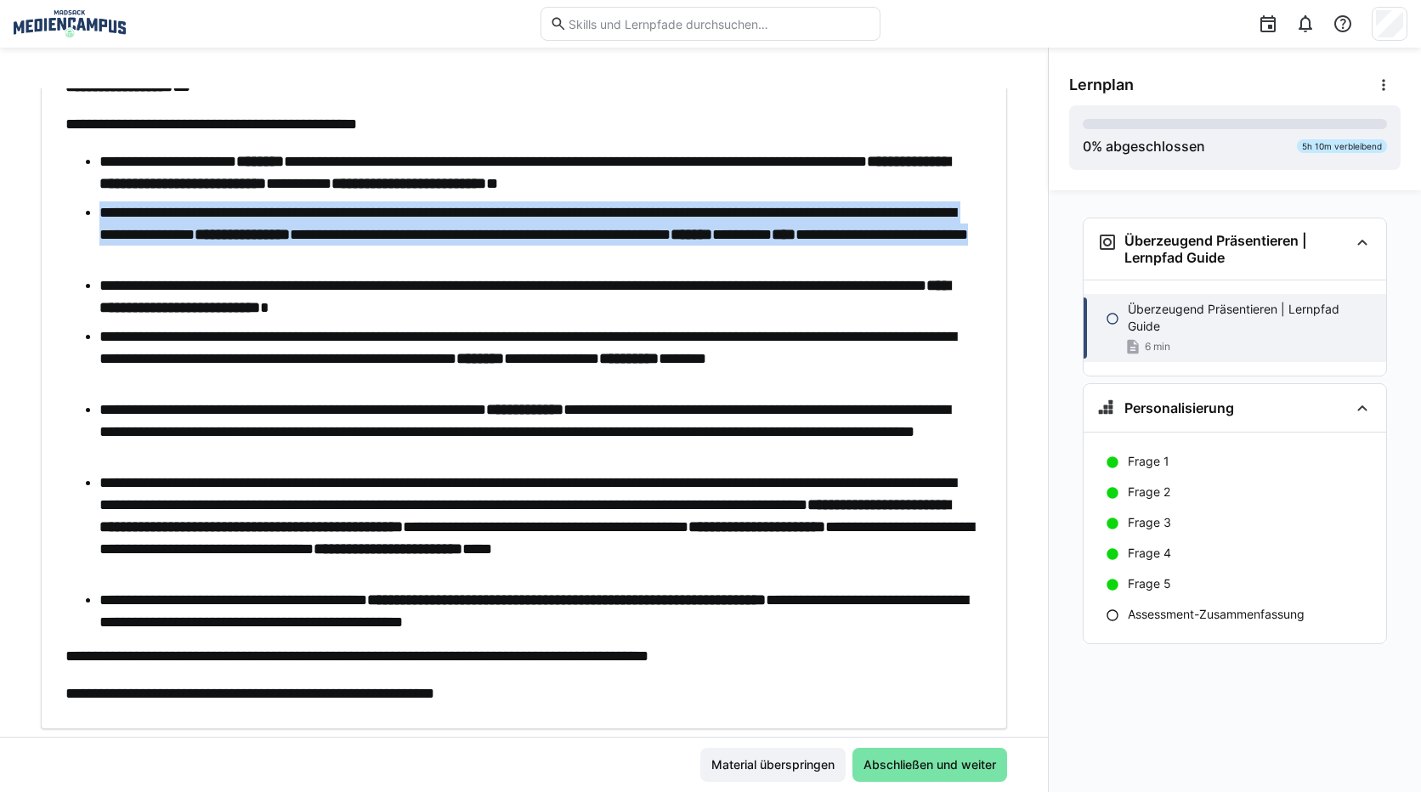
drag, startPoint x: 526, startPoint y: 250, endPoint x: 88, endPoint y: 212, distance: 439.4
click at [99, 212] on li "**********" at bounding box center [536, 234] width 875 height 66
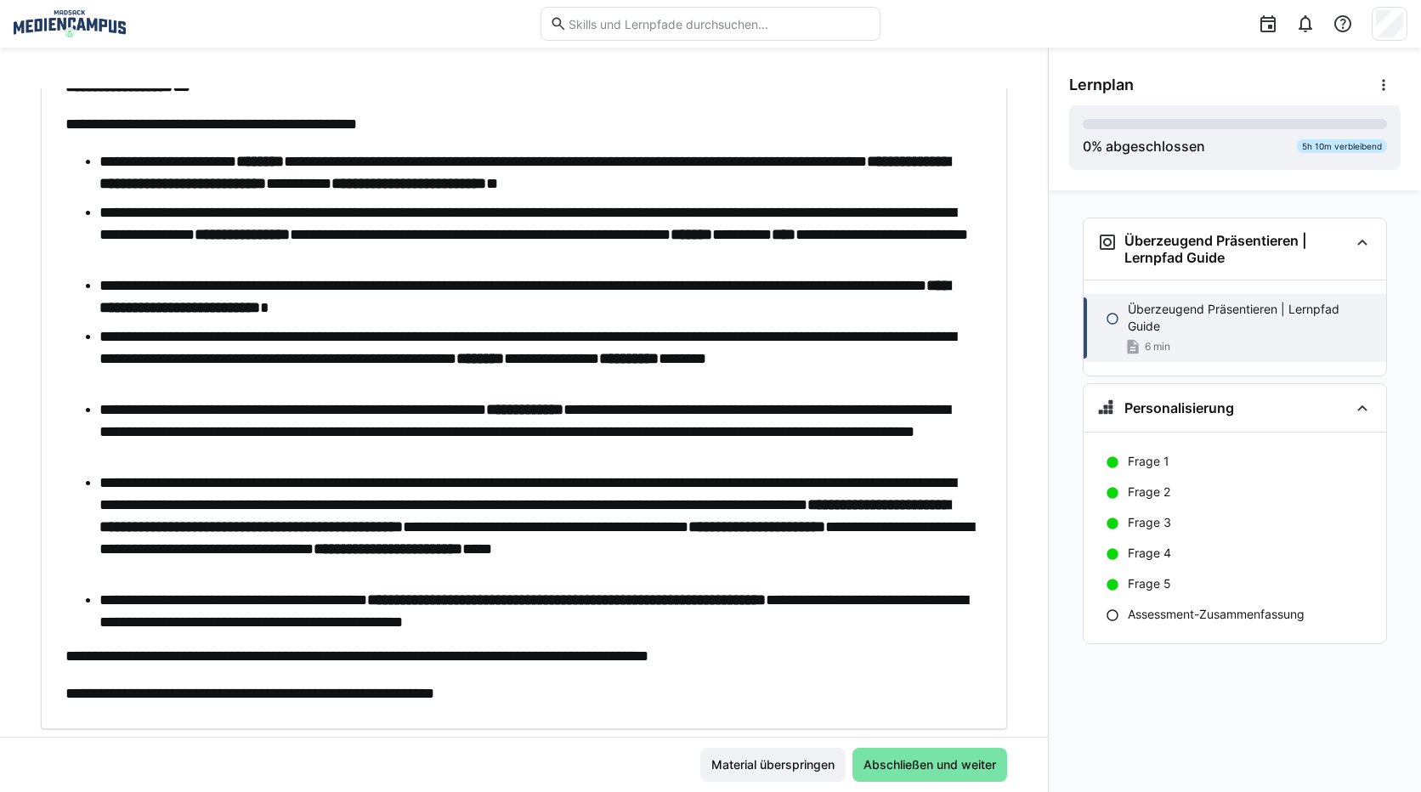
drag, startPoint x: 88, startPoint y: 212, endPoint x: 93, endPoint y: 286, distance: 74.1
click at [93, 286] on ul "**********" at bounding box center [519, 391] width 909 height 483
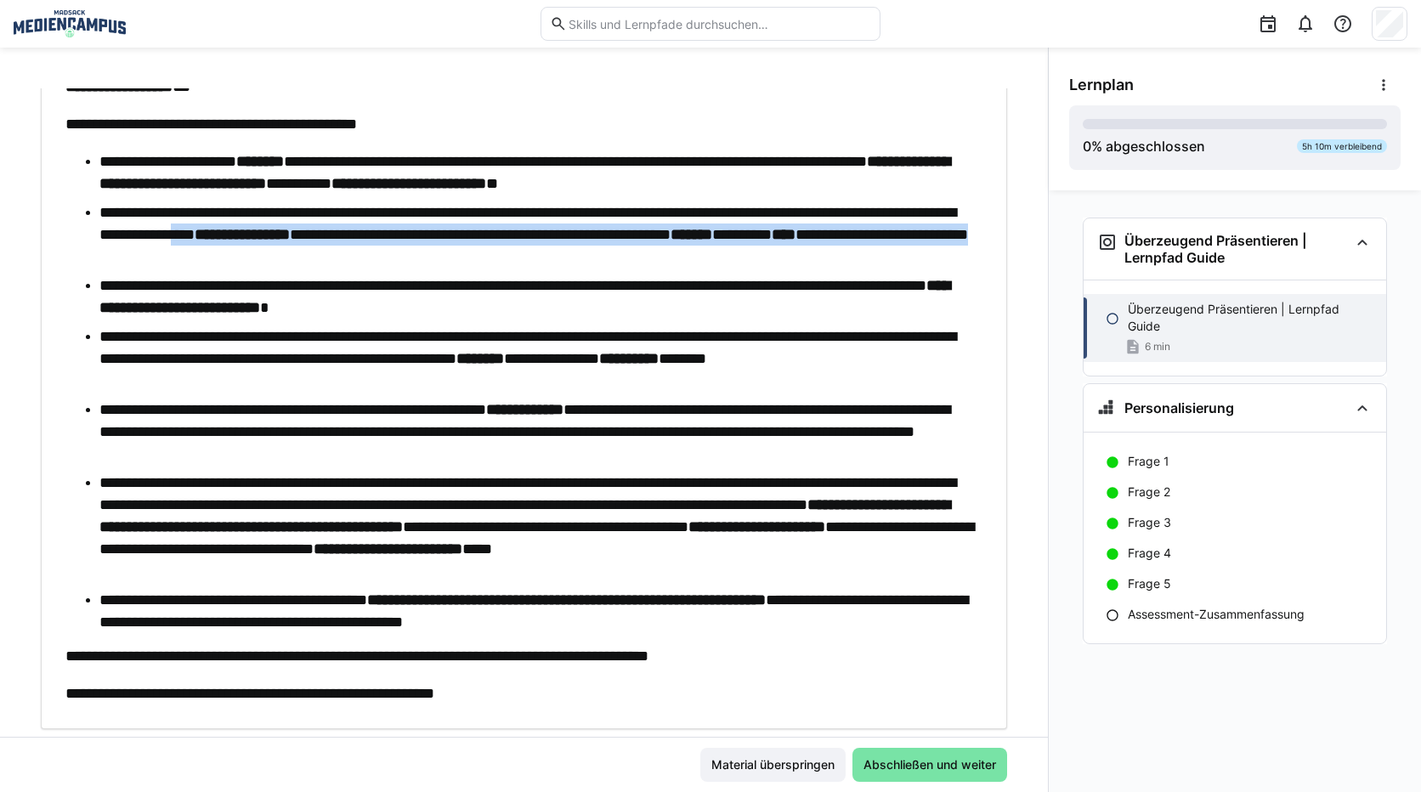
drag, startPoint x: 530, startPoint y: 255, endPoint x: 352, endPoint y: 242, distance: 179.0
click at [352, 242] on li "**********" at bounding box center [536, 234] width 875 height 66
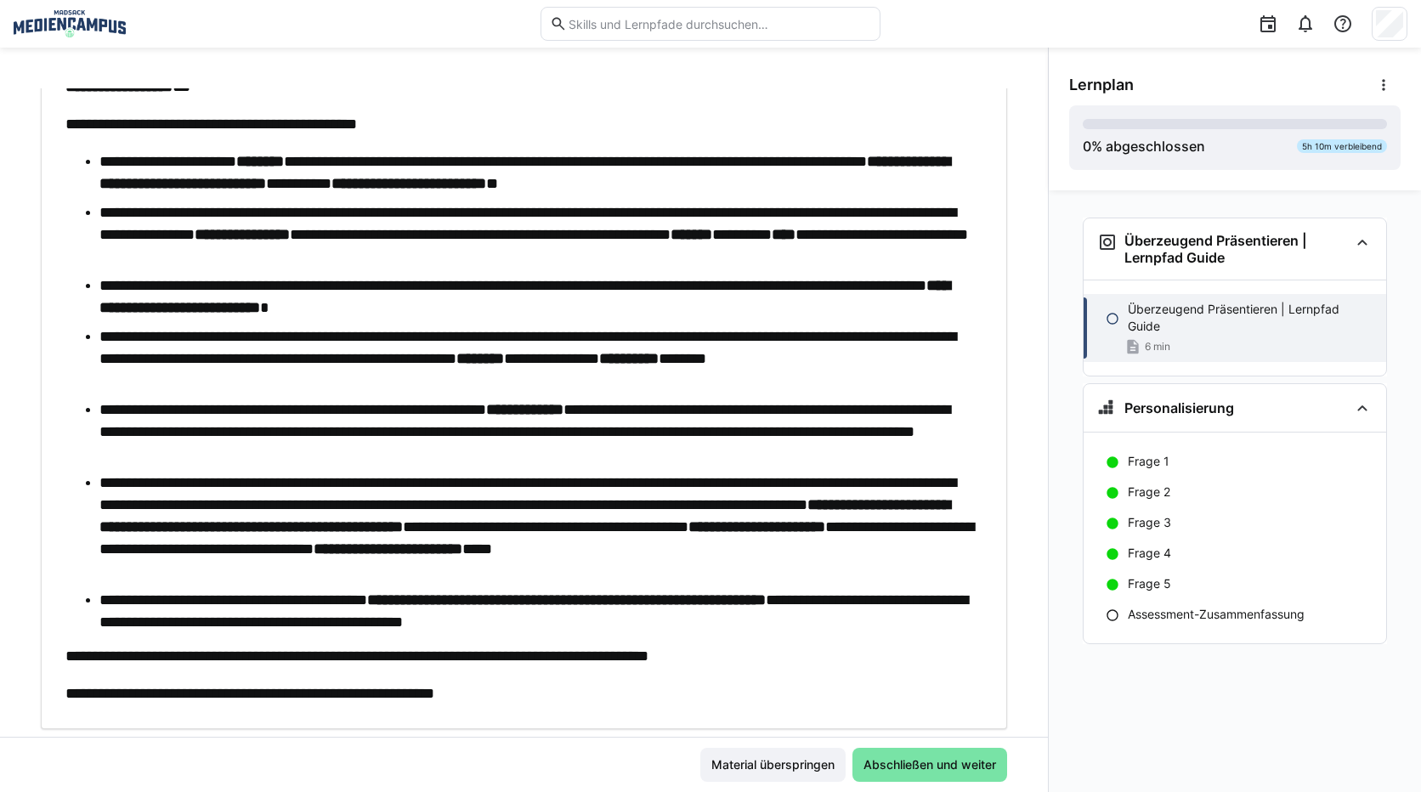
drag, startPoint x: 352, startPoint y: 242, endPoint x: 352, endPoint y: 303, distance: 60.3
click at [352, 303] on strong "**********" at bounding box center [524, 296] width 851 height 37
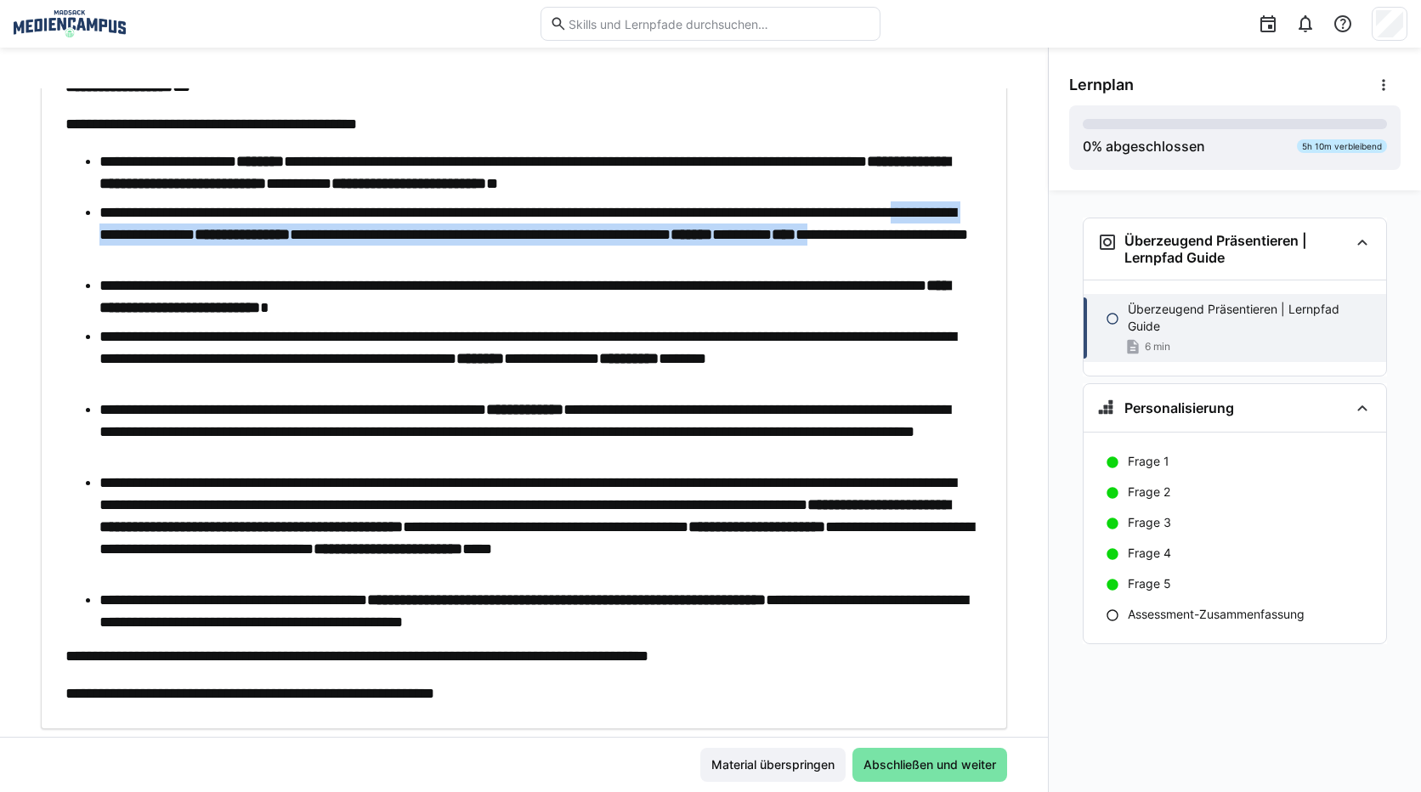
drag, startPoint x: 181, startPoint y: 241, endPoint x: 314, endPoint y: 263, distance: 134.6
click at [314, 263] on li "**********" at bounding box center [536, 234] width 875 height 66
